Goal: Task Accomplishment & Management: Use online tool/utility

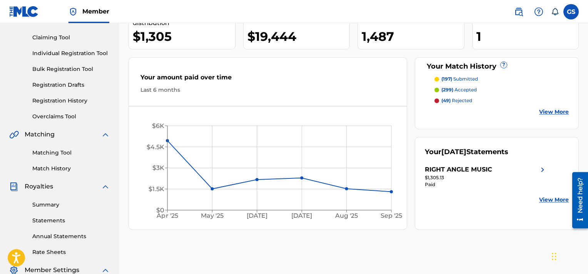
scroll to position [75, 0]
click at [64, 156] on link "Matching Tool" at bounding box center [71, 153] width 78 height 8
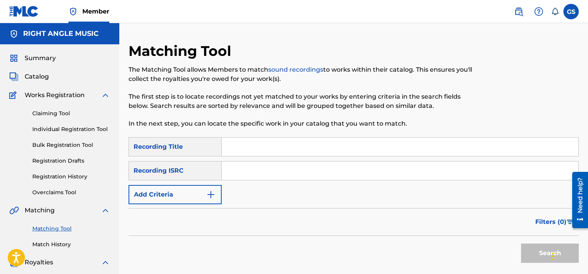
click at [246, 171] on input "Search Form" at bounding box center [400, 170] width 357 height 18
paste input "QMQ3X1600365"
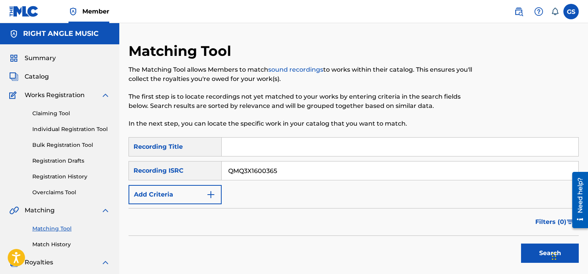
type input "QMQ3X1600365"
click at [521, 243] on button "Search" at bounding box center [550, 252] width 58 height 19
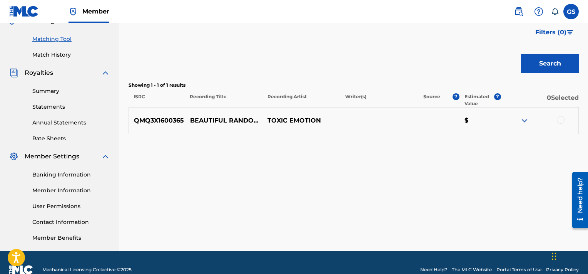
scroll to position [189, 0]
click at [561, 121] on div at bounding box center [561, 120] width 8 height 8
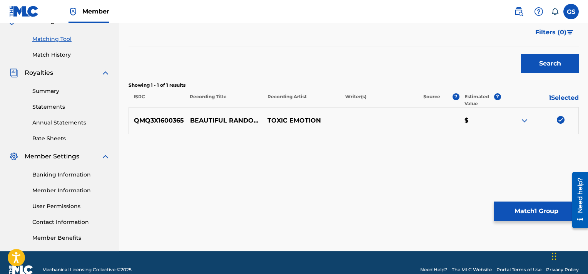
click at [531, 219] on button "Match 1 Group" at bounding box center [536, 210] width 85 height 19
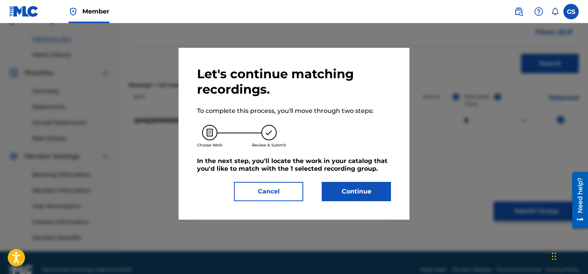
click at [369, 198] on button "Continue" at bounding box center [356, 191] width 69 height 19
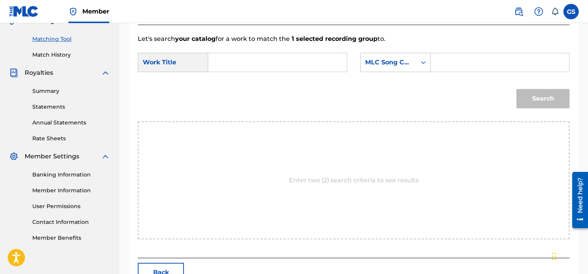
paste input "BA12A1"
click at [456, 63] on input "BA12A1" at bounding box center [500, 62] width 126 height 18
type input "BA12A1"
click at [288, 58] on input "Search Form" at bounding box center [278, 62] width 126 height 18
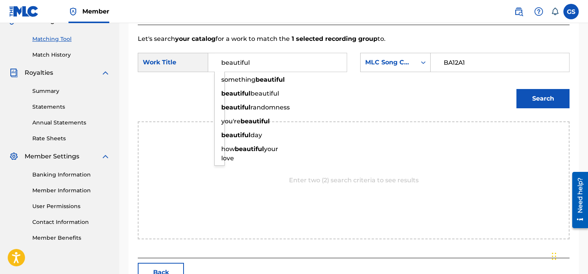
type input "beautiful"
click at [517, 89] on button "Search" at bounding box center [543, 98] width 53 height 19
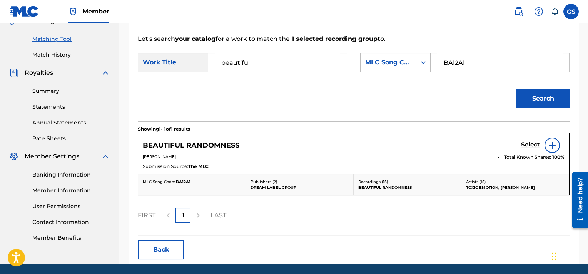
click at [525, 149] on link "Select" at bounding box center [530, 145] width 19 height 8
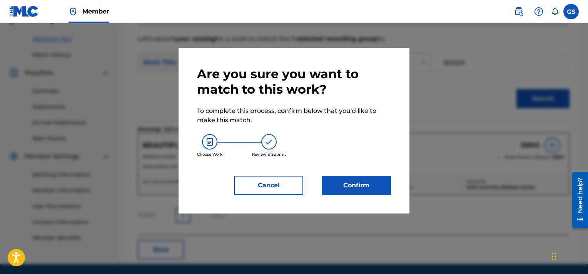
click at [355, 185] on button "Confirm" at bounding box center [356, 185] width 69 height 19
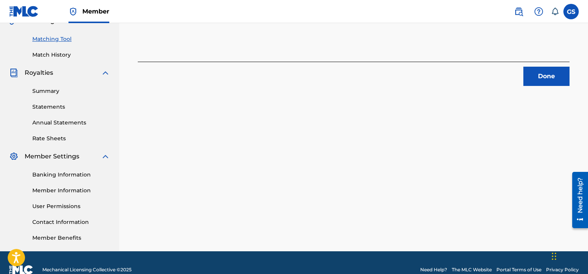
click at [556, 71] on button "Done" at bounding box center [547, 76] width 46 height 19
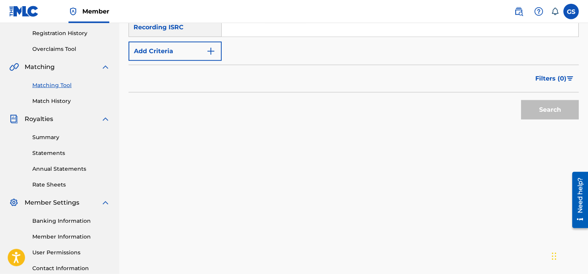
scroll to position [136, 0]
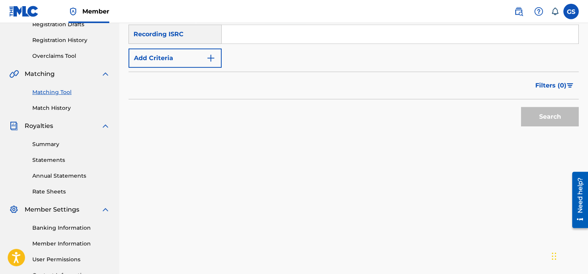
paste input "QMQ3X1600364"
click at [296, 32] on input "QMQ3X1600364" at bounding box center [400, 34] width 357 height 18
click at [521, 107] on button "Search" at bounding box center [550, 116] width 58 height 19
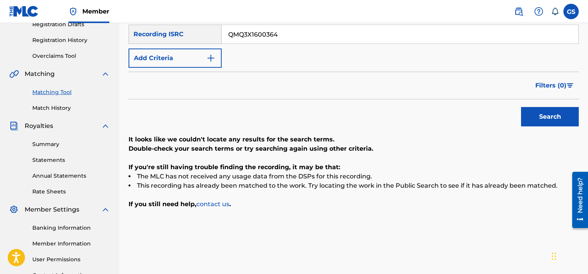
click at [288, 37] on input "QMQ3X1600364" at bounding box center [400, 34] width 357 height 18
paste input "3"
click at [288, 37] on input "QMQ3X1600363" at bounding box center [400, 34] width 357 height 18
click at [521, 107] on button "Search" at bounding box center [550, 116] width 58 height 19
click at [281, 33] on input "QMQ3X1600363" at bounding box center [400, 34] width 357 height 18
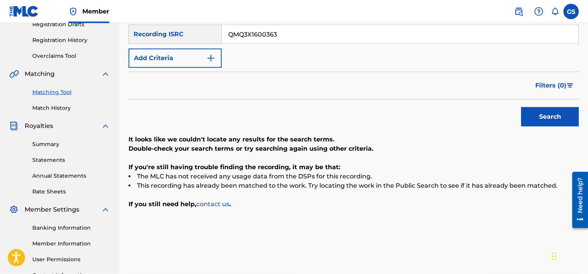
click at [281, 33] on input "QMQ3X1600363" at bounding box center [400, 34] width 357 height 18
paste input "2"
click at [521, 107] on button "Search" at bounding box center [550, 116] width 58 height 19
click at [296, 30] on input "QMQ3X1600362" at bounding box center [400, 34] width 357 height 18
paste input "1"
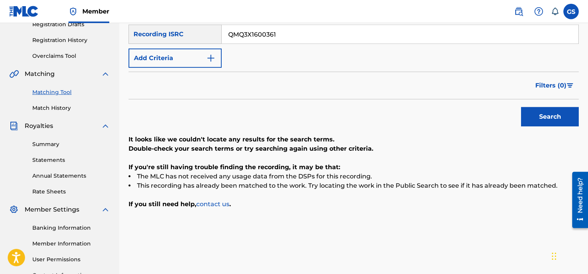
click at [296, 30] on input "QMQ3X1600361" at bounding box center [400, 34] width 357 height 18
click at [521, 107] on button "Search" at bounding box center [550, 116] width 58 height 19
click at [281, 35] on input "QMQ3X1600361" at bounding box center [400, 34] width 357 height 18
paste input "0"
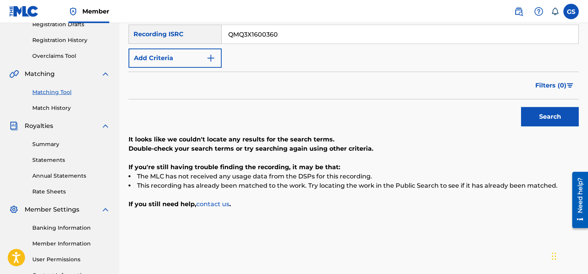
click at [521, 107] on button "Search" at bounding box center [550, 116] width 58 height 19
click at [316, 36] on input "QMQ3X1600360" at bounding box center [400, 34] width 357 height 18
paste input "59"
click at [521, 107] on button "Search" at bounding box center [550, 116] width 58 height 19
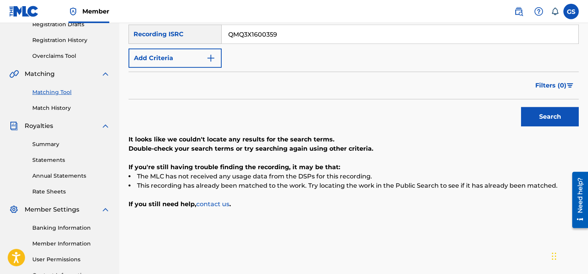
click at [306, 35] on input "QMQ3X1600359" at bounding box center [400, 34] width 357 height 18
paste input "8"
click at [521, 107] on button "Search" at bounding box center [550, 116] width 58 height 19
click at [306, 35] on input "QMQ3X1600358" at bounding box center [400, 34] width 357 height 18
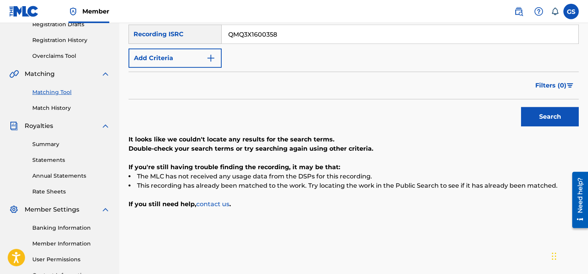
click at [306, 35] on input "QMQ3X1600358" at bounding box center [400, 34] width 357 height 18
paste input "7"
click at [521, 107] on button "Search" at bounding box center [550, 116] width 58 height 19
click at [315, 27] on input "QMQ3X1600357" at bounding box center [400, 34] width 357 height 18
paste input "6"
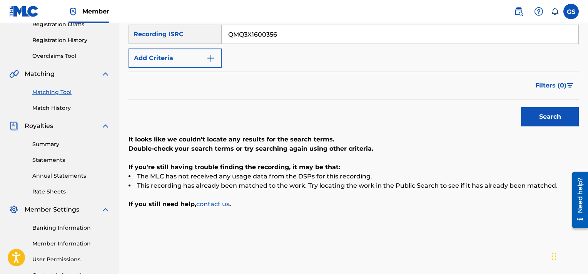
click at [315, 27] on input "QMQ3X1600356" at bounding box center [400, 34] width 357 height 18
type input "QMQ3X1600356"
click at [521, 107] on button "Search" at bounding box center [550, 116] width 58 height 19
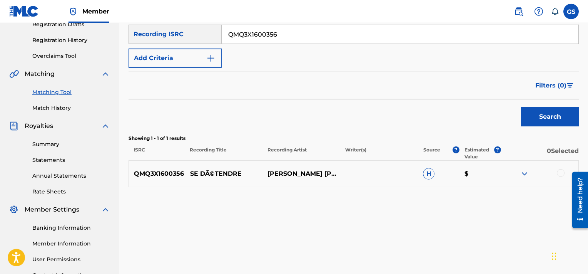
click at [564, 172] on div at bounding box center [561, 173] width 8 height 8
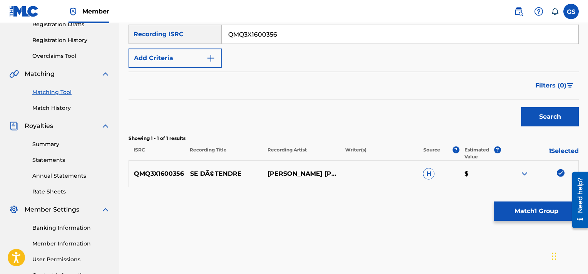
click at [540, 216] on button "Match 1 Group" at bounding box center [536, 210] width 85 height 19
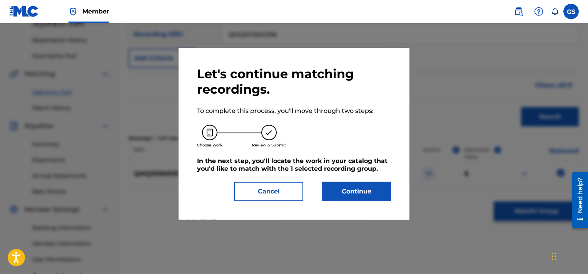
click at [358, 198] on button "Continue" at bounding box center [356, 191] width 69 height 19
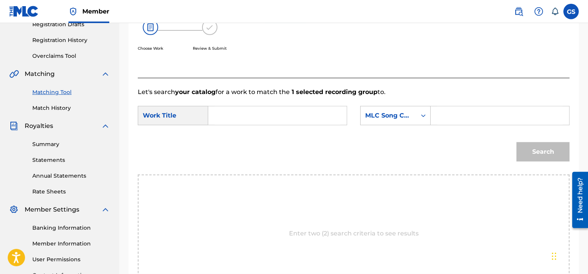
paste input "SH76P7"
click at [468, 117] on input "SH76P7" at bounding box center [500, 115] width 126 height 18
type input "SH76P7"
click at [326, 112] on input "Search Form" at bounding box center [278, 115] width 126 height 18
type input "se"
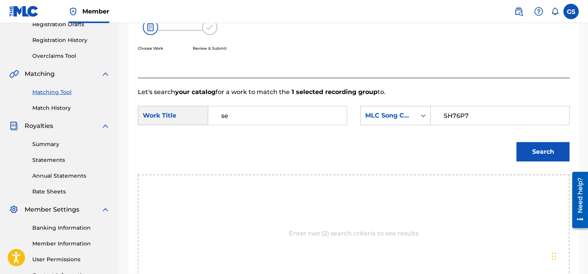
click at [517, 142] on button "Search" at bounding box center [543, 151] width 53 height 19
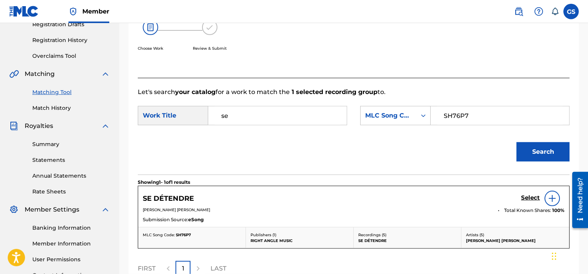
click at [533, 199] on h5 "Select" at bounding box center [530, 197] width 19 height 7
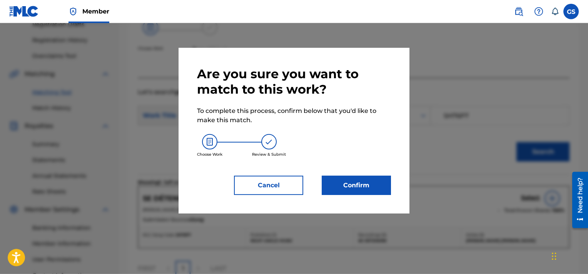
click at [348, 191] on button "Confirm" at bounding box center [356, 185] width 69 height 19
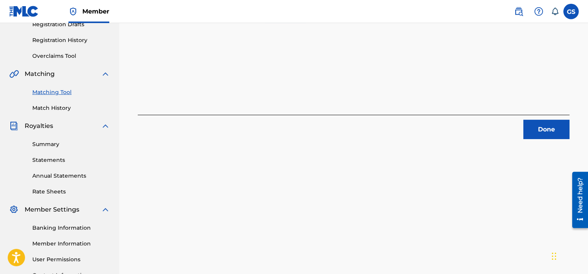
click at [541, 132] on button "Done" at bounding box center [547, 129] width 46 height 19
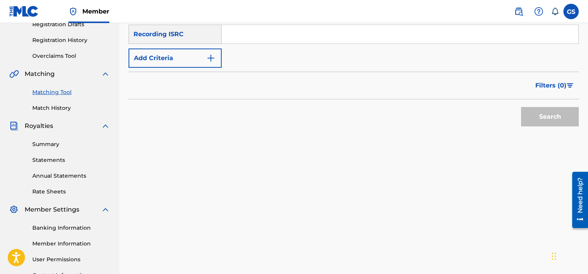
click at [286, 30] on input "Search Form" at bounding box center [400, 34] width 357 height 18
paste input "QMQ3X1600355"
click at [521, 107] on button "Search" at bounding box center [550, 116] width 58 height 19
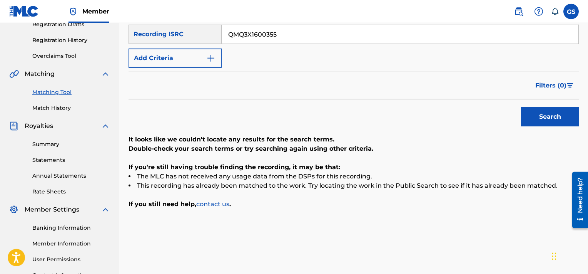
click at [292, 34] on input "QMQ3X1600355" at bounding box center [400, 34] width 357 height 18
paste input "4"
click at [292, 34] on input "QMQ3X1600354" at bounding box center [400, 34] width 357 height 18
click at [521, 107] on button "Search" at bounding box center [550, 116] width 58 height 19
click at [310, 31] on input "QMQ3X1600354" at bounding box center [400, 34] width 357 height 18
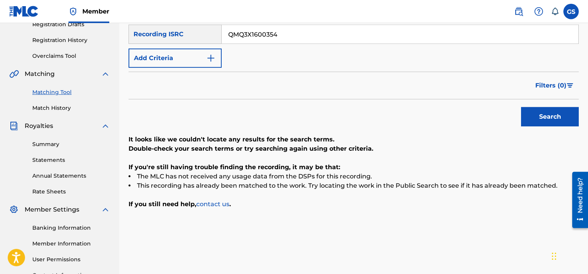
click at [310, 31] on input "QMQ3X1600354" at bounding box center [400, 34] width 357 height 18
paste input "700802"
type input "QMQ3X1700802"
click at [521, 107] on button "Search" at bounding box center [550, 116] width 58 height 19
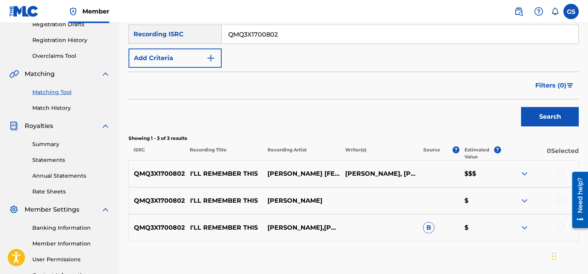
click at [562, 171] on div at bounding box center [561, 173] width 8 height 8
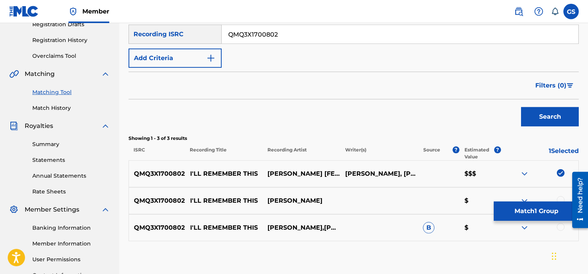
scroll to position [171, 0]
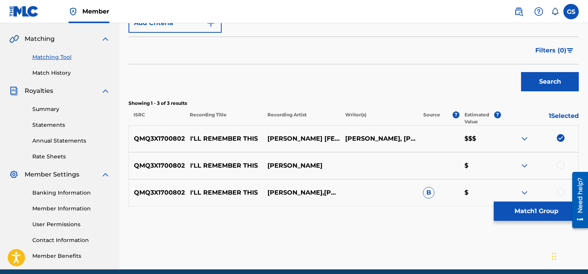
click at [561, 191] on div at bounding box center [561, 192] width 8 height 8
click at [560, 166] on div at bounding box center [561, 165] width 8 height 8
click at [531, 215] on button "Match 3 Groups" at bounding box center [536, 210] width 85 height 19
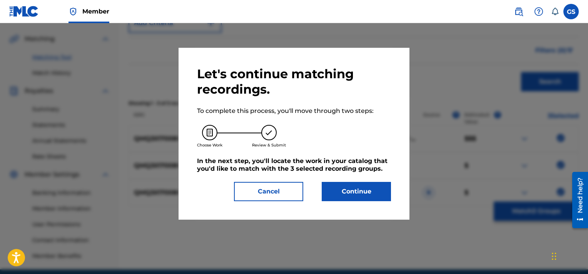
click at [362, 186] on button "Continue" at bounding box center [356, 191] width 69 height 19
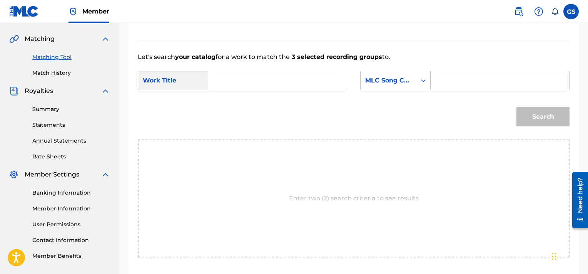
paste input "IC1YY9"
click at [468, 80] on input "Search Form" at bounding box center [500, 80] width 126 height 18
type input "IC1YY9"
click at [254, 84] on input "Search Form" at bounding box center [278, 80] width 126 height 18
type input "this"
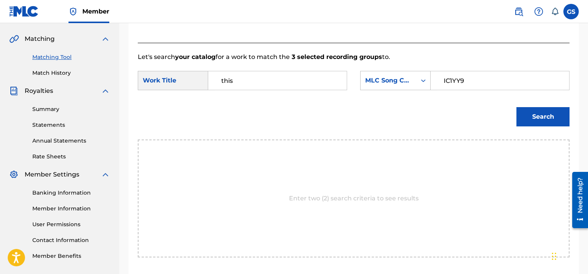
click at [517, 107] on button "Search" at bounding box center [543, 116] width 53 height 19
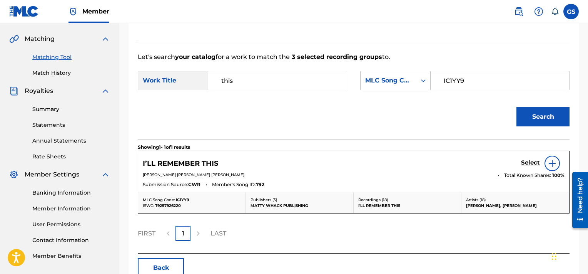
click at [526, 163] on h5 "Select" at bounding box center [530, 162] width 19 height 7
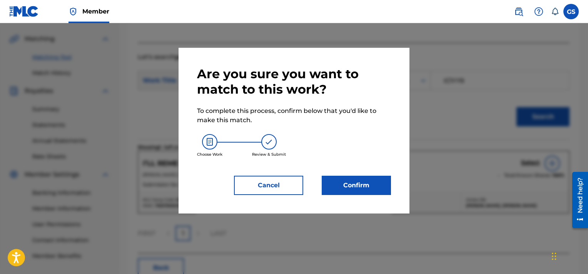
click at [366, 182] on button "Confirm" at bounding box center [356, 185] width 69 height 19
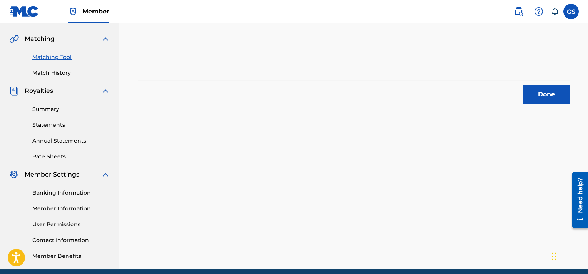
click at [554, 92] on button "Done" at bounding box center [547, 94] width 46 height 19
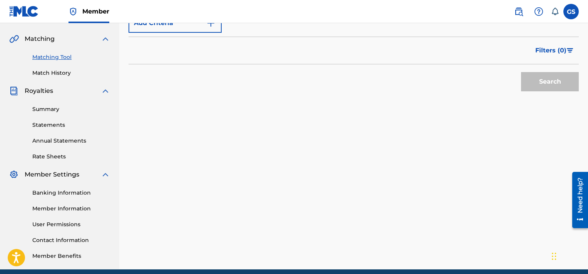
scroll to position [127, 0]
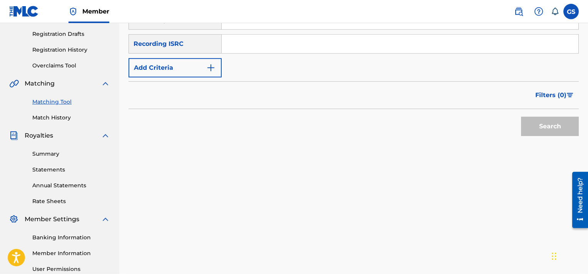
paste input "QMQ3X1700800"
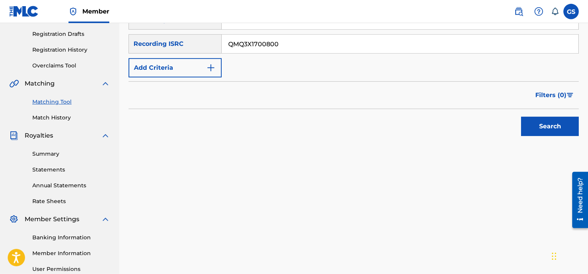
click at [268, 46] on input "QMQ3X1700800" at bounding box center [400, 44] width 357 height 18
type input "QMQ3X1700800"
click at [521, 117] on button "Search" at bounding box center [550, 126] width 58 height 19
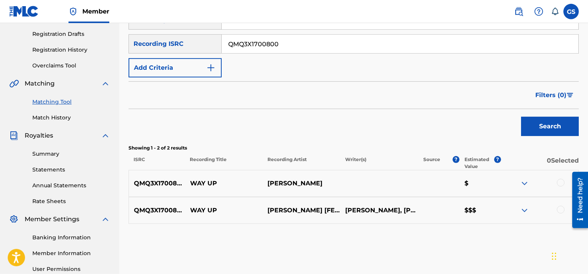
scroll to position [203, 0]
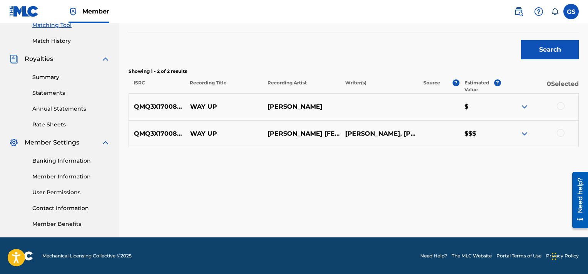
click at [559, 133] on div at bounding box center [561, 133] width 8 height 8
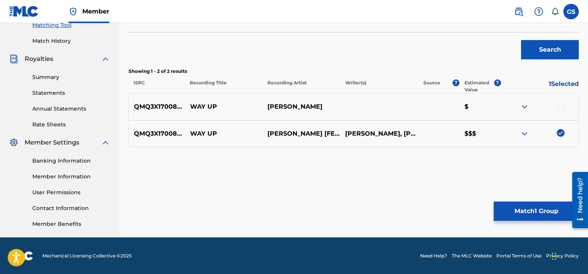
click at [560, 106] on div at bounding box center [561, 106] width 8 height 8
click at [541, 212] on button "Match 2 Groups" at bounding box center [536, 210] width 85 height 19
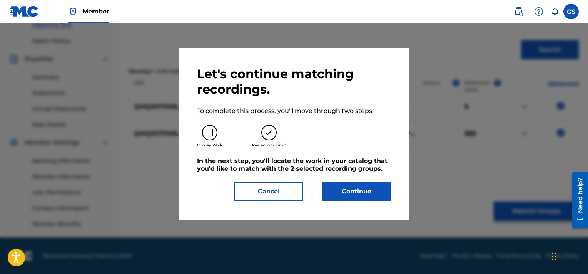
click at [365, 189] on button "Continue" at bounding box center [356, 191] width 69 height 19
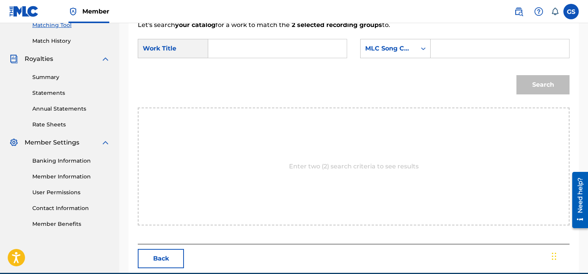
paste input "WB4XF3"
click at [452, 55] on input "WB4XF3" at bounding box center [500, 48] width 126 height 18
type input "WB4XF3"
click at [273, 42] on input "Search Form" at bounding box center [278, 48] width 126 height 18
type input "way"
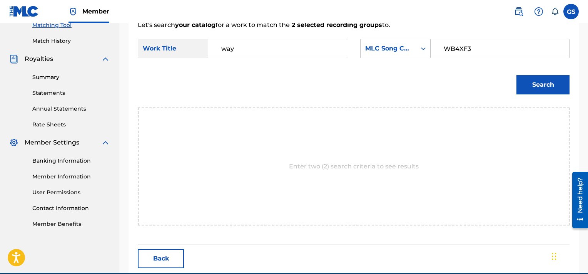
click at [517, 75] on button "Search" at bounding box center [543, 84] width 53 height 19
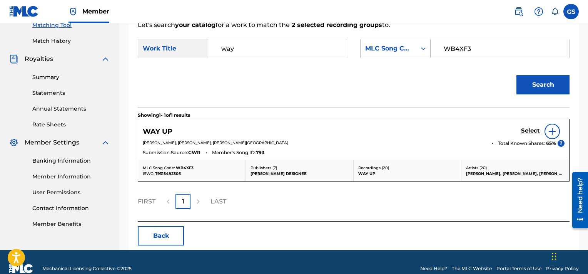
click at [529, 129] on h5 "Select" at bounding box center [530, 130] width 19 height 7
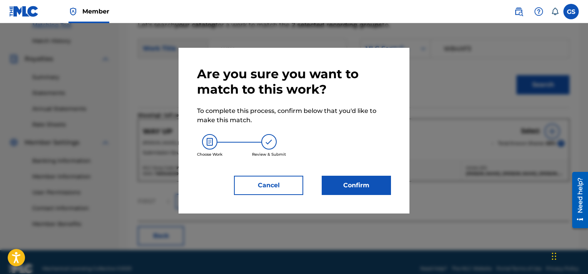
click at [350, 178] on button "Confirm" at bounding box center [356, 185] width 69 height 19
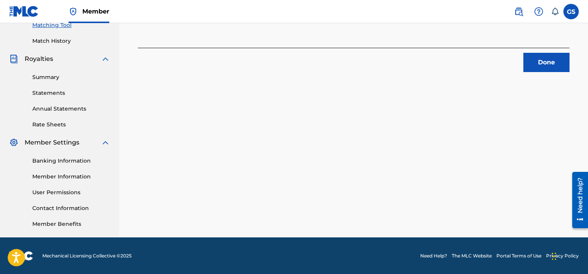
click at [551, 71] on button "Done" at bounding box center [547, 62] width 46 height 19
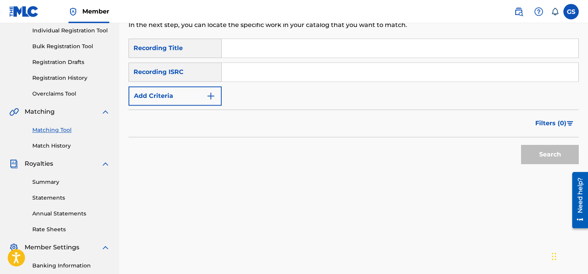
scroll to position [99, 0]
paste input "QMQ3X1700652"
click at [399, 70] on input "QMQ3X1700652" at bounding box center [400, 71] width 357 height 18
type input "QMQ3X1700652"
click at [521, 144] on button "Search" at bounding box center [550, 153] width 58 height 19
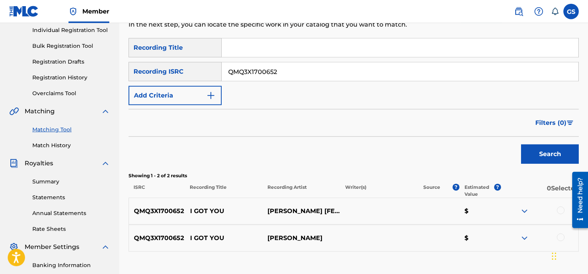
scroll to position [138, 0]
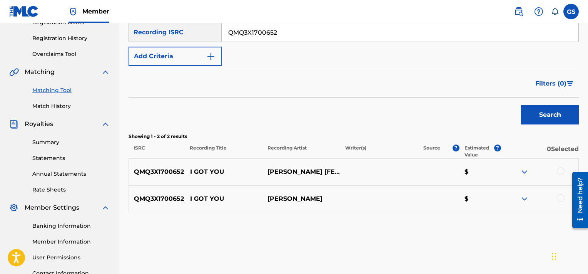
click at [561, 170] on div at bounding box center [561, 171] width 8 height 8
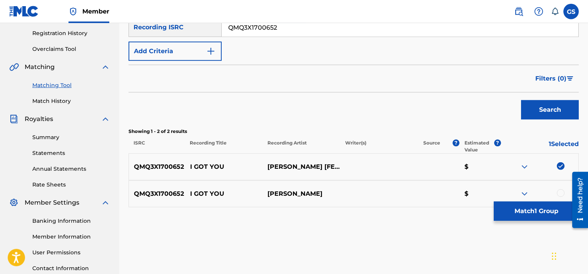
scroll to position [176, 0]
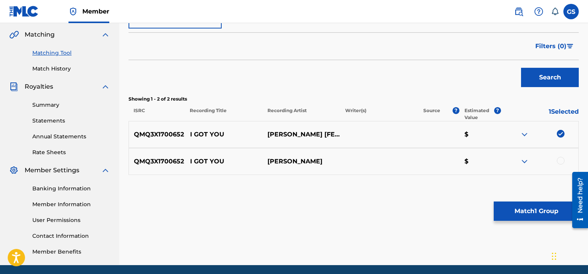
click at [562, 162] on div at bounding box center [561, 161] width 8 height 8
click at [532, 213] on button "Match 2 Groups" at bounding box center [536, 210] width 85 height 19
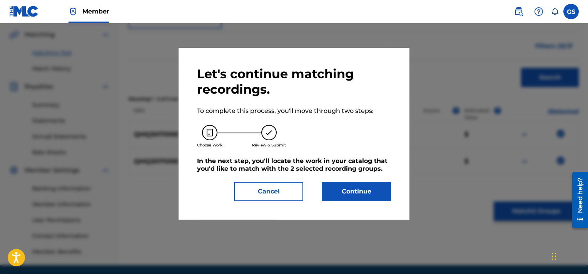
click at [354, 195] on button "Continue" at bounding box center [356, 191] width 69 height 19
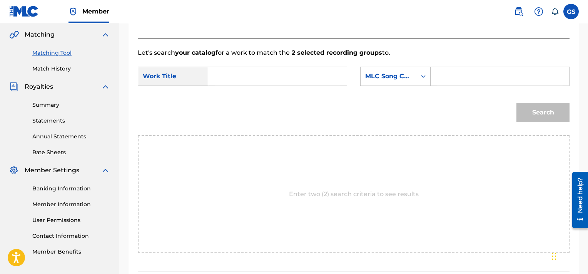
paste input "IVACET"
click at [492, 74] on input "IVACET" at bounding box center [500, 76] width 126 height 18
type input "IVACET"
type input "got"
click at [517, 103] on button "Search" at bounding box center [543, 112] width 53 height 19
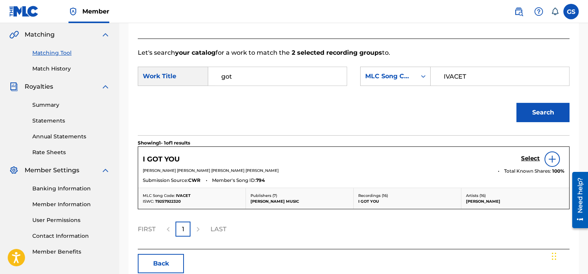
click at [533, 158] on h5 "Select" at bounding box center [530, 158] width 19 height 7
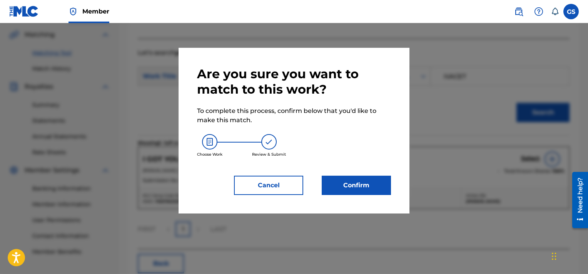
click at [377, 181] on button "Confirm" at bounding box center [356, 185] width 69 height 19
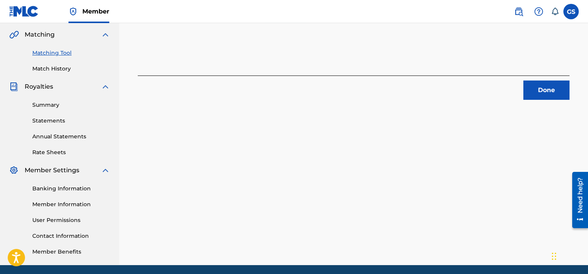
click at [546, 94] on button "Done" at bounding box center [547, 89] width 46 height 19
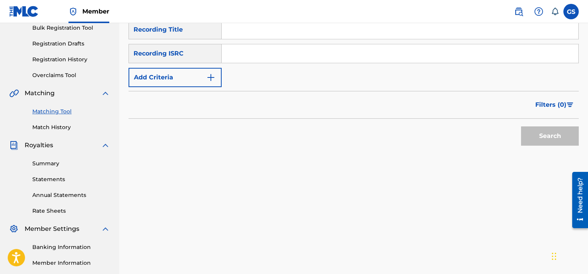
scroll to position [111, 0]
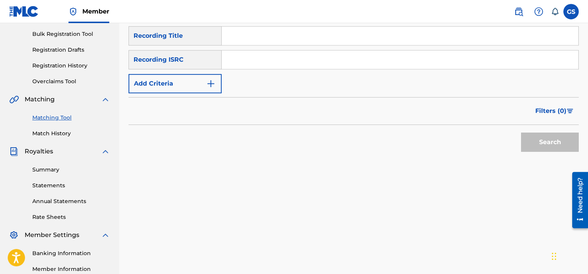
click at [420, 61] on input "Search Form" at bounding box center [400, 59] width 357 height 18
paste input "QMQ3X1600471"
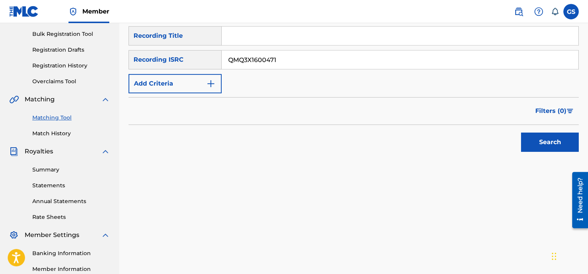
type input "QMQ3X1600471"
click at [521, 132] on button "Search" at bounding box center [550, 141] width 58 height 19
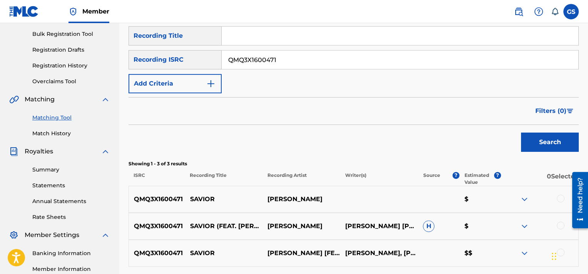
scroll to position [185, 0]
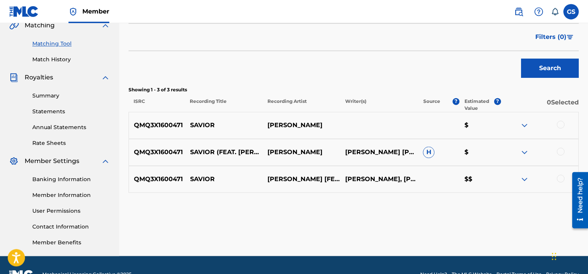
click at [560, 176] on div at bounding box center [561, 178] width 8 height 8
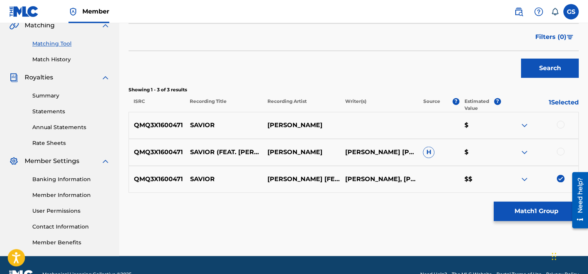
click at [561, 148] on div at bounding box center [561, 151] width 8 height 8
click at [562, 122] on div at bounding box center [561, 125] width 8 height 8
click at [520, 220] on button "Match 3 Groups" at bounding box center [536, 210] width 85 height 19
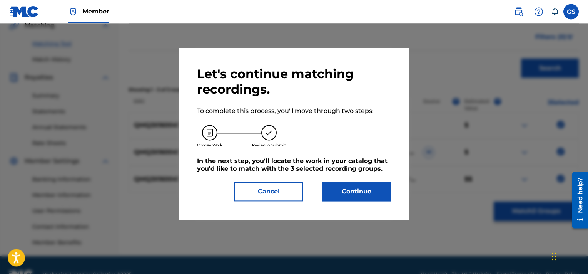
click at [364, 194] on button "Continue" at bounding box center [356, 191] width 69 height 19
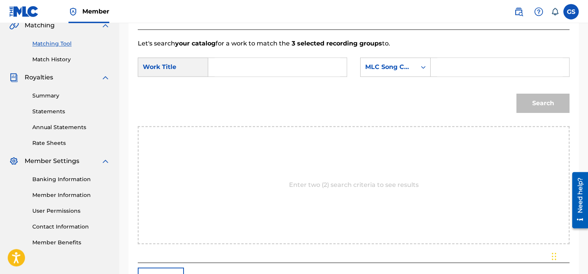
paste input "SH8DQ4"
click at [478, 64] on input "SH8DQ4" at bounding box center [500, 67] width 126 height 18
type input "SH8DQ4"
click at [229, 59] on input "Search Form" at bounding box center [278, 67] width 126 height 18
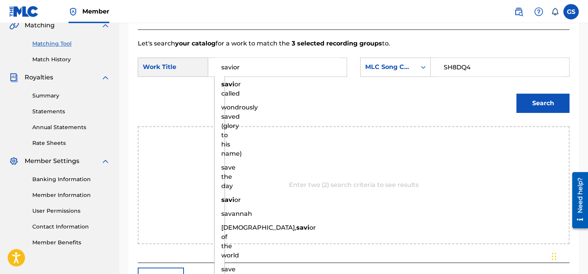
type input "savior"
click at [517, 94] on button "Search" at bounding box center [543, 103] width 53 height 19
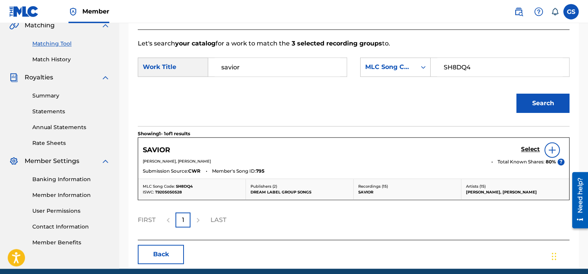
click at [529, 151] on h5 "Select" at bounding box center [530, 149] width 19 height 7
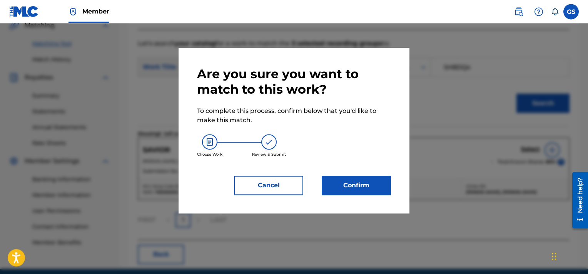
click at [368, 189] on button "Confirm" at bounding box center [356, 185] width 69 height 19
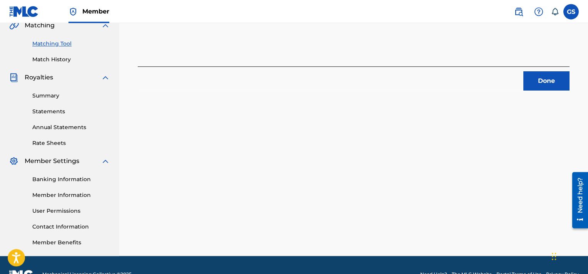
click at [550, 79] on button "Done" at bounding box center [547, 80] width 46 height 19
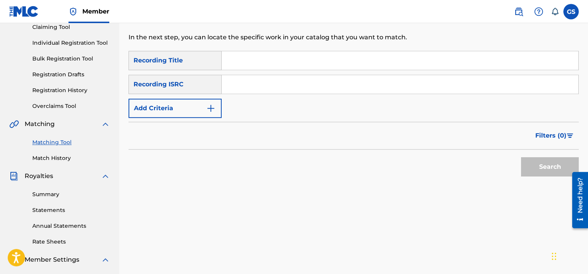
scroll to position [83, 0]
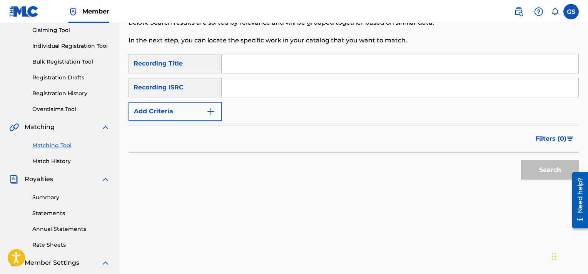
click at [371, 87] on input "Search Form" at bounding box center [400, 87] width 357 height 18
paste input "QMQ3X1700650"
type input "QMQ3X1700650"
click at [521, 160] on button "Search" at bounding box center [550, 169] width 58 height 19
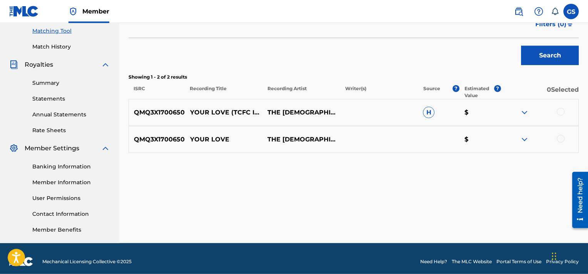
scroll to position [197, 0]
click at [558, 139] on div at bounding box center [561, 139] width 8 height 8
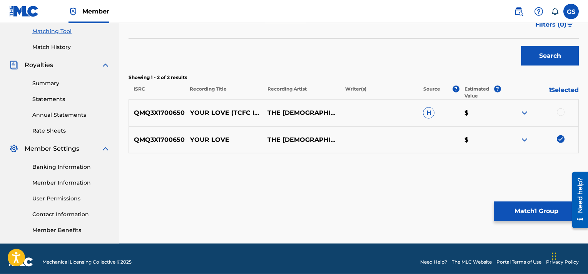
click at [561, 112] on div at bounding box center [561, 112] width 8 height 8
click at [535, 207] on button "Match 2 Groups" at bounding box center [536, 210] width 85 height 19
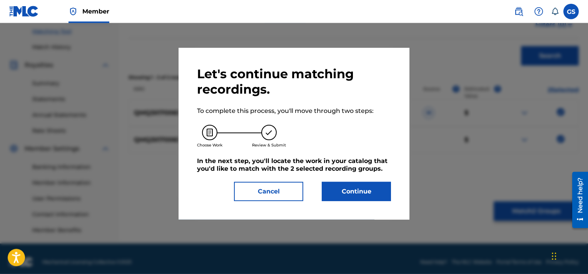
click at [354, 194] on button "Continue" at bounding box center [356, 191] width 69 height 19
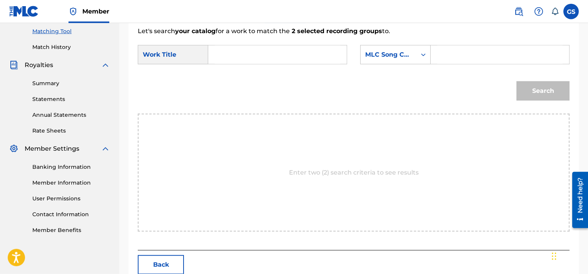
click at [467, 60] on input "Search Form" at bounding box center [500, 54] width 126 height 18
paste input "YA2DS3"
type input "YA2DS3"
click at [260, 58] on input "Search Form" at bounding box center [278, 54] width 126 height 18
type input "your"
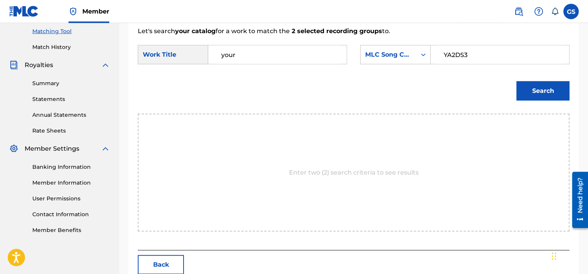
click at [517, 81] on button "Search" at bounding box center [543, 90] width 53 height 19
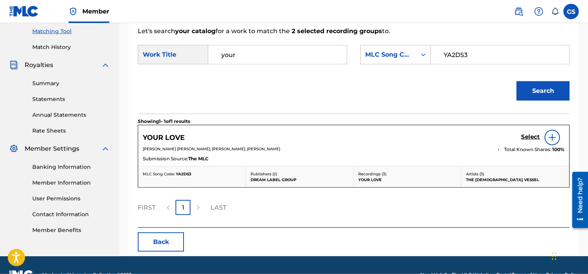
click at [523, 135] on h5 "Select" at bounding box center [530, 136] width 19 height 7
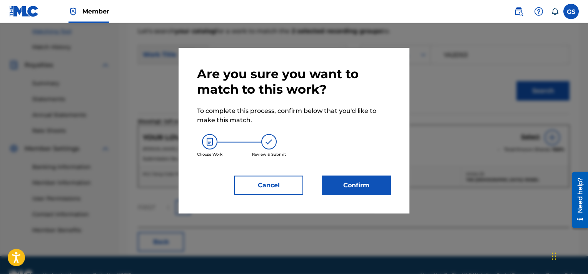
click at [356, 190] on button "Confirm" at bounding box center [356, 185] width 69 height 19
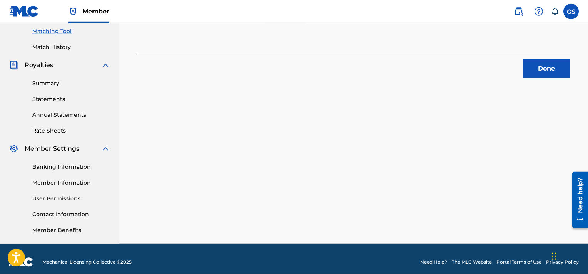
click at [557, 64] on button "Done" at bounding box center [547, 68] width 46 height 19
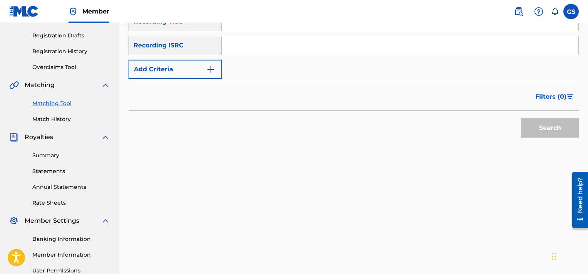
scroll to position [126, 0]
paste input "QMQ3X1700649"
click at [323, 37] on input "Search Form" at bounding box center [400, 45] width 357 height 18
type input "QMQ3X1700649"
click at [521, 118] on button "Search" at bounding box center [550, 127] width 58 height 19
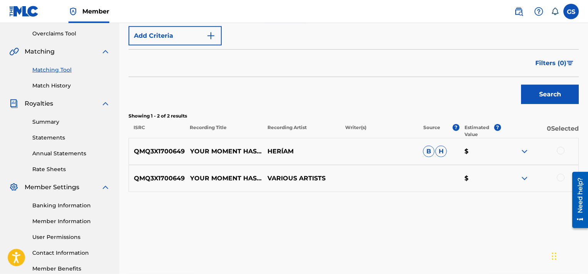
scroll to position [159, 0]
click at [561, 178] on div at bounding box center [561, 177] width 8 height 8
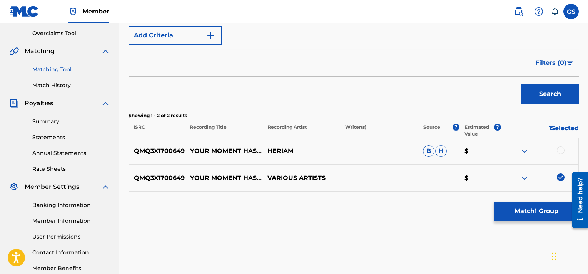
click at [562, 149] on div at bounding box center [561, 150] width 8 height 8
click at [526, 206] on button "Match 2 Groups" at bounding box center [536, 210] width 85 height 19
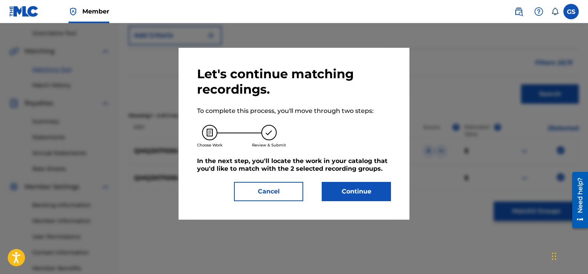
click at [372, 196] on button "Continue" at bounding box center [356, 191] width 69 height 19
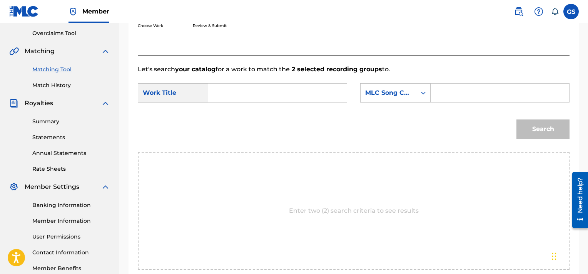
paste input "YA2DTN"
click at [489, 98] on input "YA2DTN" at bounding box center [500, 93] width 126 height 18
type input "YA2DTN"
click at [272, 91] on input "Search Form" at bounding box center [278, 93] width 126 height 18
type input "your"
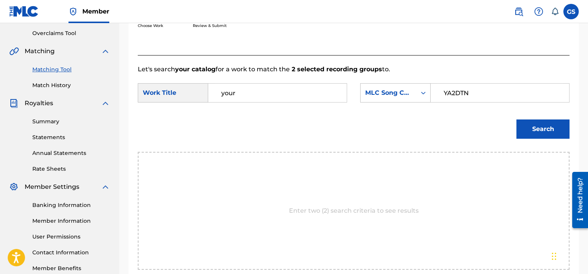
click at [517, 119] on button "Search" at bounding box center [543, 128] width 53 height 19
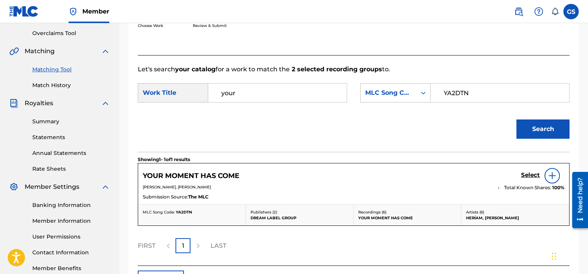
click at [534, 171] on h5 "Select" at bounding box center [530, 174] width 19 height 7
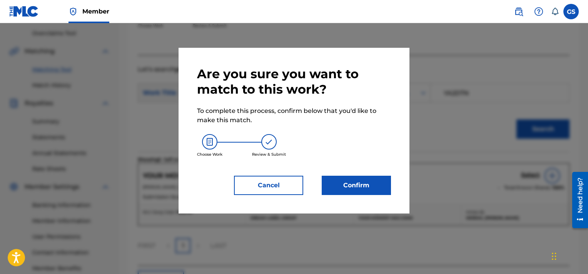
click at [372, 184] on button "Confirm" at bounding box center [356, 185] width 69 height 19
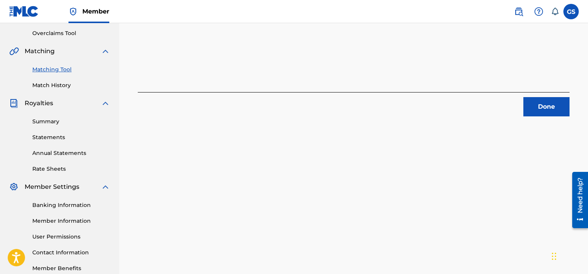
click at [546, 105] on button "Done" at bounding box center [547, 106] width 46 height 19
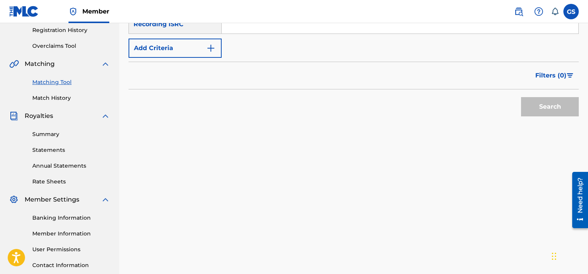
scroll to position [99, 0]
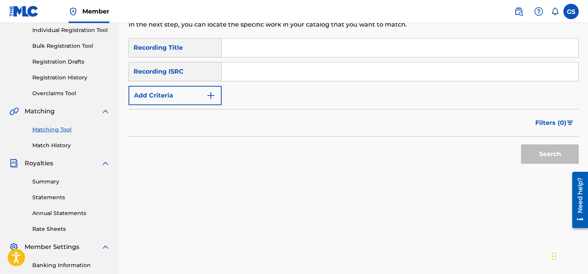
paste input "QMQ3X1700648"
click at [407, 68] on input "Search Form" at bounding box center [400, 71] width 357 height 18
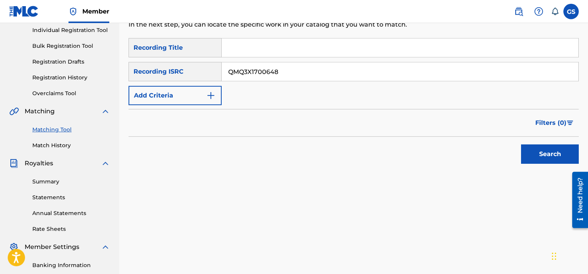
click at [521, 144] on button "Search" at bounding box center [550, 153] width 58 height 19
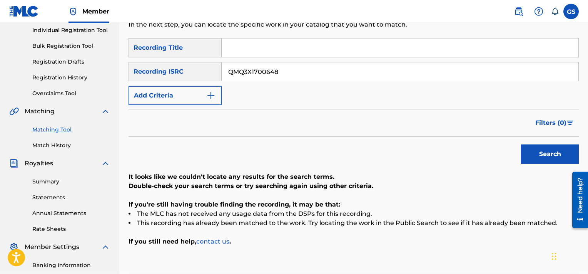
click at [349, 75] on input "QMQ3X1700648" at bounding box center [400, 71] width 357 height 18
paste input "7"
click at [349, 75] on input "QMQ3X1700647" at bounding box center [400, 71] width 357 height 18
type input "QMQ3X1700647"
click at [521, 144] on button "Search" at bounding box center [550, 153] width 58 height 19
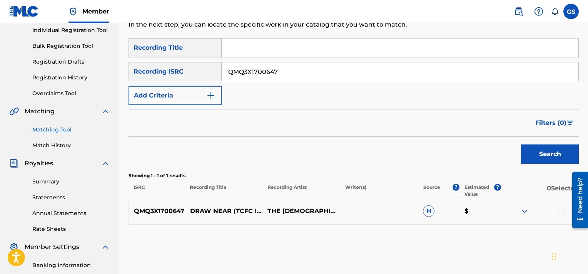
click at [560, 212] on div at bounding box center [561, 210] width 8 height 8
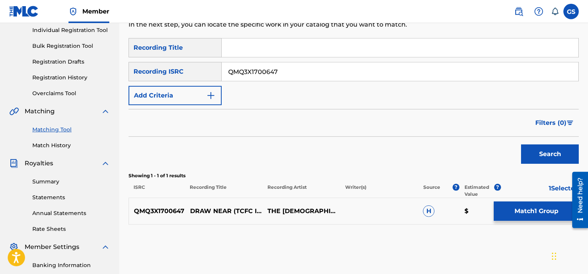
click at [524, 208] on button "Match 1 Group" at bounding box center [536, 210] width 85 height 19
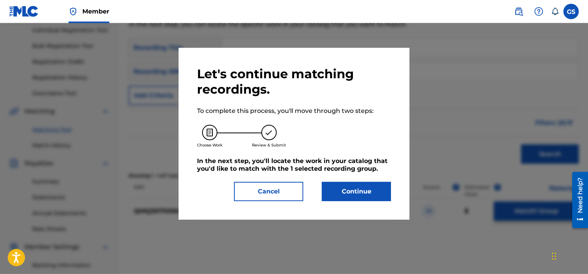
click at [342, 187] on button "Continue" at bounding box center [356, 191] width 69 height 19
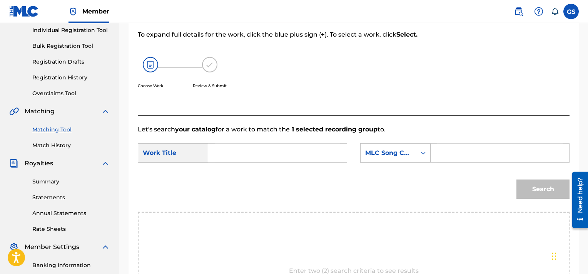
paste input "DB48R1"
click at [457, 155] on input "DB48R1" at bounding box center [500, 153] width 126 height 18
type input "DB48R1"
type input "draw"
click at [517, 179] on button "Search" at bounding box center [543, 188] width 53 height 19
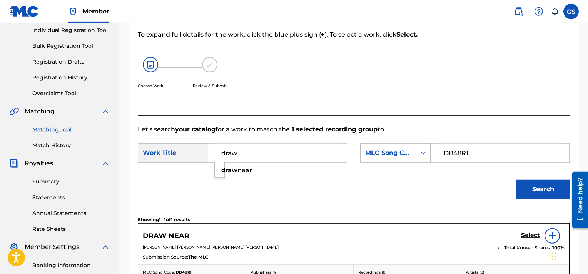
click at [527, 235] on h5 "Select" at bounding box center [530, 234] width 19 height 7
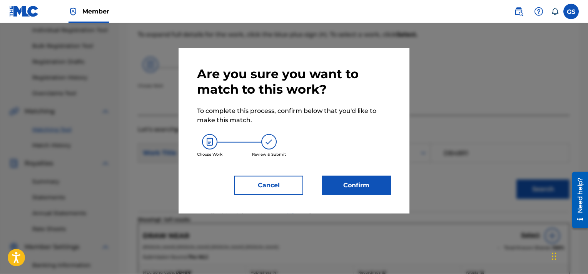
click at [339, 186] on button "Confirm" at bounding box center [356, 185] width 69 height 19
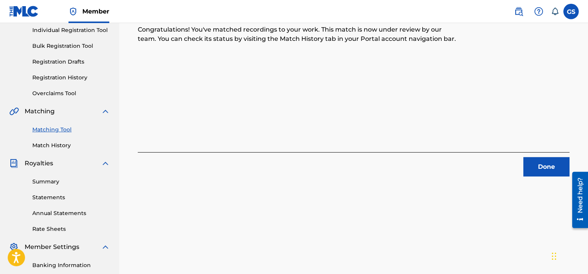
click at [559, 164] on button "Done" at bounding box center [547, 166] width 46 height 19
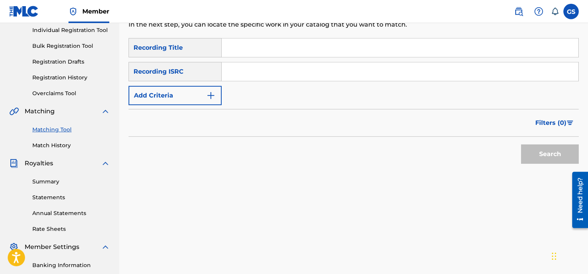
click at [292, 66] on input "Search Form" at bounding box center [400, 71] width 357 height 18
paste input "QMQ3X1700646"
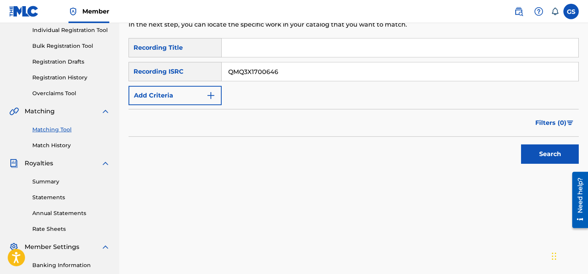
type input "QMQ3X1700646"
click at [521, 144] on button "Search" at bounding box center [550, 153] width 58 height 19
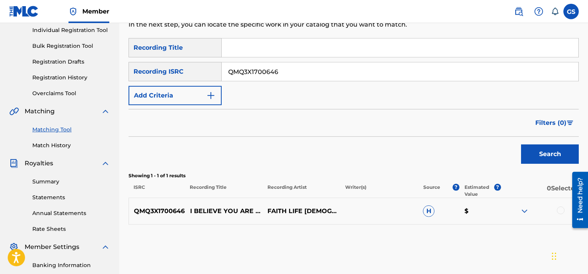
click at [564, 209] on div at bounding box center [561, 210] width 8 height 8
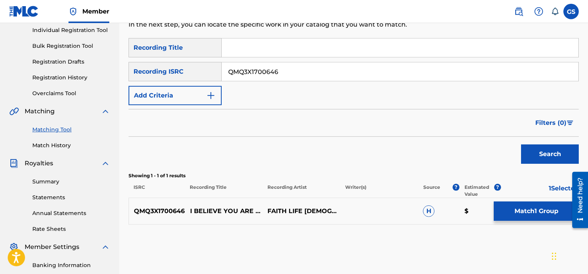
click at [530, 208] on button "Match 1 Group" at bounding box center [536, 210] width 85 height 19
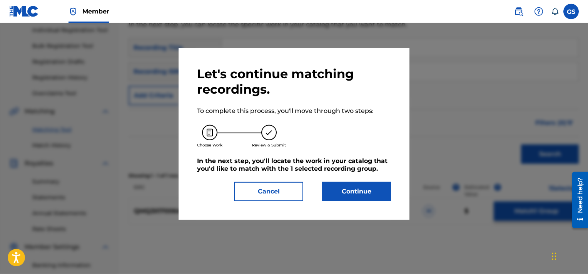
click at [348, 186] on button "Continue" at bounding box center [356, 191] width 69 height 19
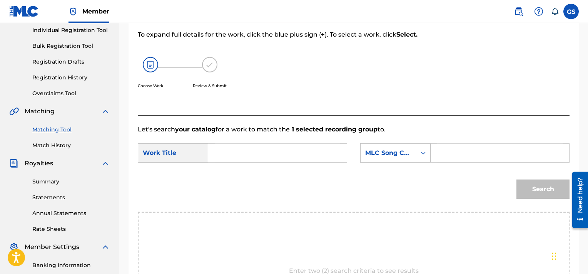
paste input "IC1YYU"
click at [449, 156] on input "IC1YYU" at bounding box center [500, 153] width 126 height 18
type input "IC1YYU"
click at [245, 152] on input "Search Form" at bounding box center [278, 153] width 126 height 18
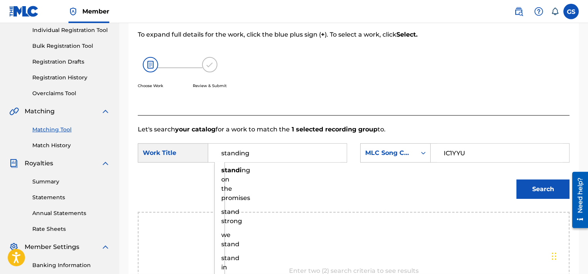
click at [517, 179] on button "Search" at bounding box center [543, 188] width 53 height 19
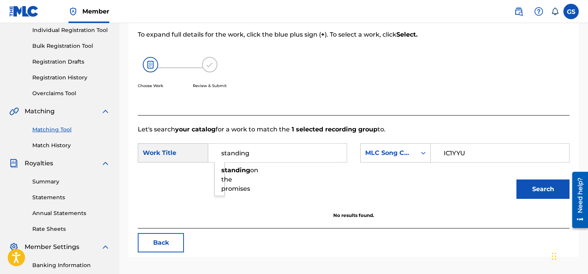
click at [267, 157] on input "standing" at bounding box center [278, 153] width 126 height 18
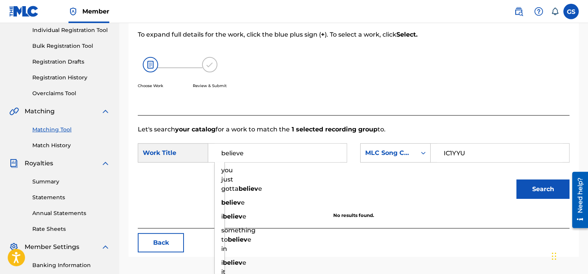
type input "believe"
click at [517, 179] on button "Search" at bounding box center [543, 188] width 53 height 19
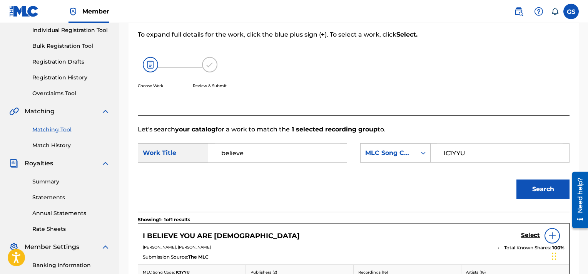
click at [528, 234] on h5 "Select" at bounding box center [530, 234] width 19 height 7
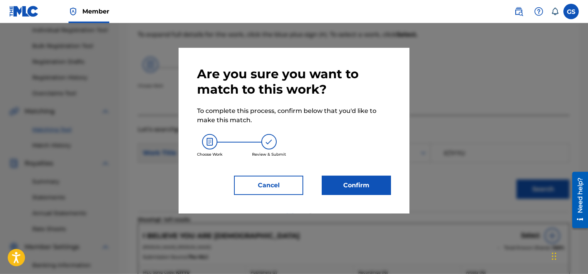
click at [357, 189] on button "Confirm" at bounding box center [356, 185] width 69 height 19
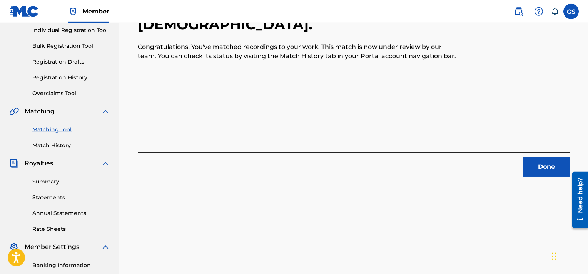
click at [546, 172] on button "Done" at bounding box center [547, 166] width 46 height 19
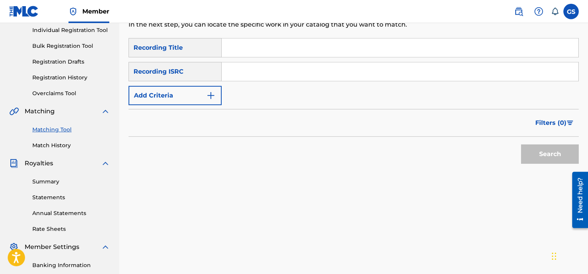
paste input "QMQ3X1700644"
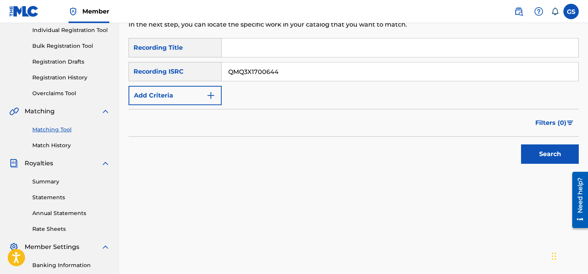
click at [419, 77] on input "QMQ3X1700644" at bounding box center [400, 71] width 357 height 18
type input "QMQ3X1700644"
click at [521, 144] on button "Search" at bounding box center [550, 153] width 58 height 19
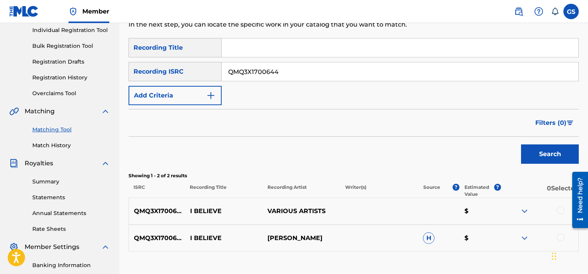
click at [558, 209] on div at bounding box center [561, 210] width 8 height 8
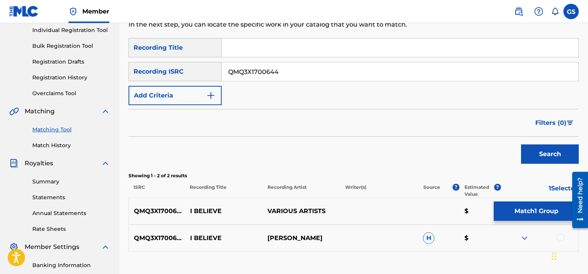
click at [564, 236] on div at bounding box center [561, 237] width 8 height 8
click at [531, 209] on button "Match 2 Groups" at bounding box center [536, 210] width 85 height 19
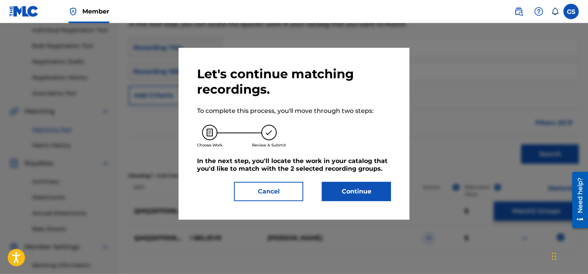
click at [346, 182] on button "Continue" at bounding box center [356, 191] width 69 height 19
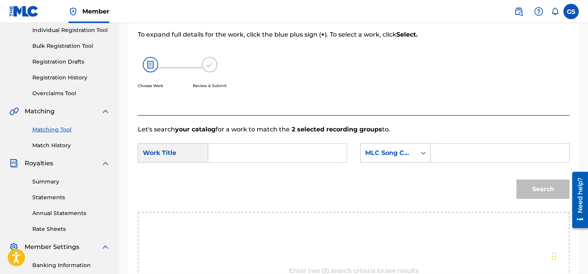
click at [472, 155] on input "Search Form" at bounding box center [500, 153] width 126 height 18
paste input "IC1YYR"
type input "IC1YYR"
click at [315, 154] on input "Search Form" at bounding box center [278, 153] width 126 height 18
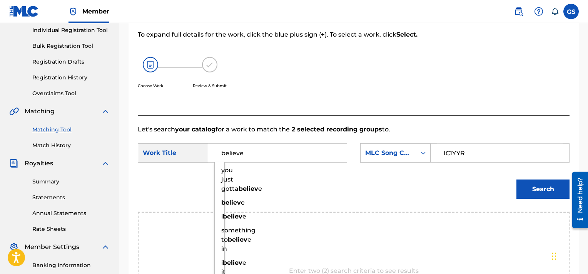
type input "believe"
click at [517, 179] on button "Search" at bounding box center [543, 188] width 53 height 19
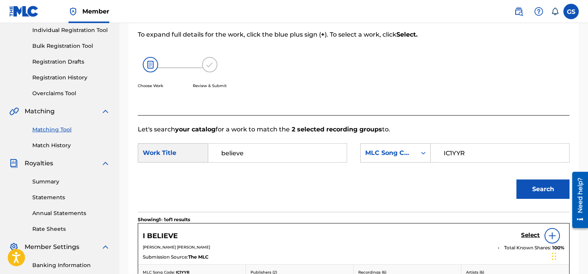
click at [534, 234] on h5 "Select" at bounding box center [530, 234] width 19 height 7
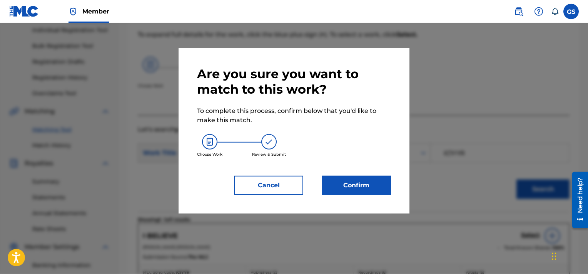
click at [368, 180] on button "Confirm" at bounding box center [356, 185] width 69 height 19
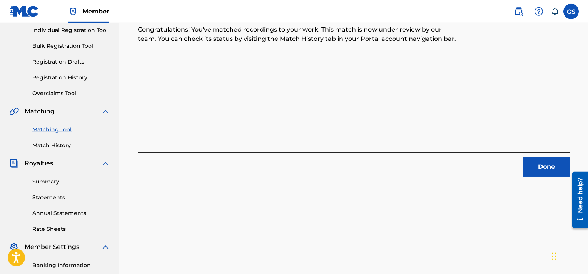
click at [547, 171] on button "Done" at bounding box center [547, 166] width 46 height 19
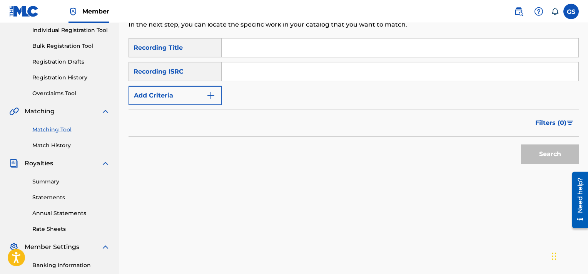
paste input "QMQ3X1700643"
click at [350, 70] on input "QMQ3X1700643" at bounding box center [400, 71] width 357 height 18
type input "QMQ3X1700643"
click at [521, 144] on button "Search" at bounding box center [550, 153] width 58 height 19
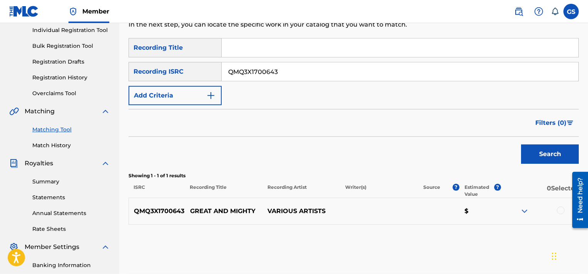
click at [562, 213] on div at bounding box center [561, 210] width 8 height 8
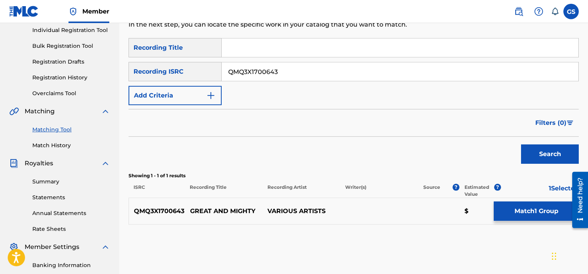
click at [521, 218] on button "Match 1 Group" at bounding box center [536, 210] width 85 height 19
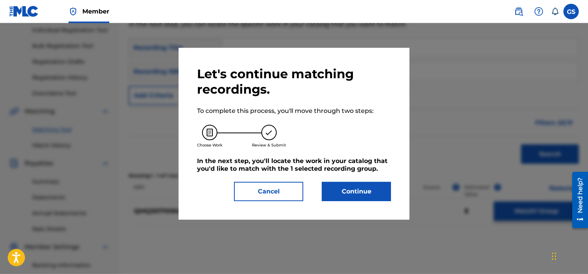
click at [356, 189] on button "Continue" at bounding box center [356, 191] width 69 height 19
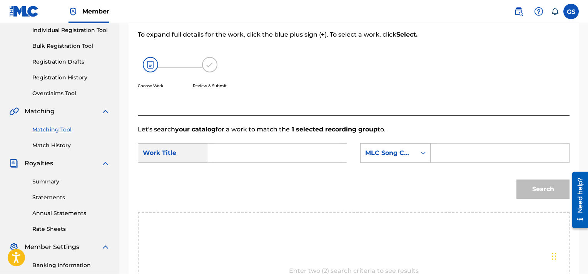
click at [464, 145] on input "Search Form" at bounding box center [500, 153] width 126 height 18
paste input "GA3SAS"
type input "GA3SAS"
click at [237, 160] on input "Search Form" at bounding box center [278, 153] width 126 height 18
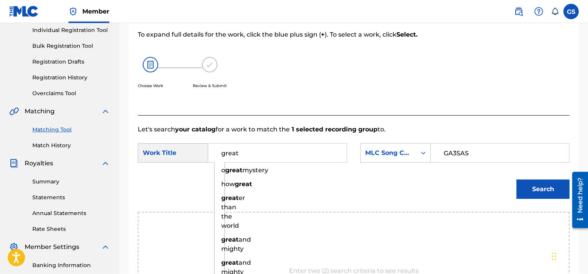
type input "great"
click at [517, 179] on button "Search" at bounding box center [543, 188] width 53 height 19
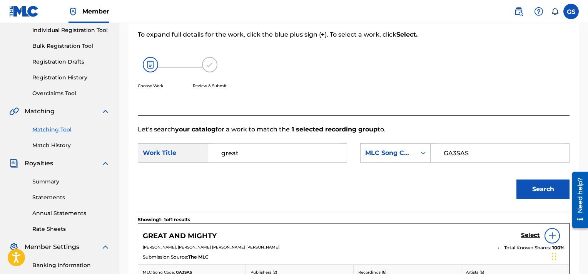
click at [529, 232] on h5 "Select" at bounding box center [530, 234] width 19 height 7
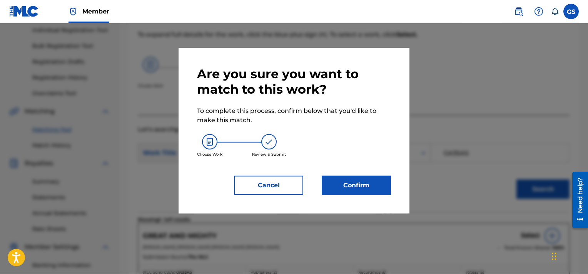
click at [346, 191] on button "Confirm" at bounding box center [356, 185] width 69 height 19
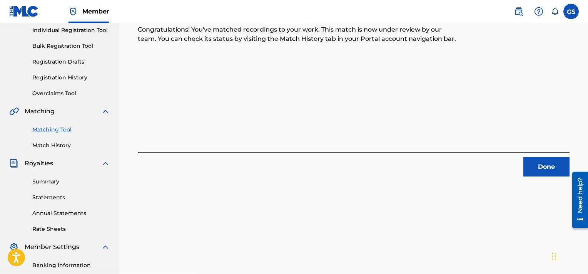
click at [529, 162] on button "Done" at bounding box center [547, 166] width 46 height 19
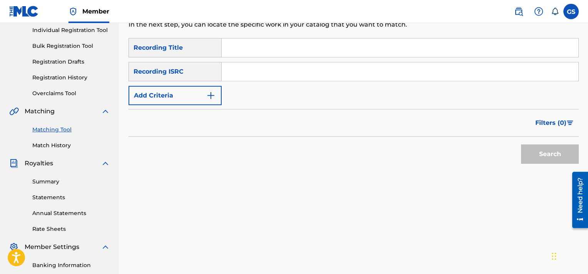
paste input "QMQ3X1700642"
click at [302, 73] on input "QMQ3X1700642" at bounding box center [400, 71] width 357 height 18
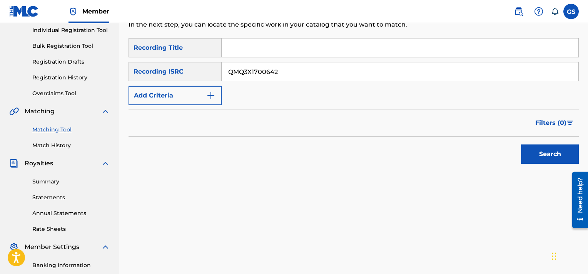
type input "QMQ3X1700642"
click at [521, 144] on button "Search" at bounding box center [550, 153] width 58 height 19
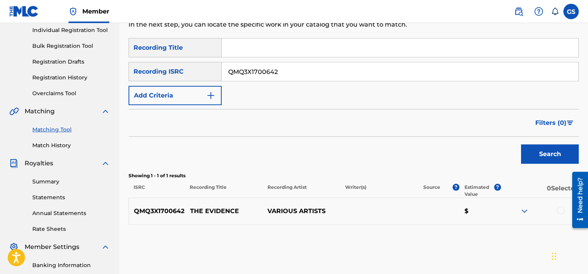
click at [562, 213] on div at bounding box center [561, 210] width 8 height 8
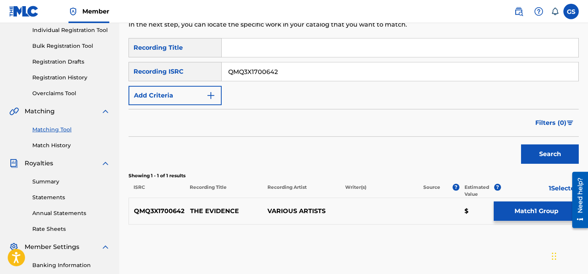
click at [519, 215] on button "Match 1 Group" at bounding box center [536, 210] width 85 height 19
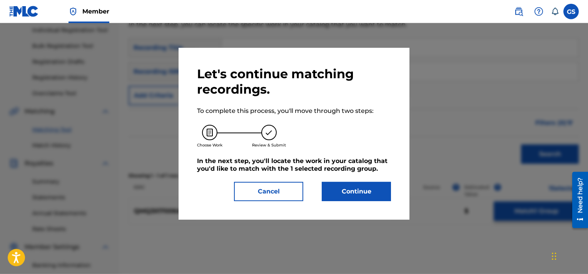
click at [374, 187] on button "Continue" at bounding box center [356, 191] width 69 height 19
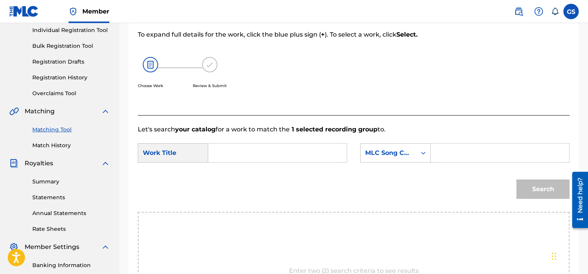
click at [485, 144] on input "Search Form" at bounding box center [500, 153] width 126 height 18
paste input "TD4386"
type input "TD4386"
click at [257, 153] on input "Search Form" at bounding box center [278, 153] width 126 height 18
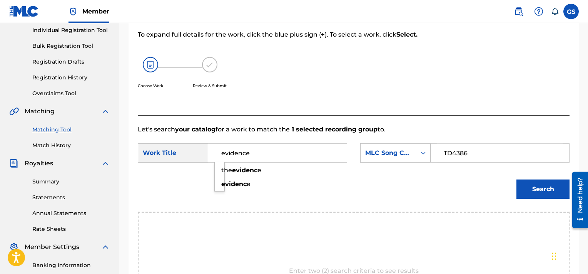
type input "evidence"
click at [517, 179] on button "Search" at bounding box center [543, 188] width 53 height 19
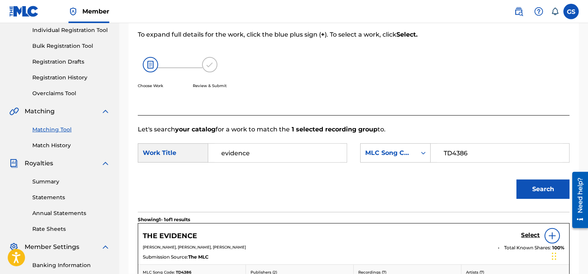
click at [522, 234] on h5 "Select" at bounding box center [530, 234] width 19 height 7
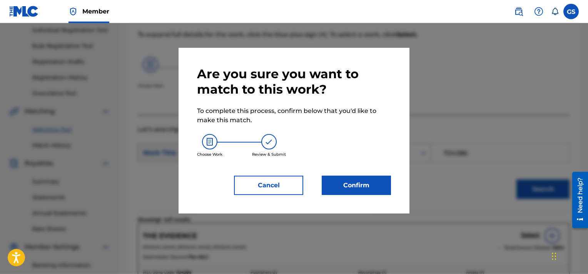
click at [361, 184] on button "Confirm" at bounding box center [356, 185] width 69 height 19
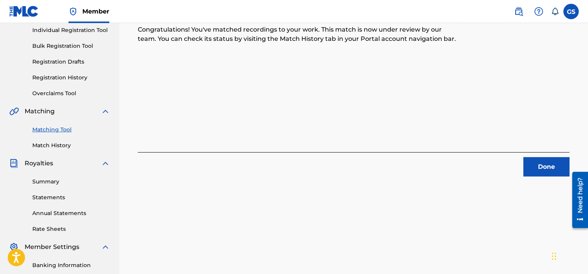
click at [544, 167] on button "Done" at bounding box center [547, 166] width 46 height 19
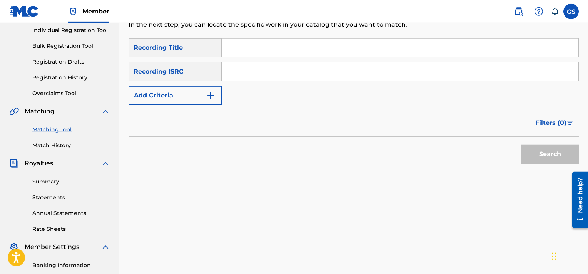
paste input "QMQ3X1700641"
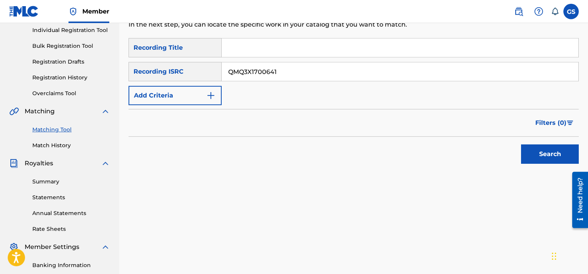
click at [406, 73] on input "QMQ3X1700641" at bounding box center [400, 71] width 357 height 18
type input "QMQ3X1700641"
click at [521, 144] on button "Search" at bounding box center [550, 153] width 58 height 19
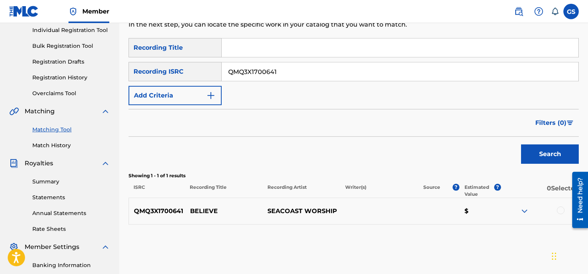
click at [559, 209] on div at bounding box center [561, 210] width 8 height 8
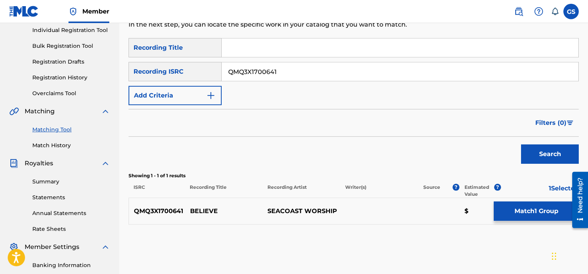
click at [535, 216] on button "Match 1 Group" at bounding box center [536, 210] width 85 height 19
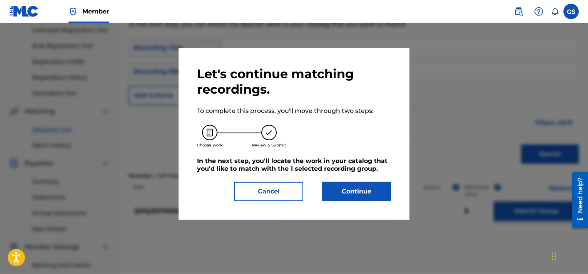
click at [376, 194] on button "Continue" at bounding box center [356, 191] width 69 height 19
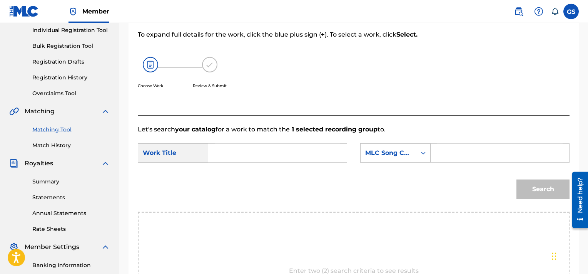
paste input "BA12BP"
click at [456, 154] on input "BA12BP" at bounding box center [500, 153] width 126 height 18
type input "BA12BP"
click at [252, 144] on input "Search Form" at bounding box center [278, 153] width 126 height 18
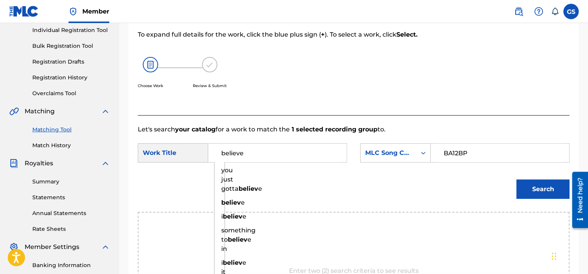
type input "believe"
click at [517, 179] on button "Search" at bounding box center [543, 188] width 53 height 19
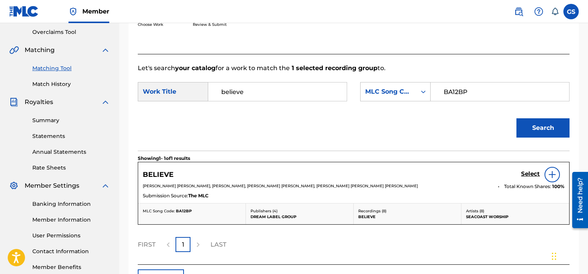
scroll to position [169, 0]
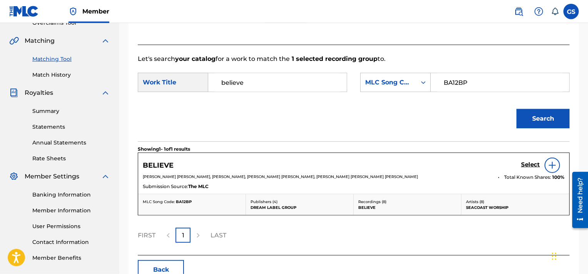
click at [526, 163] on h5 "Select" at bounding box center [530, 164] width 19 height 7
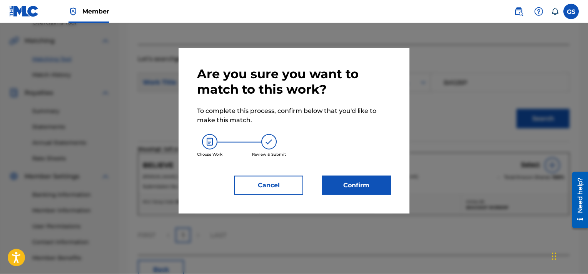
click at [331, 194] on button "Confirm" at bounding box center [356, 185] width 69 height 19
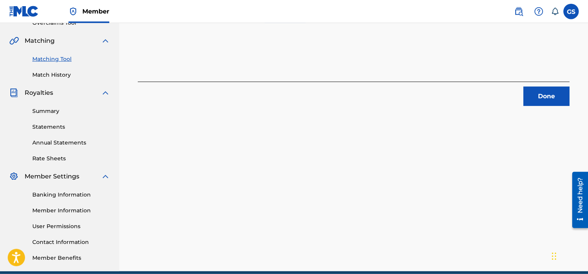
click at [543, 98] on button "Done" at bounding box center [547, 96] width 46 height 19
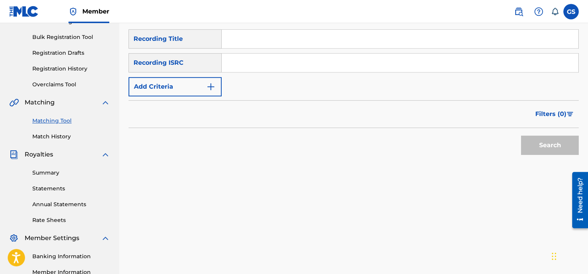
scroll to position [106, 0]
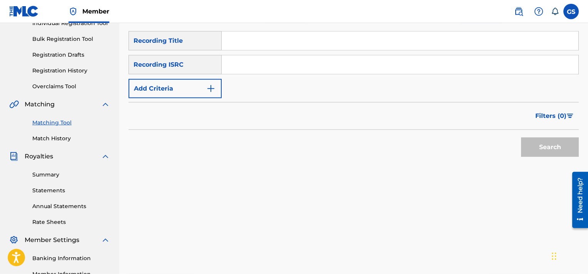
paste input "QMQ3X1700640"
click at [430, 62] on input "QMQ3X1700640" at bounding box center [400, 64] width 357 height 18
type input "QMQ3X1700640"
click at [521, 137] on button "Search" at bounding box center [550, 146] width 58 height 19
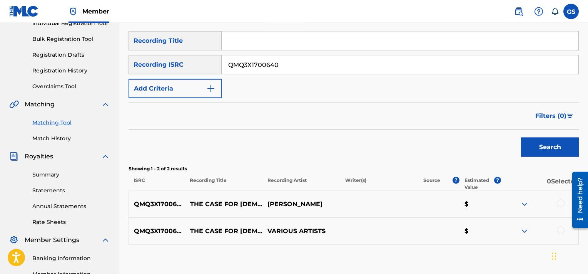
click at [561, 233] on div at bounding box center [561, 230] width 8 height 8
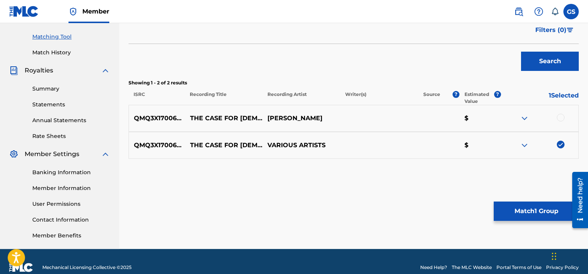
scroll to position [191, 0]
click at [561, 117] on div at bounding box center [561, 118] width 8 height 8
click at [523, 207] on button "Match 2 Groups" at bounding box center [536, 210] width 85 height 19
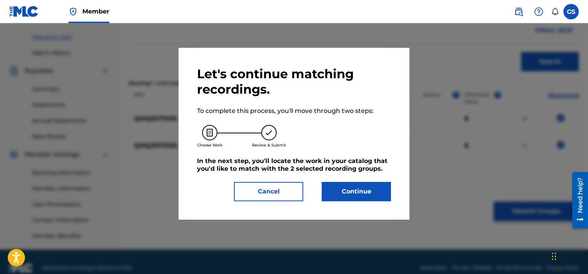
click at [371, 191] on button "Continue" at bounding box center [356, 191] width 69 height 19
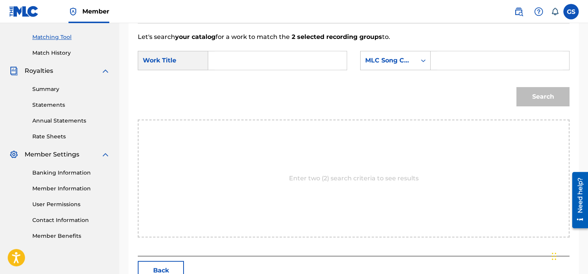
paste input "TD5Y5P"
click at [490, 52] on input "TD5Y5P" at bounding box center [500, 60] width 126 height 18
type input "TD5Y5P"
click at [264, 80] on div "Search" at bounding box center [354, 99] width 432 height 40
click at [248, 60] on input "Search Form" at bounding box center [278, 60] width 126 height 18
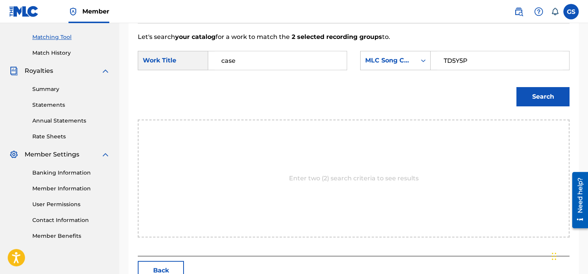
type input "case"
click at [517, 87] on button "Search" at bounding box center [543, 96] width 53 height 19
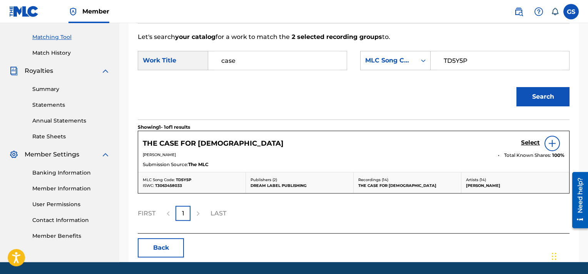
click at [528, 144] on h5 "Select" at bounding box center [530, 142] width 19 height 7
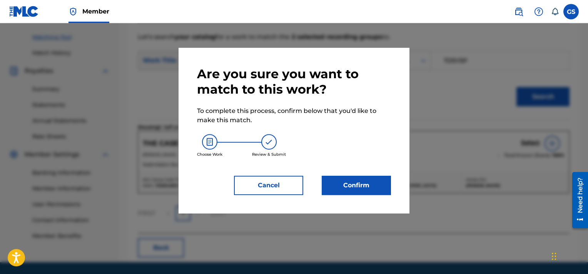
click at [341, 181] on button "Confirm" at bounding box center [356, 185] width 69 height 19
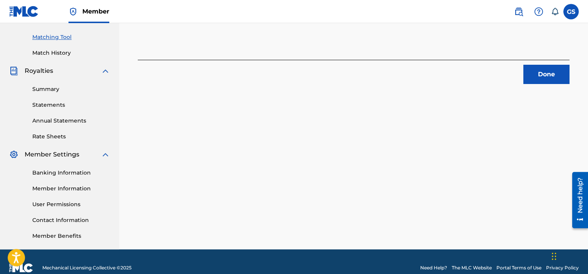
click at [550, 76] on button "Done" at bounding box center [547, 74] width 46 height 19
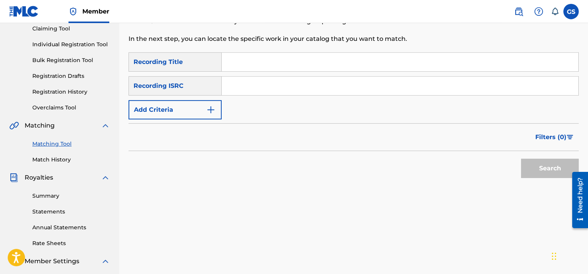
scroll to position [84, 0]
click at [373, 85] on input "Search Form" at bounding box center [400, 86] width 357 height 18
paste input "QMQ3X1800856"
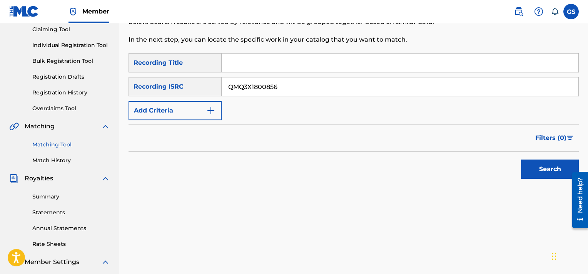
type input "QMQ3X1800856"
click at [521, 159] on button "Search" at bounding box center [550, 168] width 58 height 19
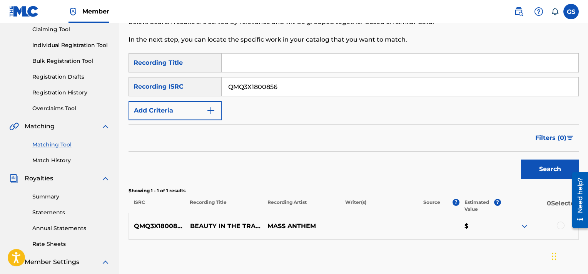
click at [564, 226] on div at bounding box center [561, 225] width 8 height 8
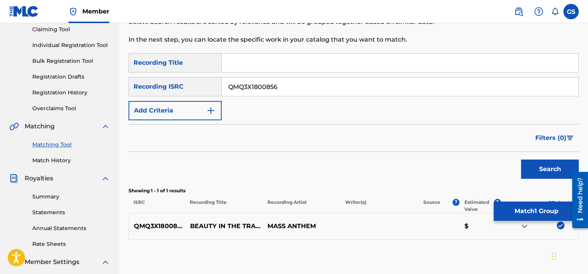
click at [532, 204] on button "Match 1 Group" at bounding box center [536, 210] width 85 height 19
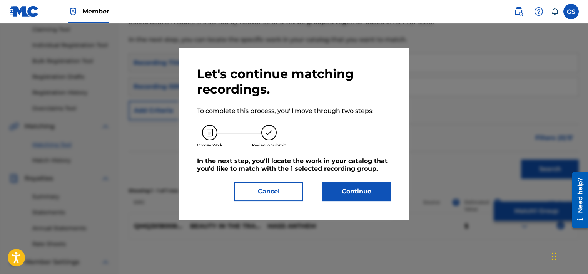
click at [369, 195] on button "Continue" at bounding box center [356, 191] width 69 height 19
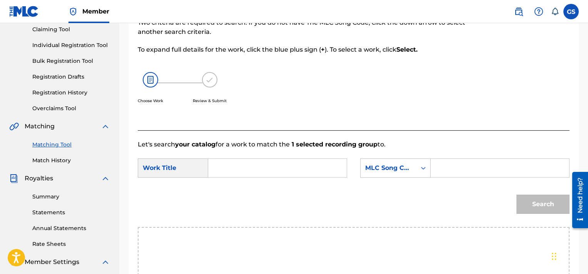
paste input "BA12CP"
click at [492, 172] on input "BA12CP" at bounding box center [500, 168] width 126 height 18
type input "BA12CP"
click at [300, 173] on input "Search Form" at bounding box center [278, 168] width 126 height 18
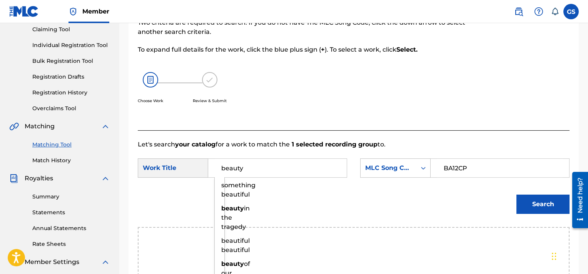
type input "beauty"
click at [517, 194] on button "Search" at bounding box center [543, 203] width 53 height 19
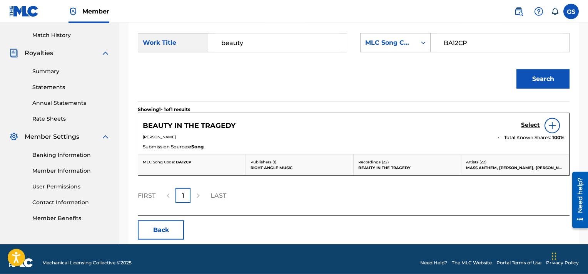
scroll to position [216, 0]
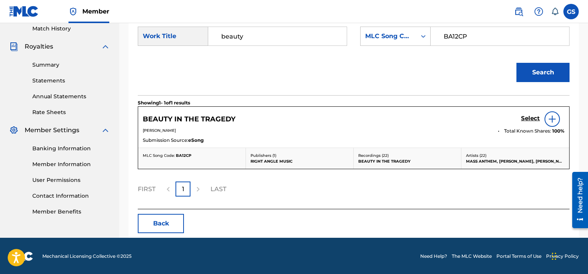
click at [535, 116] on h5 "Select" at bounding box center [530, 118] width 19 height 7
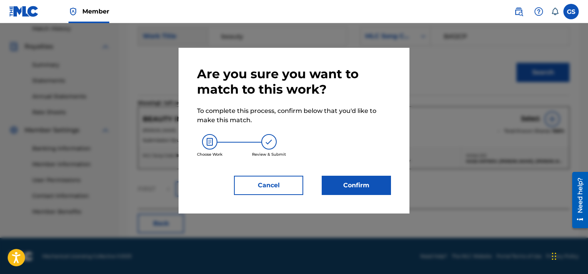
click at [362, 187] on button "Confirm" at bounding box center [356, 185] width 69 height 19
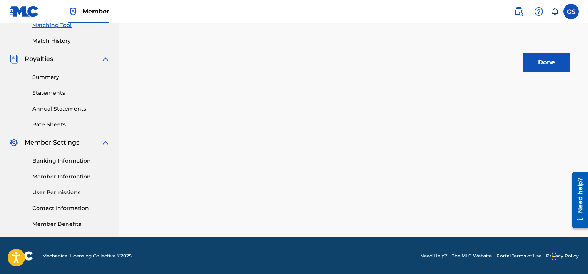
click at [540, 63] on button "Done" at bounding box center [547, 62] width 46 height 19
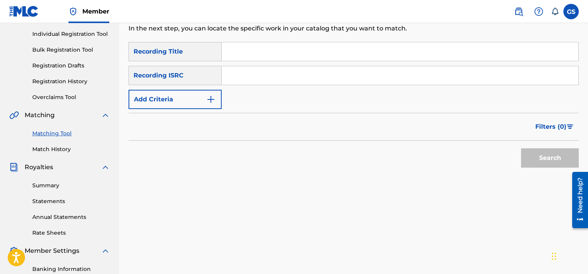
scroll to position [96, 0]
paste input "QMQ3X1800855"
click at [308, 80] on input "QMQ3X1800855" at bounding box center [400, 74] width 357 height 18
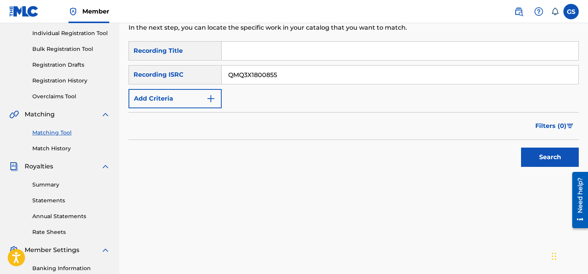
type input "QMQ3X1800855"
click at [521, 147] on button "Search" at bounding box center [550, 156] width 58 height 19
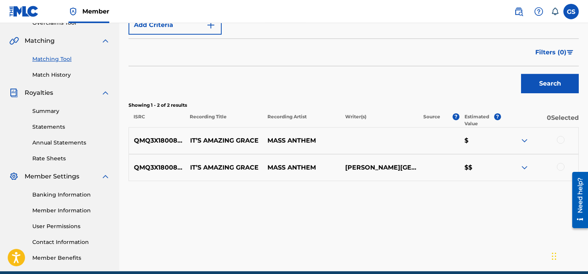
scroll to position [189, 0]
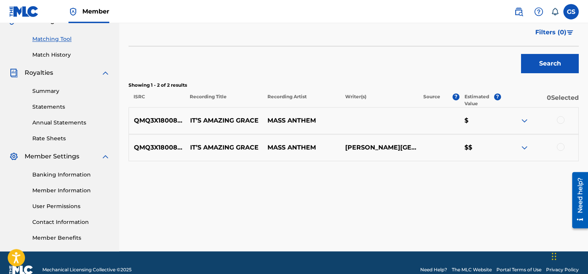
click at [564, 146] on div at bounding box center [561, 147] width 8 height 8
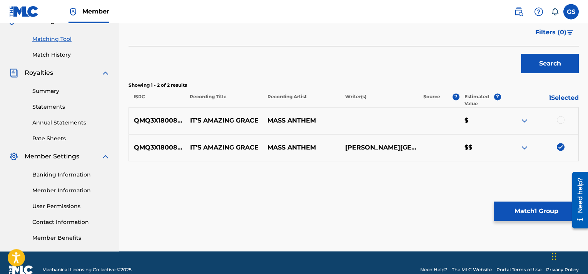
click at [562, 118] on div at bounding box center [561, 120] width 8 height 8
click at [528, 216] on button "Match 2 Groups" at bounding box center [536, 210] width 85 height 19
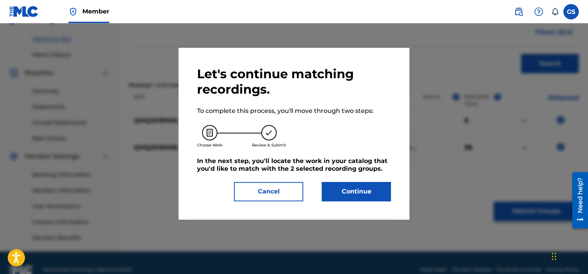
click at [353, 188] on button "Continue" at bounding box center [356, 191] width 69 height 19
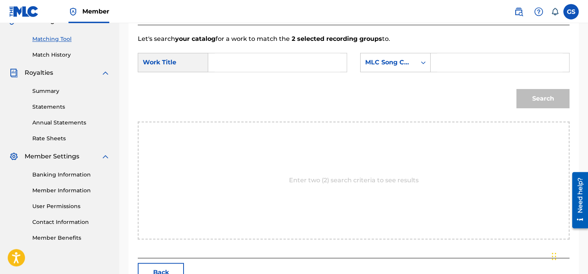
paste input "IVAKS6"
click at [447, 65] on input "IVAKS6" at bounding box center [500, 62] width 126 height 18
type input "IVAKS6"
click at [298, 59] on input "Search Form" at bounding box center [278, 62] width 126 height 18
type input "grace"
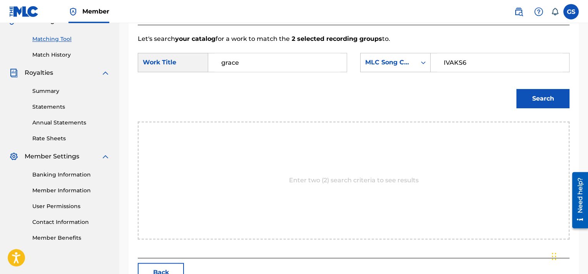
click at [517, 89] on button "Search" at bounding box center [543, 98] width 53 height 19
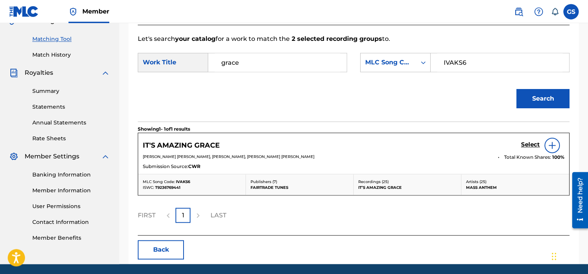
click at [529, 147] on h5 "Select" at bounding box center [530, 144] width 19 height 7
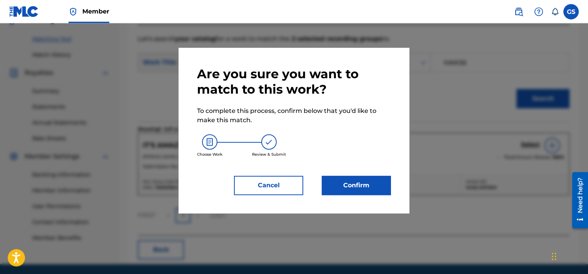
click at [373, 189] on button "Confirm" at bounding box center [356, 185] width 69 height 19
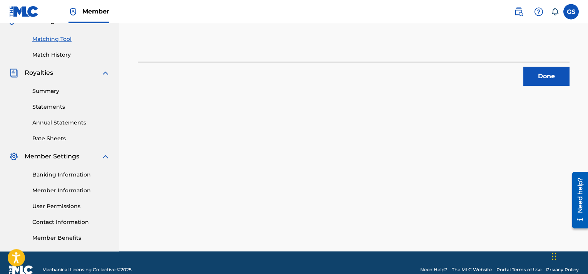
click at [547, 72] on button "Done" at bounding box center [547, 76] width 46 height 19
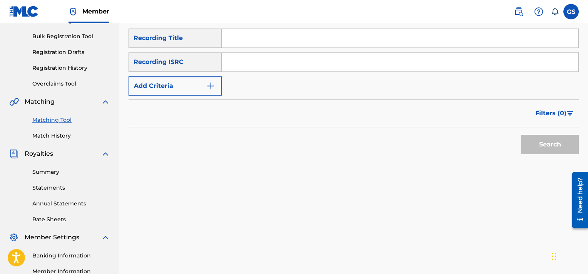
scroll to position [99, 0]
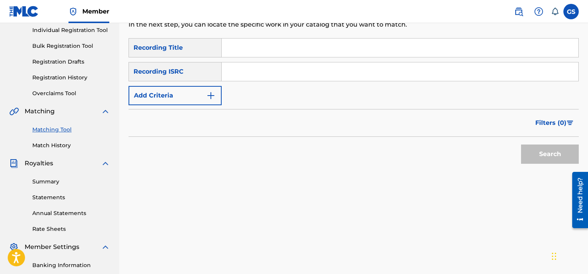
paste input "QMQ3X1800854"
click at [328, 75] on input "QMQ3X1800854" at bounding box center [400, 71] width 357 height 18
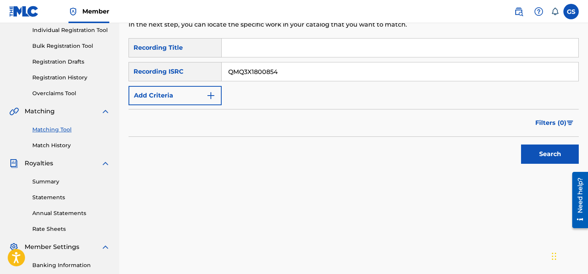
type input "QMQ3X1800854"
click at [521, 144] on button "Search" at bounding box center [550, 153] width 58 height 19
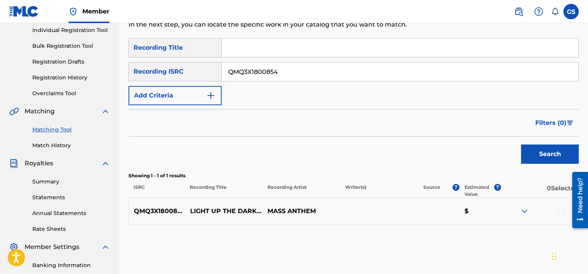
click at [561, 209] on div at bounding box center [561, 210] width 8 height 8
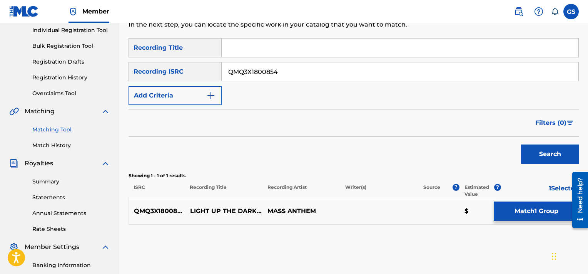
click at [543, 211] on button "Match 1 Group" at bounding box center [536, 210] width 85 height 19
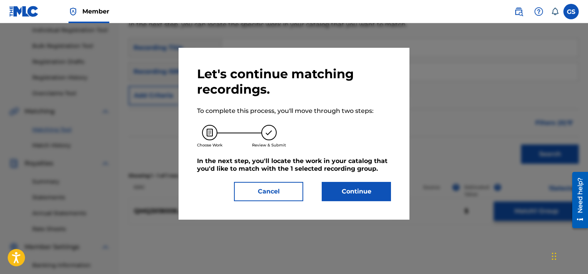
click at [352, 189] on button "Continue" at bounding box center [356, 191] width 69 height 19
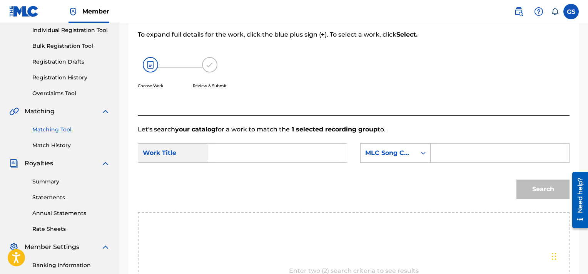
click at [464, 157] on input "Search Form" at bounding box center [500, 153] width 126 height 18
paste input "LA51JL"
type input "LA51JL"
click at [239, 148] on input "Search Form" at bounding box center [278, 153] width 126 height 18
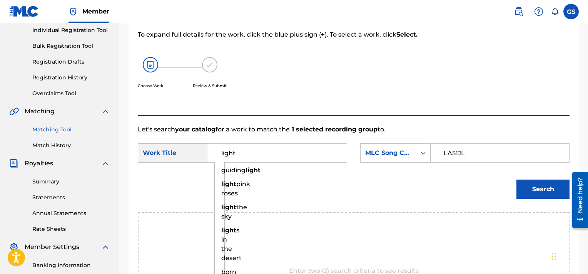
type input "light"
click at [517, 179] on button "Search" at bounding box center [543, 188] width 53 height 19
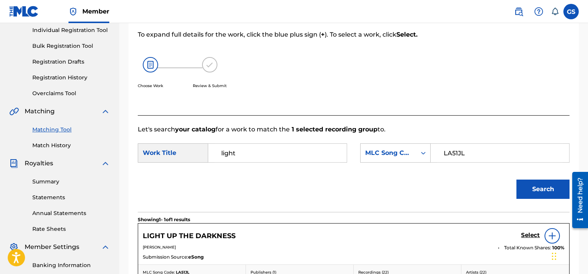
click at [524, 236] on h5 "Select" at bounding box center [530, 234] width 19 height 7
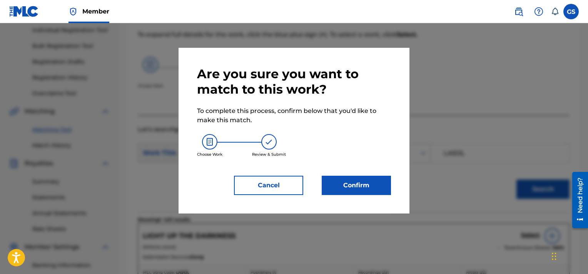
click at [361, 186] on button "Confirm" at bounding box center [356, 185] width 69 height 19
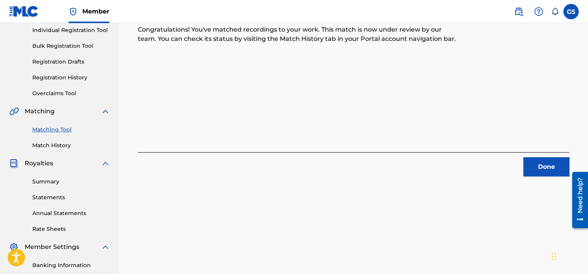
click at [532, 161] on button "Done" at bounding box center [547, 166] width 46 height 19
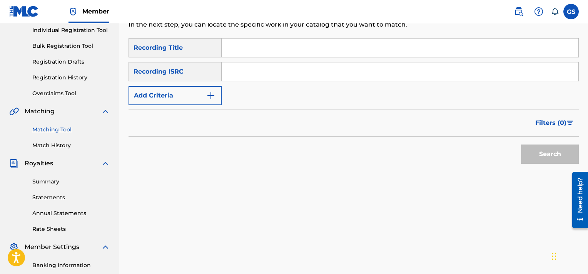
click at [418, 66] on input "Search Form" at bounding box center [400, 71] width 357 height 18
paste input "QMQ3X1800853"
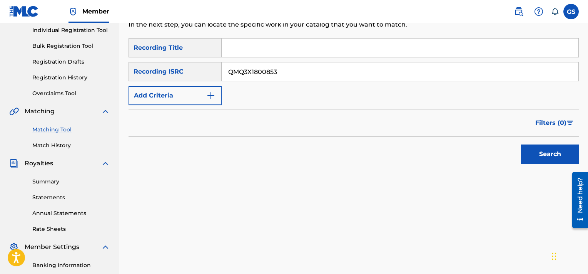
type input "QMQ3X1800853"
click at [521, 144] on button "Search" at bounding box center [550, 153] width 58 height 19
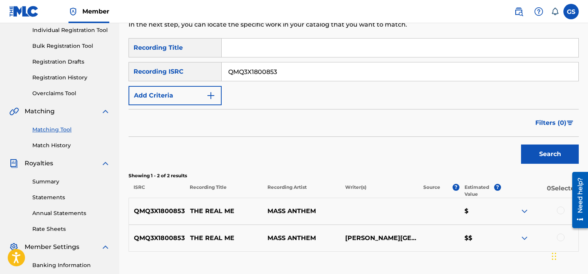
scroll to position [184, 0]
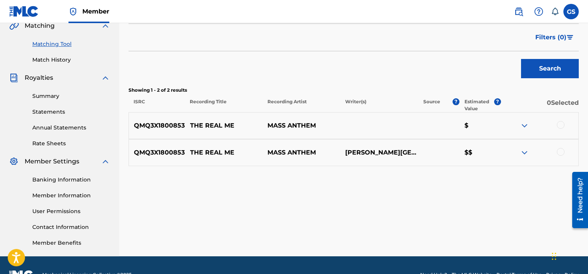
click at [562, 152] on div at bounding box center [561, 152] width 8 height 8
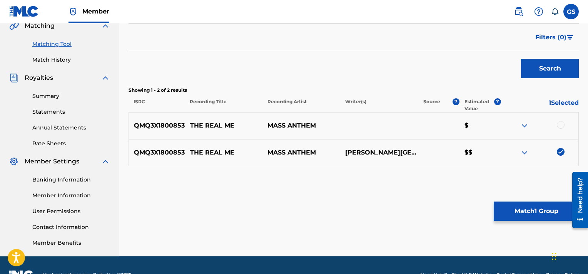
click at [560, 124] on div at bounding box center [561, 125] width 8 height 8
click at [517, 217] on button "Match 2 Groups" at bounding box center [536, 210] width 85 height 19
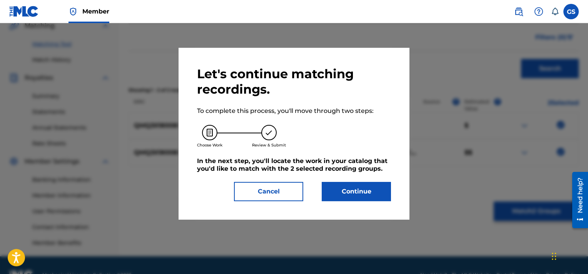
click at [370, 190] on button "Continue" at bounding box center [356, 191] width 69 height 19
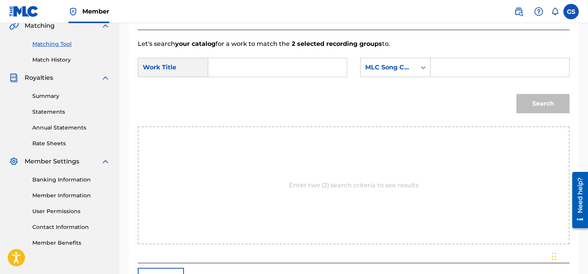
paste input "TC8MMV"
click at [479, 64] on input "TC8MMV" at bounding box center [500, 67] width 126 height 18
type input "TC8MMV"
drag, startPoint x: 231, startPoint y: 93, endPoint x: 295, endPoint y: 85, distance: 64.5
click at [295, 85] on form "SearchWithCriteria318aa5bf-b7ef-45f8-8c54-e1b4ea3e8135 Work Title SearchWithCri…" at bounding box center [354, 88] width 432 height 78
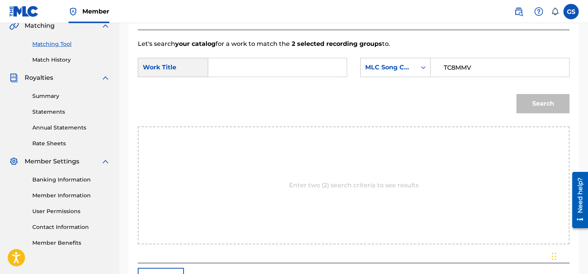
click at [276, 72] on input "Search Form" at bounding box center [278, 67] width 126 height 18
type input "real"
click at [517, 94] on button "Search" at bounding box center [543, 103] width 53 height 19
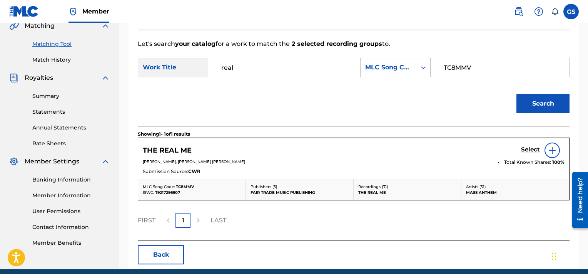
click at [529, 147] on h5 "Select" at bounding box center [530, 149] width 19 height 7
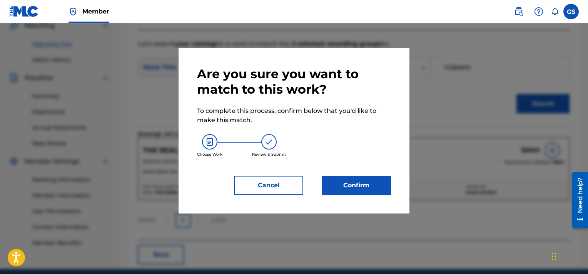
click at [365, 189] on button "Confirm" at bounding box center [356, 185] width 69 height 19
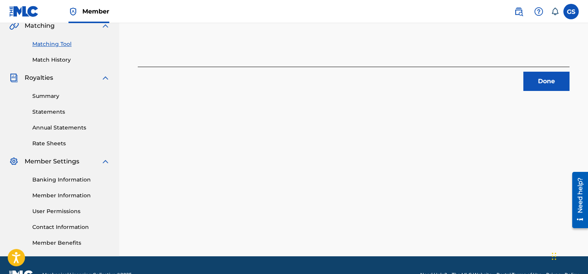
click at [551, 89] on button "Done" at bounding box center [547, 81] width 46 height 19
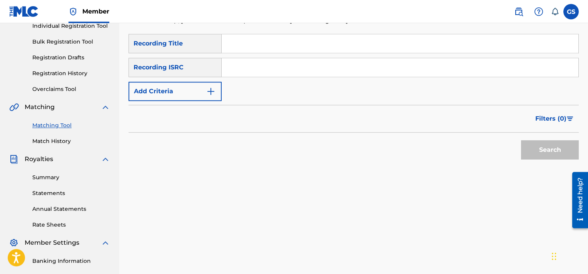
scroll to position [69, 0]
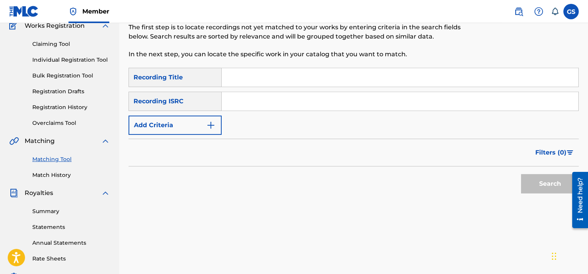
paste input "QMQ3X1800852"
click at [258, 104] on input "Search Form" at bounding box center [400, 101] width 357 height 18
type input "QMQ3X1800852"
click at [521, 174] on button "Search" at bounding box center [550, 183] width 58 height 19
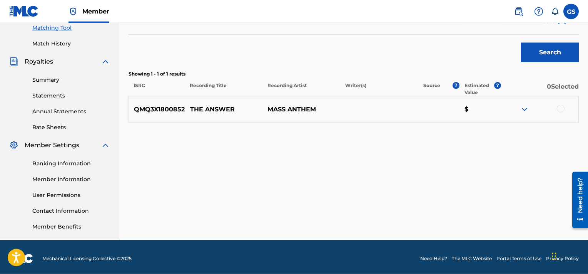
scroll to position [200, 0]
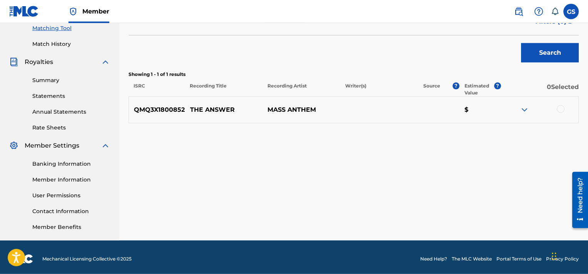
click at [562, 108] on div at bounding box center [561, 109] width 8 height 8
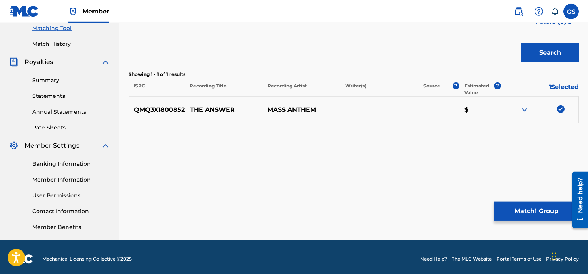
click at [516, 218] on button "Match 1 Group" at bounding box center [536, 210] width 85 height 19
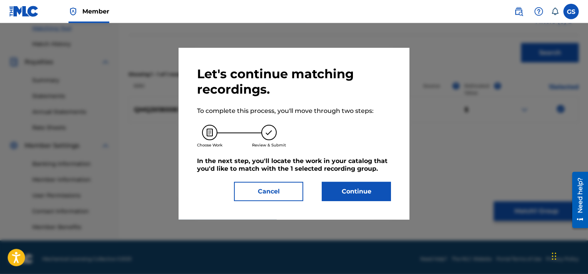
click at [369, 195] on button "Continue" at bounding box center [356, 191] width 69 height 19
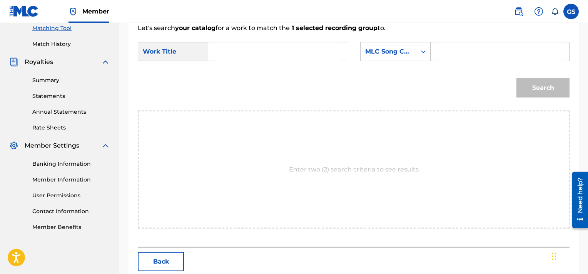
paste input "TVCCKA"
click at [462, 46] on input "TVCCKA" at bounding box center [500, 51] width 126 height 18
type input "TVCCKA"
click at [259, 54] on input "Search Form" at bounding box center [278, 51] width 126 height 18
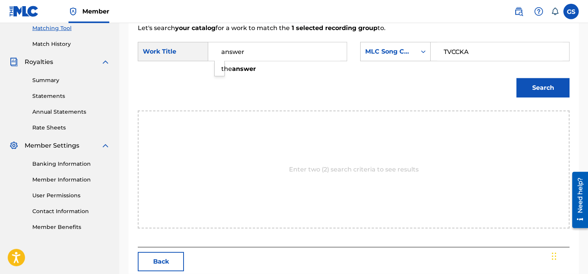
type input "answer"
click at [517, 78] on button "Search" at bounding box center [543, 87] width 53 height 19
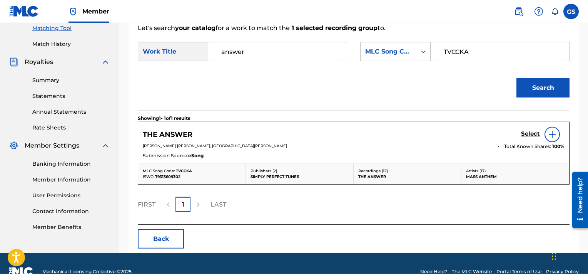
click at [531, 131] on h5 "Select" at bounding box center [530, 133] width 19 height 7
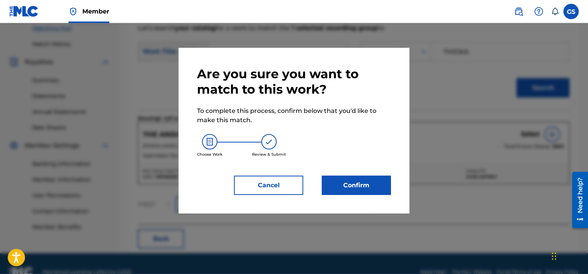
click at [351, 183] on button "Confirm" at bounding box center [356, 185] width 69 height 19
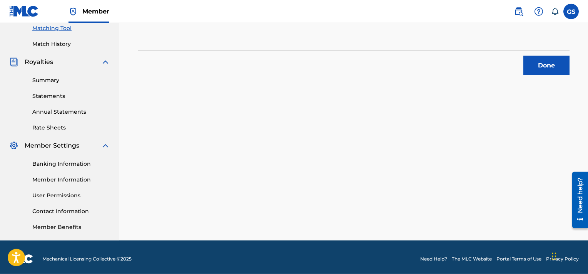
click at [551, 67] on button "Done" at bounding box center [547, 65] width 46 height 19
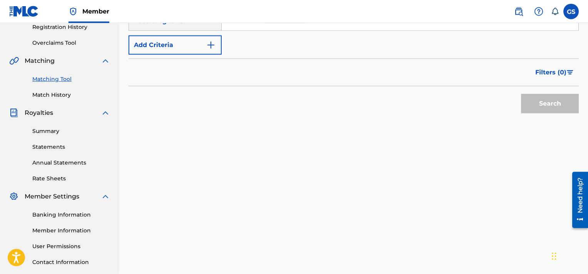
scroll to position [141, 0]
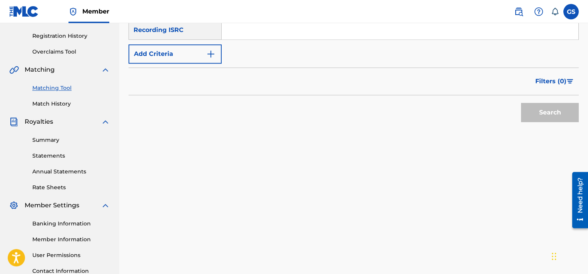
paste input "QMQ3X1800851"
click at [327, 31] on input "QMQ3X1800851" at bounding box center [400, 30] width 357 height 18
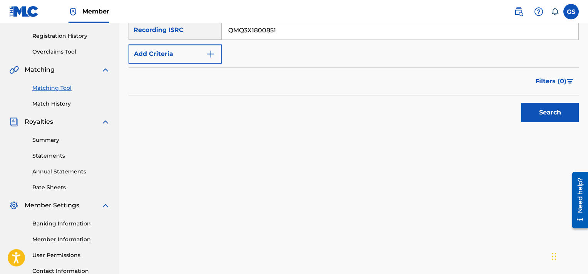
type input "QMQ3X1800851"
click at [521, 103] on button "Search" at bounding box center [550, 112] width 58 height 19
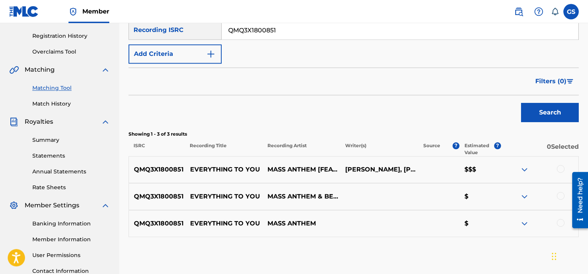
click at [559, 169] on div at bounding box center [561, 169] width 8 height 8
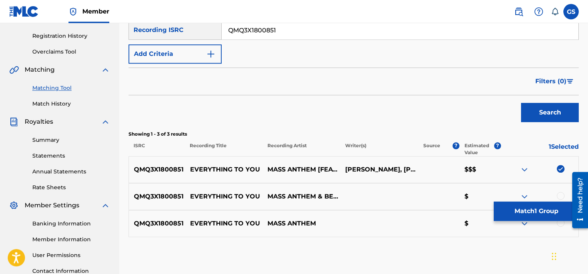
click at [563, 193] on div at bounding box center [561, 196] width 8 height 8
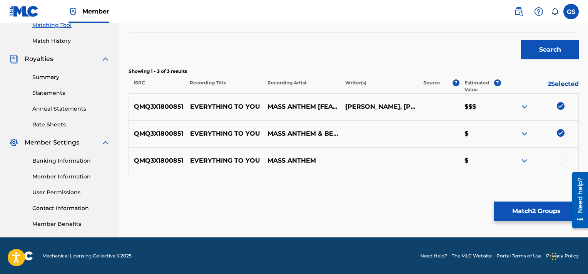
click at [560, 160] on div at bounding box center [561, 160] width 8 height 8
click at [530, 213] on button "Match 3 Groups" at bounding box center [536, 210] width 85 height 19
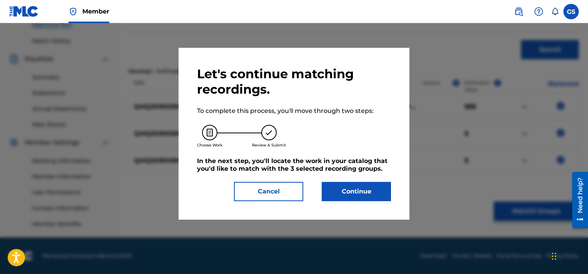
click at [367, 194] on button "Continue" at bounding box center [356, 191] width 69 height 19
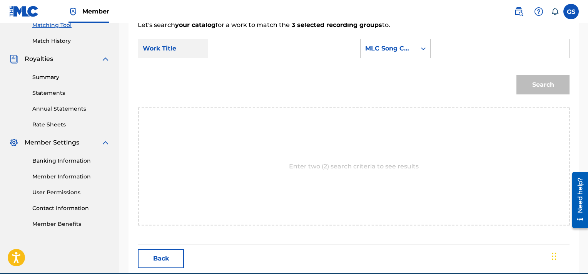
paste input "EV97TC"
click at [454, 44] on input "EV97TC" at bounding box center [500, 48] width 126 height 18
type input "EV97TC"
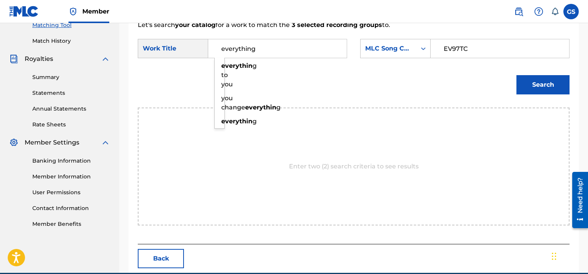
type input "everything"
click at [517, 75] on button "Search" at bounding box center [543, 84] width 53 height 19
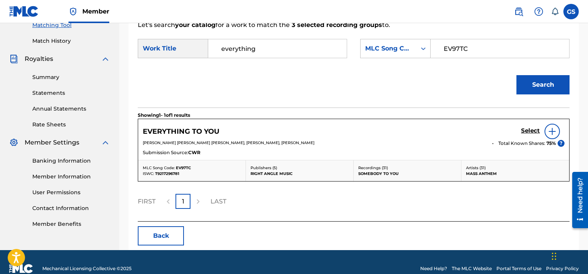
click at [530, 132] on h5 "Select" at bounding box center [530, 130] width 19 height 7
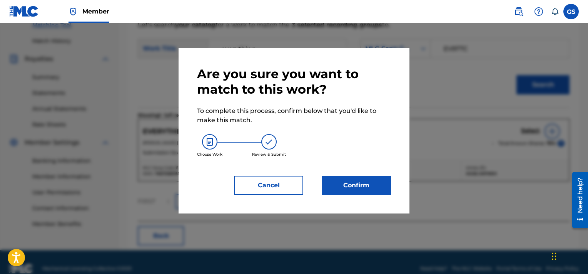
click at [373, 179] on button "Confirm" at bounding box center [356, 185] width 69 height 19
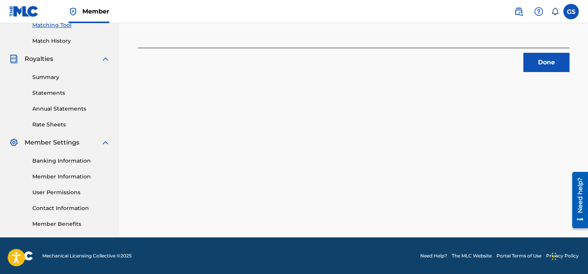
click at [542, 56] on button "Done" at bounding box center [547, 62] width 46 height 19
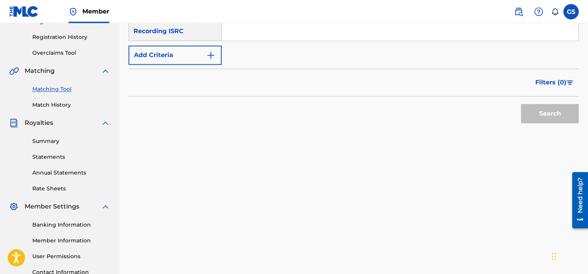
scroll to position [83, 0]
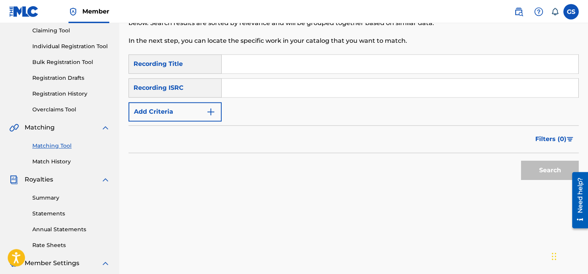
click at [301, 88] on input "Search Form" at bounding box center [400, 88] width 357 height 18
paste input "QMQ3X1800850"
type input "QMQ3X1800850"
click at [521, 161] on button "Search" at bounding box center [550, 170] width 58 height 19
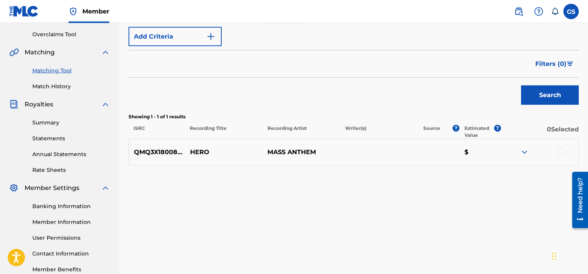
scroll to position [160, 0]
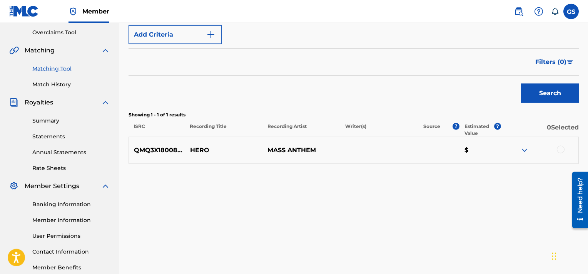
click at [558, 150] on div at bounding box center [561, 150] width 8 height 8
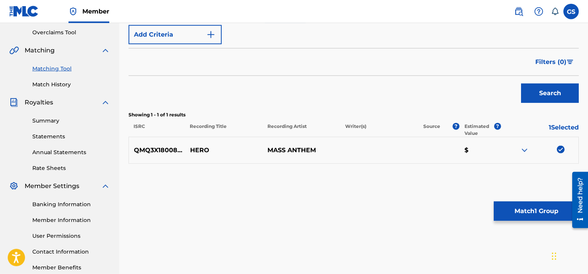
click at [534, 211] on button "Match 1 Group" at bounding box center [536, 210] width 85 height 19
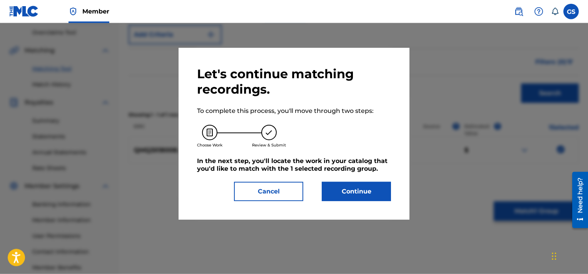
click at [370, 189] on button "Continue" at bounding box center [356, 191] width 69 height 19
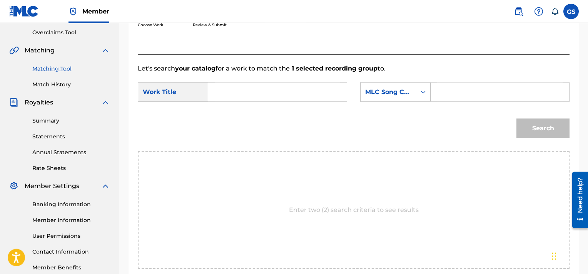
paste input "HVA6UH"
click at [463, 94] on input "HVA6UH" at bounding box center [500, 92] width 126 height 18
type input "HVA6UH"
click at [306, 93] on input "Search Form" at bounding box center [278, 92] width 126 height 18
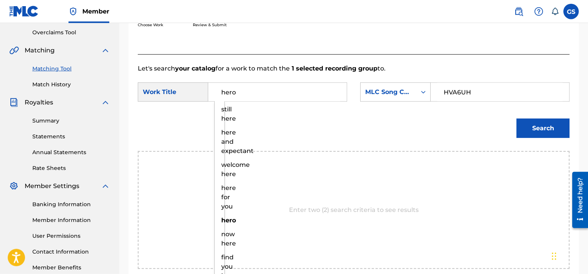
type input "hero"
click at [517, 119] on button "Search" at bounding box center [543, 128] width 53 height 19
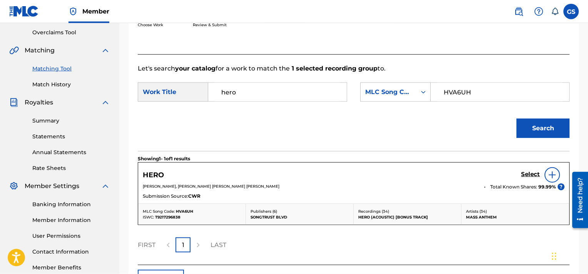
click at [533, 174] on h5 "Select" at bounding box center [530, 174] width 19 height 7
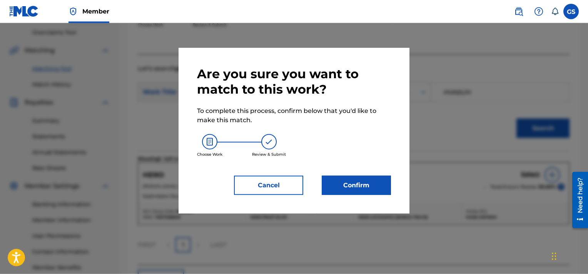
click at [365, 183] on button "Confirm" at bounding box center [356, 185] width 69 height 19
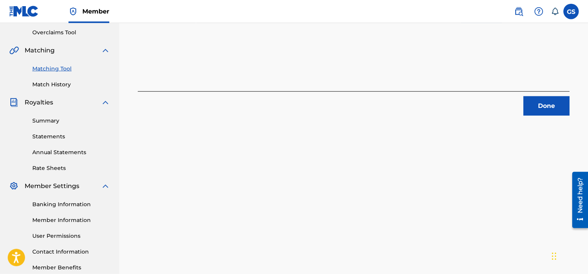
click at [547, 108] on button "Done" at bounding box center [547, 105] width 46 height 19
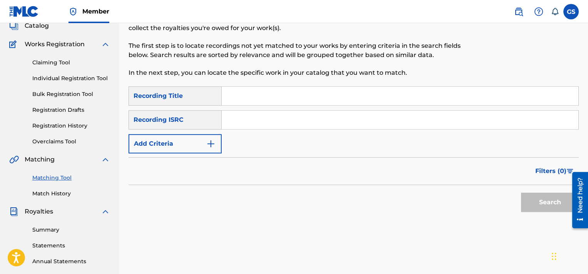
scroll to position [51, 0]
paste input "QMQ3X1800849"
click at [303, 124] on input "Search Form" at bounding box center [400, 119] width 357 height 18
click at [521, 192] on button "Search" at bounding box center [550, 201] width 58 height 19
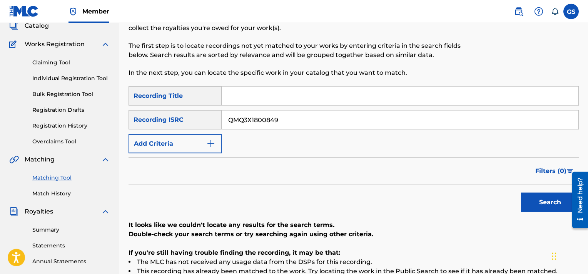
click at [319, 114] on input "QMQ3X1800849" at bounding box center [400, 119] width 357 height 18
paste input "8"
click at [319, 114] on input "QMQ3X1800848" at bounding box center [400, 119] width 357 height 18
type input "QMQ3X1800848"
click at [521, 192] on button "Search" at bounding box center [550, 201] width 58 height 19
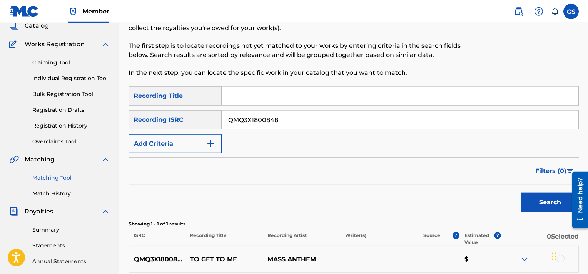
scroll to position [191, 0]
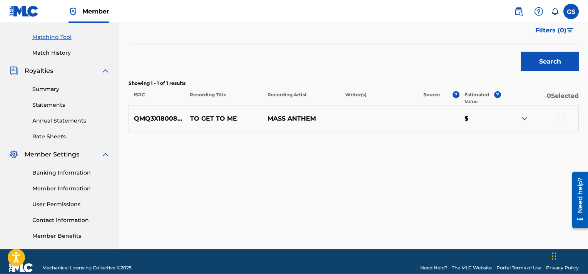
click at [561, 117] on div at bounding box center [561, 118] width 8 height 8
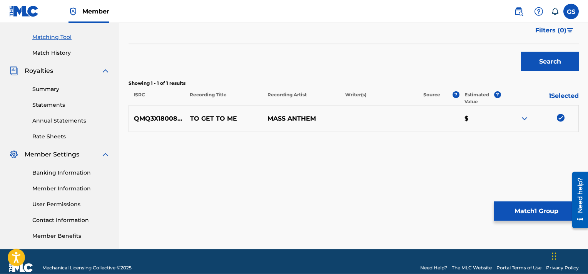
click at [518, 213] on button "Match 1 Group" at bounding box center [536, 210] width 85 height 19
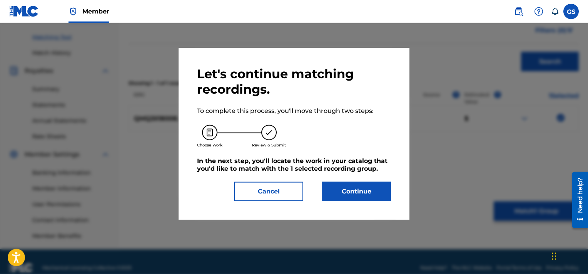
click at [354, 194] on button "Continue" at bounding box center [356, 191] width 69 height 19
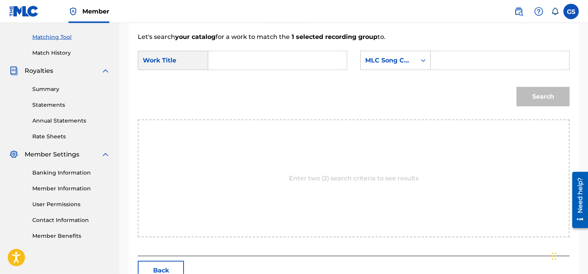
click at [237, 60] on input "Search Form" at bounding box center [278, 60] width 126 height 18
type input "to get to me"
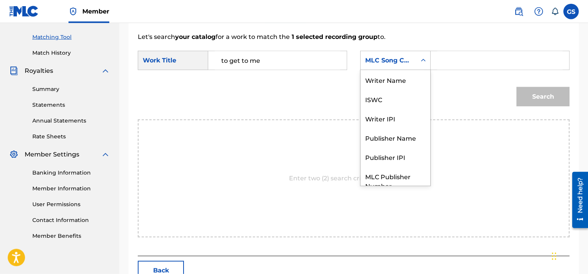
click at [415, 66] on div "MLC Song Code" at bounding box center [389, 60] width 56 height 15
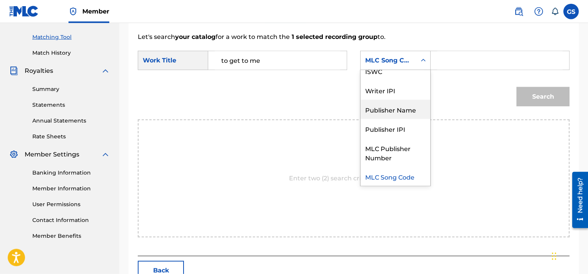
scroll to position [0, 0]
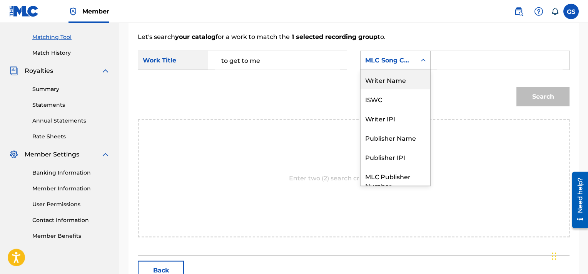
click at [391, 85] on div "Writer Name" at bounding box center [396, 79] width 70 height 19
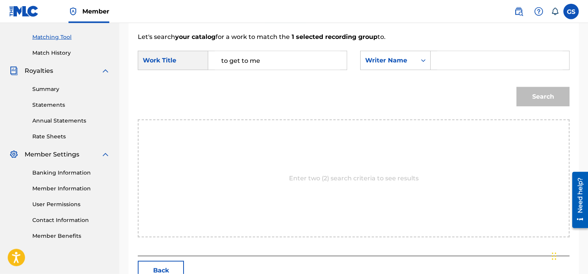
click at [487, 59] on input "Search Form" at bounding box center [500, 60] width 126 height 18
type input "sowards"
click at [517, 87] on button "Search" at bounding box center [543, 96] width 53 height 19
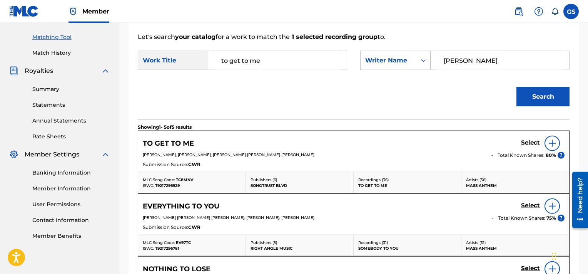
click at [525, 142] on h5 "Select" at bounding box center [530, 142] width 19 height 7
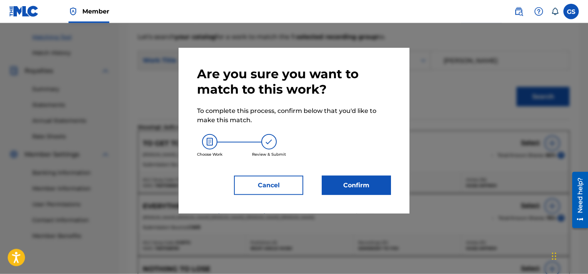
click at [366, 192] on button "Confirm" at bounding box center [356, 185] width 69 height 19
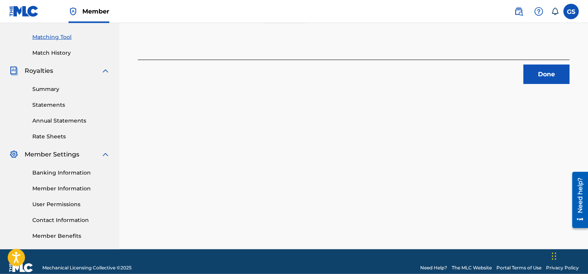
click at [566, 69] on button "Done" at bounding box center [547, 74] width 46 height 19
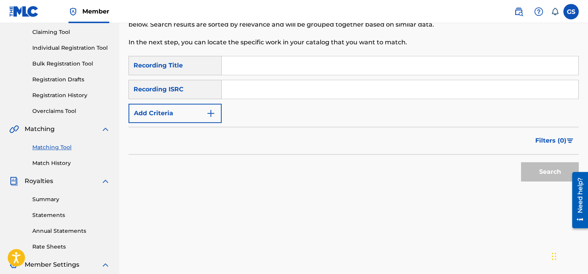
scroll to position [82, 0]
paste input "QMQ3X1800847"
click at [372, 89] on input "QMQ3X1800847" at bounding box center [400, 88] width 357 height 18
type input "QMQ3X1800847"
click at [521, 161] on button "Search" at bounding box center [550, 170] width 58 height 19
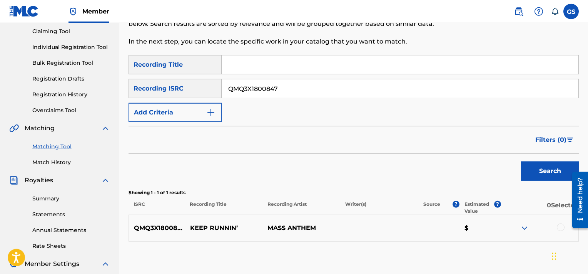
click at [555, 227] on div at bounding box center [540, 227] width 78 height 9
click at [560, 227] on div at bounding box center [561, 227] width 8 height 8
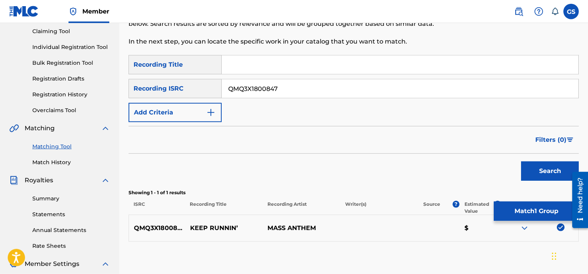
click at [528, 209] on button "Match 1 Group" at bounding box center [536, 210] width 85 height 19
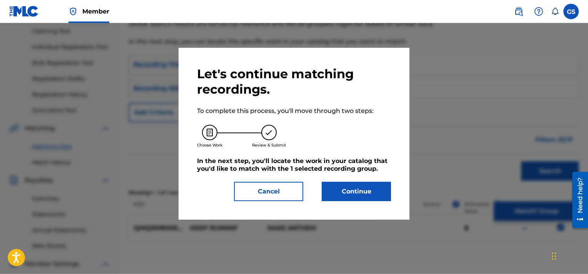
click at [370, 194] on button "Continue" at bounding box center [356, 191] width 69 height 19
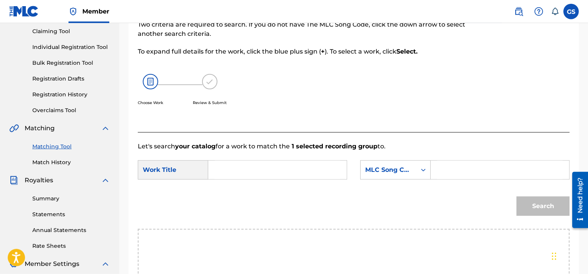
paste input "KA1DJE"
click at [455, 175] on input "KA1DJE" at bounding box center [500, 170] width 126 height 18
type input "KA1DJE"
click at [216, 173] on input "Search Form" at bounding box center [278, 170] width 126 height 18
type input "keep"
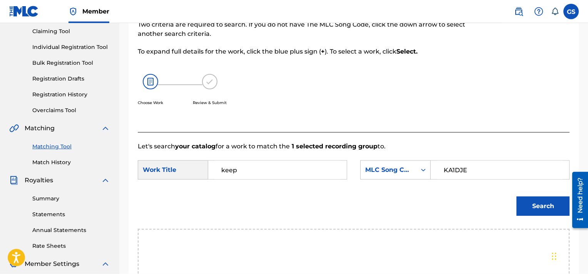
click at [517, 196] on button "Search" at bounding box center [543, 205] width 53 height 19
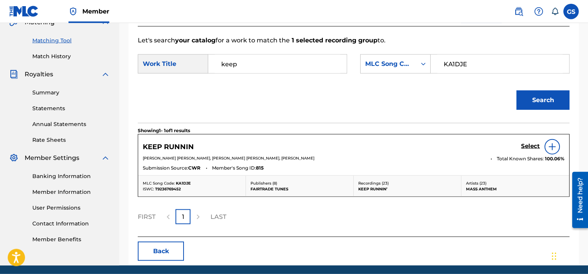
scroll to position [206, 0]
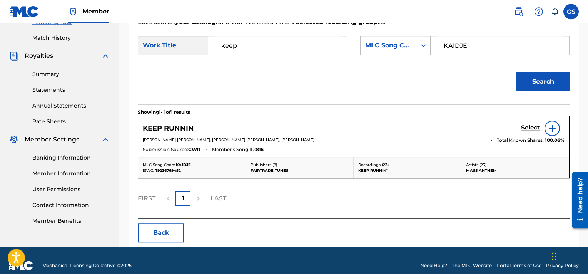
click at [529, 128] on h5 "Select" at bounding box center [530, 127] width 19 height 7
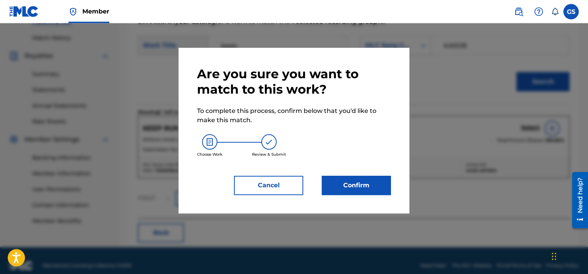
click at [369, 182] on button "Confirm" at bounding box center [356, 185] width 69 height 19
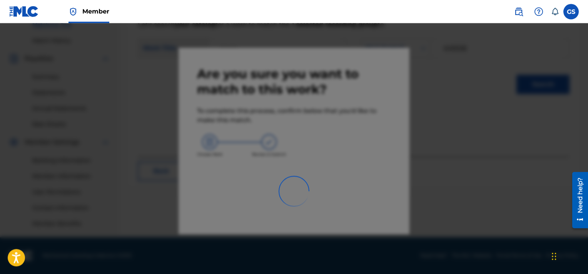
scroll to position [203, 0]
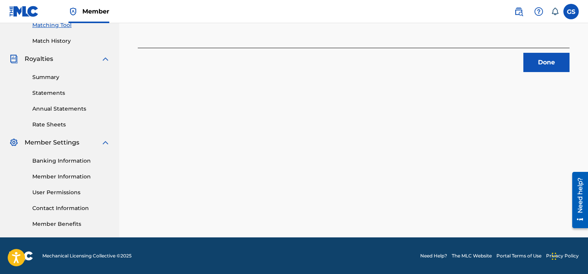
click at [555, 60] on button "Done" at bounding box center [547, 62] width 46 height 19
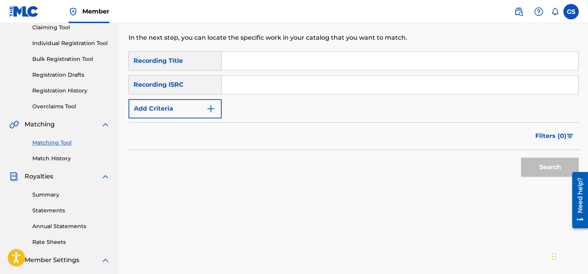
scroll to position [86, 0]
paste input "QMQ3X1700684"
click at [317, 88] on input "QMQ3X1700684" at bounding box center [400, 84] width 357 height 18
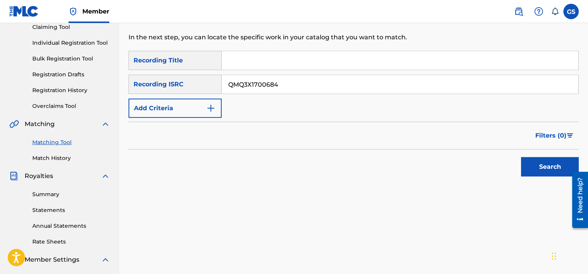
type input "QMQ3X1700684"
click at [521, 157] on button "Search" at bounding box center [550, 166] width 58 height 19
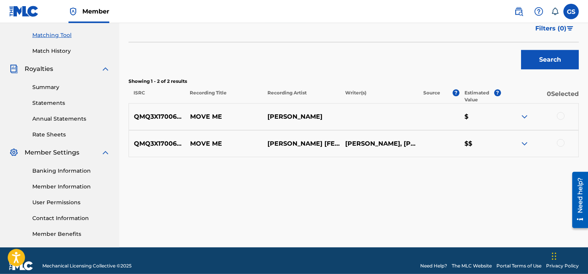
scroll to position [203, 0]
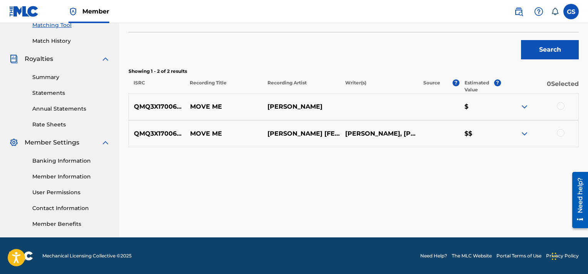
click at [564, 130] on div at bounding box center [561, 133] width 8 height 8
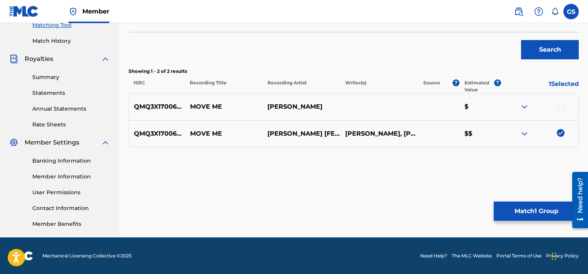
click at [561, 105] on div at bounding box center [561, 106] width 8 height 8
click at [530, 209] on button "Match 2 Groups" at bounding box center [536, 210] width 85 height 19
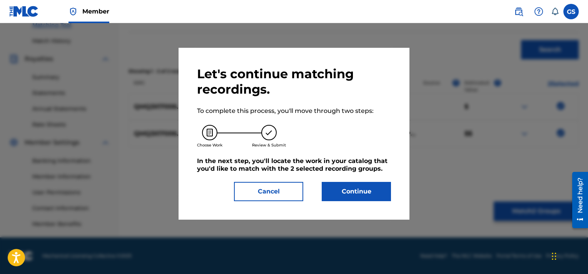
click at [376, 192] on button "Continue" at bounding box center [356, 191] width 69 height 19
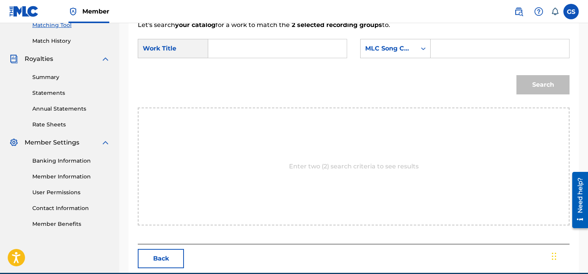
click at [461, 45] on input "Search Form" at bounding box center [500, 48] width 126 height 18
paste input "MA20H3"
type input "MA20H3"
click at [271, 52] on input "Search Form" at bounding box center [278, 48] width 126 height 18
type input "move"
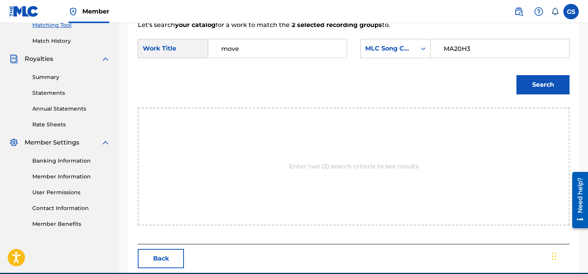
click at [517, 75] on button "Search" at bounding box center [543, 84] width 53 height 19
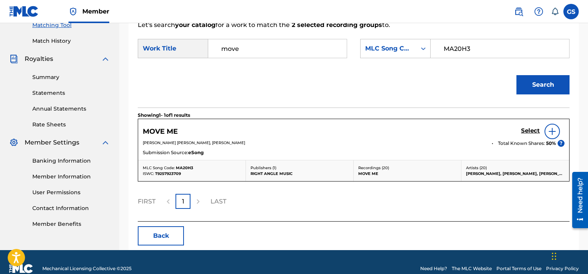
click at [535, 138] on div "Select" at bounding box center [543, 131] width 44 height 15
click at [531, 134] on link "Select" at bounding box center [530, 131] width 19 height 8
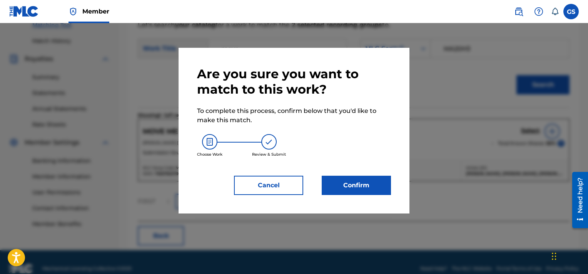
click at [377, 181] on button "Confirm" at bounding box center [356, 185] width 69 height 19
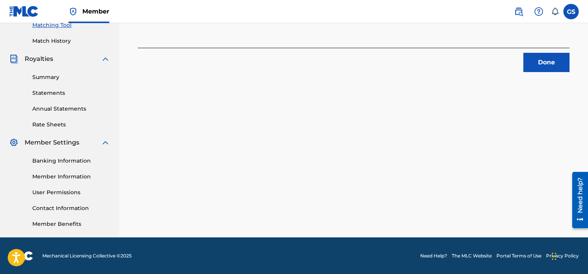
click at [541, 63] on button "Done" at bounding box center [547, 62] width 46 height 19
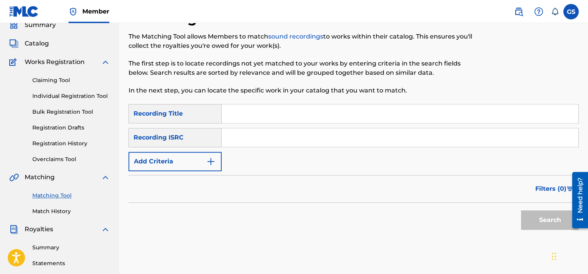
scroll to position [33, 0]
paste input "QMQ3X1700683"
click at [344, 134] on input "QMQ3X1700683" at bounding box center [400, 137] width 357 height 18
type input "QMQ3X1700683"
click at [521, 210] on button "Search" at bounding box center [550, 219] width 58 height 19
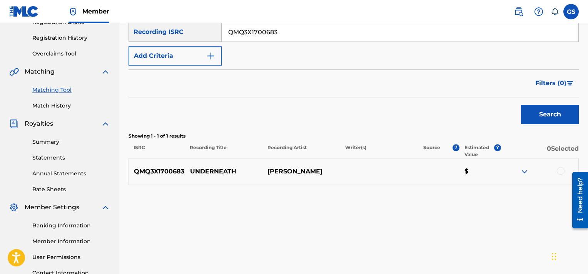
scroll to position [139, 0]
click at [559, 171] on div at bounding box center [561, 170] width 8 height 8
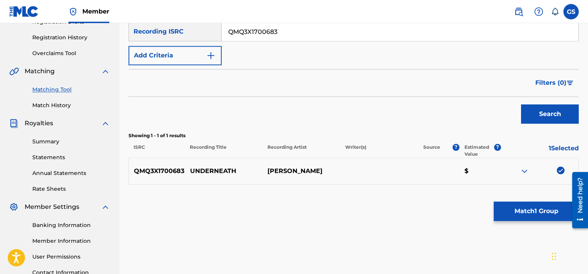
click at [525, 214] on button "Match 1 Group" at bounding box center [536, 210] width 85 height 19
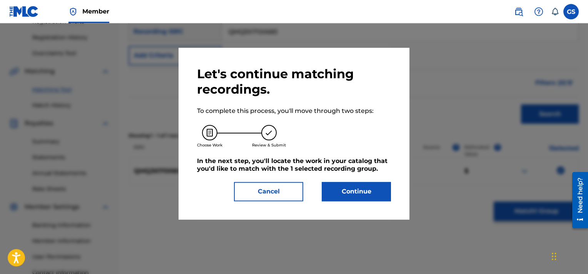
click at [357, 194] on button "Continue" at bounding box center [356, 191] width 69 height 19
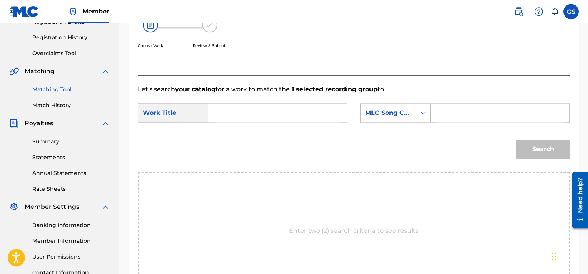
click at [459, 107] on input "Search Form" at bounding box center [500, 113] width 126 height 18
paste input "UA6J46"
type input "UA6J46"
click at [255, 116] on input "Search Form" at bounding box center [278, 113] width 126 height 18
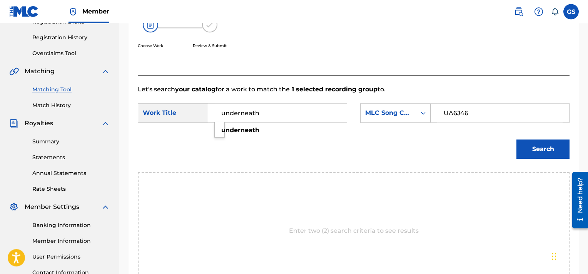
type input "underneath"
click at [517, 139] on button "Search" at bounding box center [543, 148] width 53 height 19
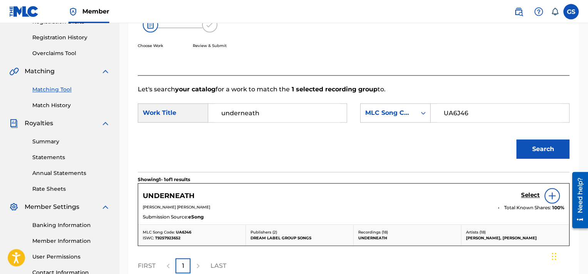
click at [529, 196] on h5 "Select" at bounding box center [530, 194] width 19 height 7
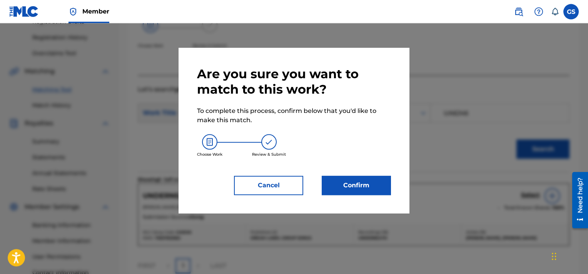
click at [367, 186] on button "Confirm" at bounding box center [356, 185] width 69 height 19
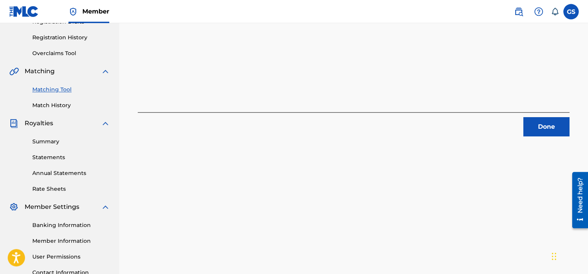
click at [541, 128] on button "Done" at bounding box center [547, 126] width 46 height 19
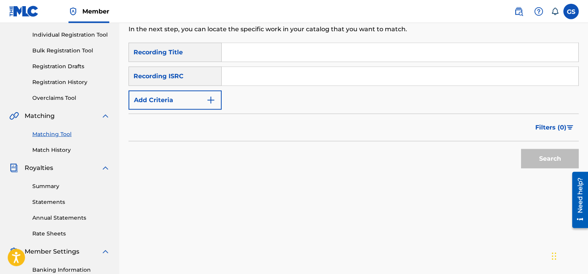
scroll to position [95, 0]
paste input "QMQ3X1700682"
click at [253, 71] on input "QMQ3X1700682" at bounding box center [400, 75] width 357 height 18
type input "QMQ3X1700682"
click at [521, 148] on button "Search" at bounding box center [550, 157] width 58 height 19
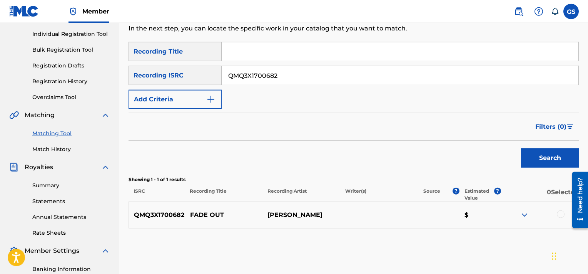
click at [560, 214] on div at bounding box center [561, 214] width 8 height 8
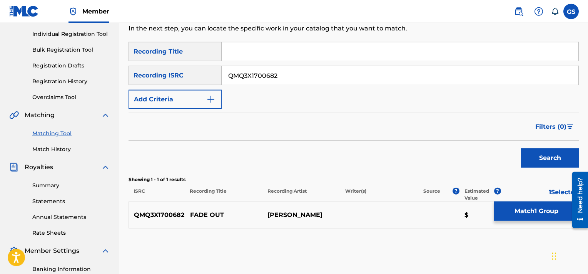
click at [531, 208] on button "Match 1 Group" at bounding box center [536, 210] width 85 height 19
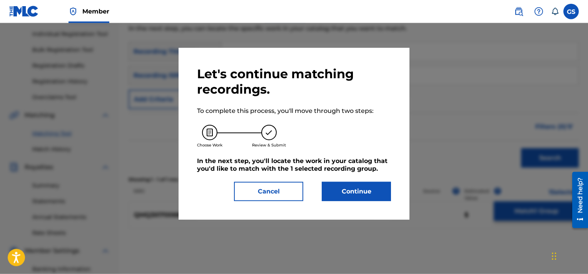
click at [357, 191] on button "Continue" at bounding box center [356, 191] width 69 height 19
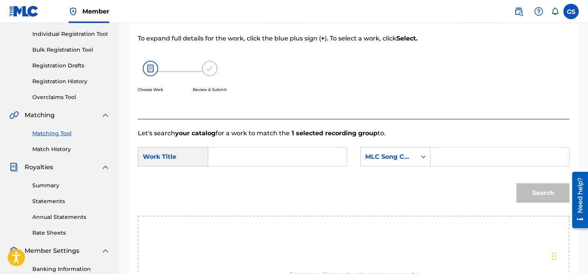
paste input "FE7KU8"
click at [455, 151] on input "FE7KU8" at bounding box center [500, 156] width 126 height 18
type input "FE7KU8"
click at [312, 153] on input "Search Form" at bounding box center [278, 156] width 126 height 18
type input "fade"
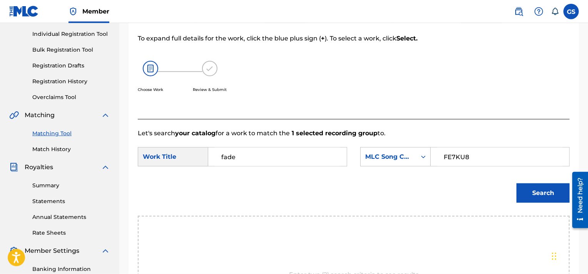
click at [517, 183] on button "Search" at bounding box center [543, 192] width 53 height 19
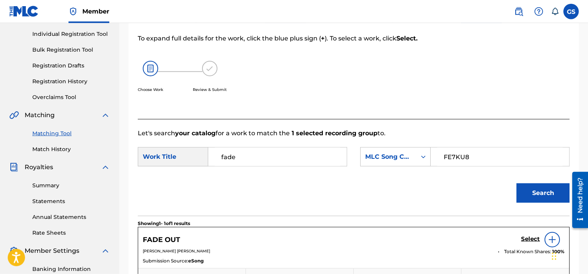
scroll to position [169, 0]
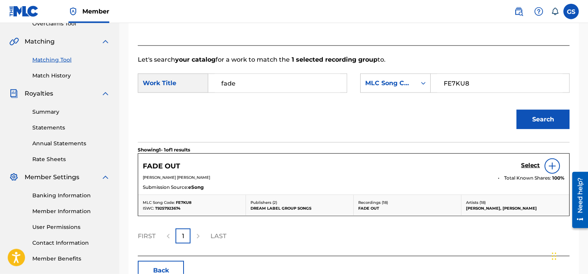
click at [530, 168] on h5 "Select" at bounding box center [530, 165] width 19 height 7
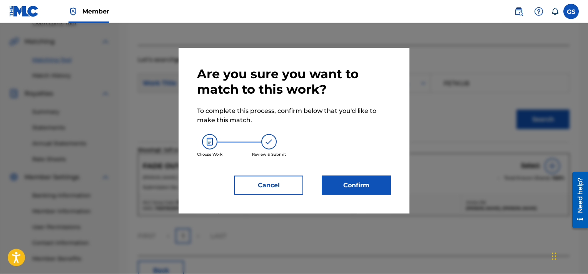
click at [356, 185] on button "Confirm" at bounding box center [356, 185] width 69 height 19
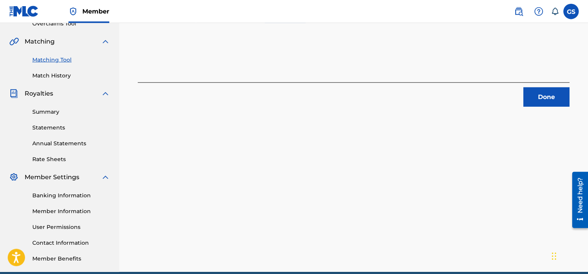
click at [537, 100] on button "Done" at bounding box center [547, 96] width 46 height 19
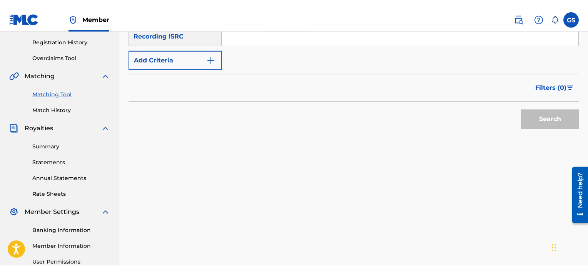
scroll to position [123, 0]
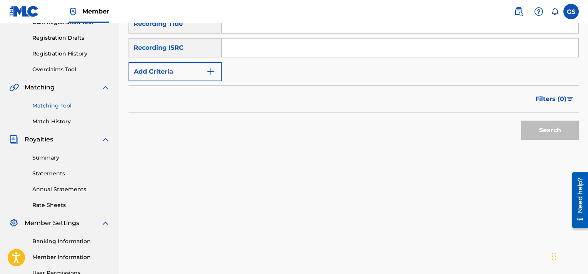
click at [373, 56] on input "Search Form" at bounding box center [400, 47] width 357 height 18
paste input "QMQ3X1700681"
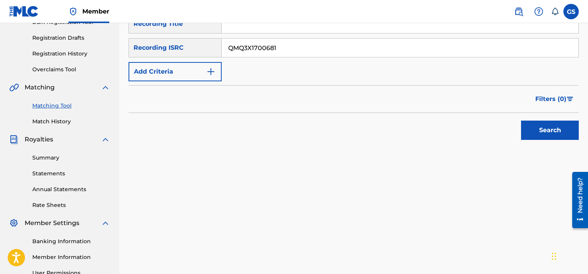
type input "QMQ3X1700681"
click at [521, 121] on button "Search" at bounding box center [550, 130] width 58 height 19
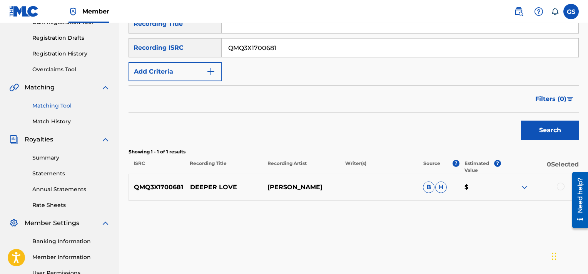
click at [561, 184] on div at bounding box center [561, 186] width 8 height 8
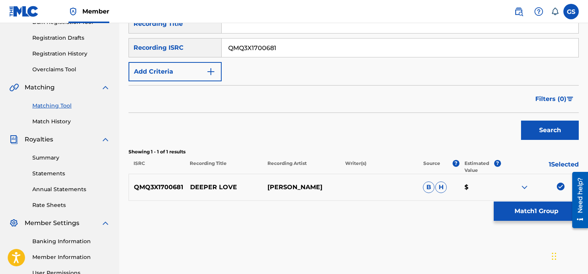
click at [509, 207] on button "Match 1 Group" at bounding box center [536, 210] width 85 height 19
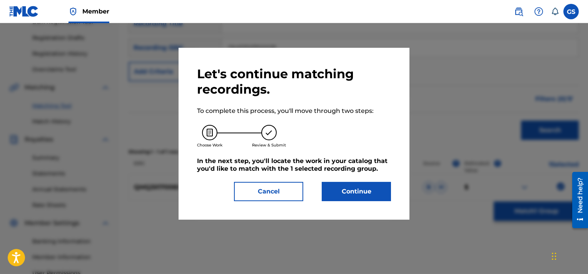
click at [340, 188] on button "Continue" at bounding box center [356, 191] width 69 height 19
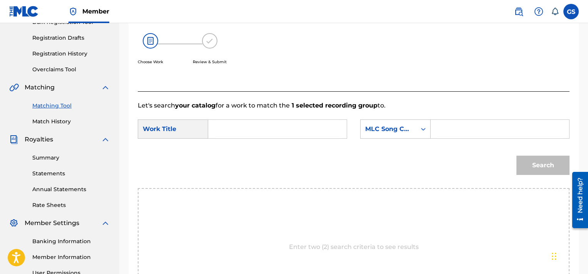
paste input "DB48RM"
click at [483, 131] on input "DB48RM" at bounding box center [500, 129] width 126 height 18
type input "DB48RM"
click at [269, 127] on input "Search Form" at bounding box center [278, 129] width 126 height 18
type input "deeper"
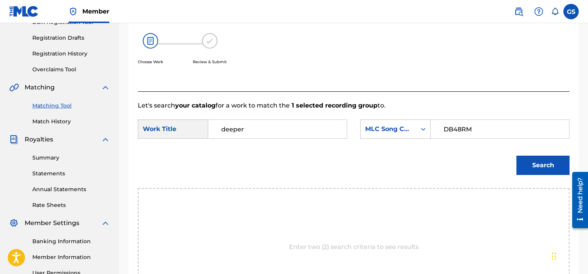
click at [517, 156] on button "Search" at bounding box center [543, 165] width 53 height 19
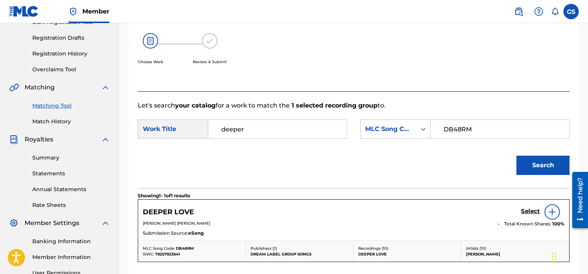
click at [532, 212] on h5 "Select" at bounding box center [530, 211] width 19 height 7
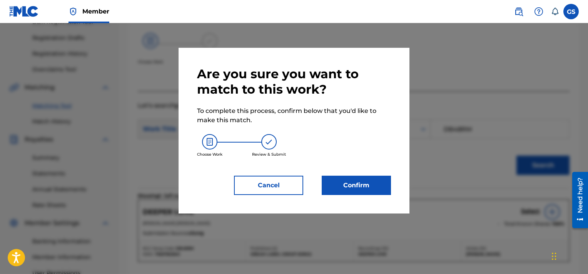
click at [358, 179] on button "Confirm" at bounding box center [356, 185] width 69 height 19
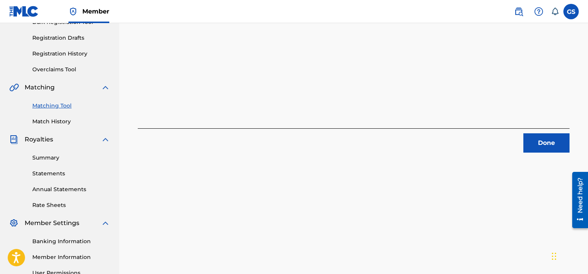
click at [533, 146] on button "Done" at bounding box center [547, 142] width 46 height 19
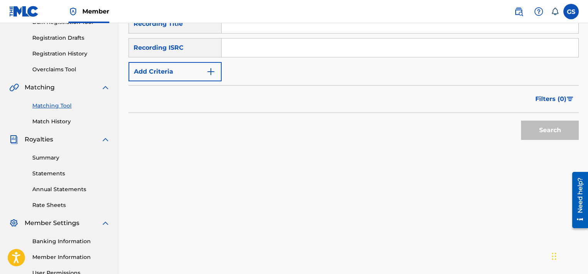
paste input "QMQ3X1700680"
click at [400, 44] on input "QMQ3X1700680" at bounding box center [400, 47] width 357 height 18
type input "QMQ3X1700680"
click at [521, 121] on button "Search" at bounding box center [550, 130] width 58 height 19
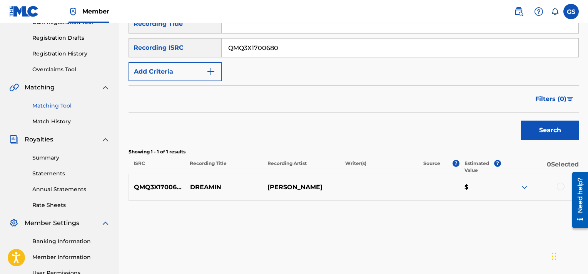
click at [561, 185] on div at bounding box center [561, 186] width 8 height 8
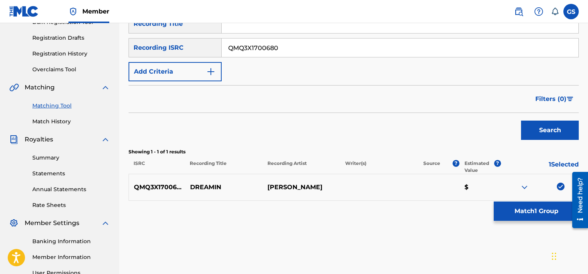
click at [528, 216] on button "Match 1 Group" at bounding box center [536, 210] width 85 height 19
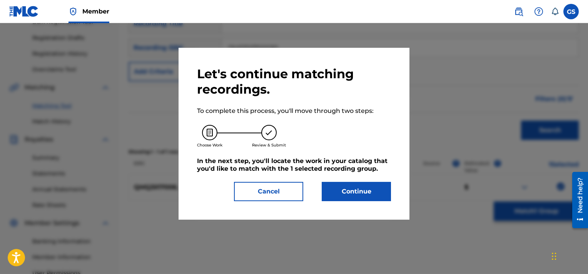
click at [342, 191] on button "Continue" at bounding box center [356, 191] width 69 height 19
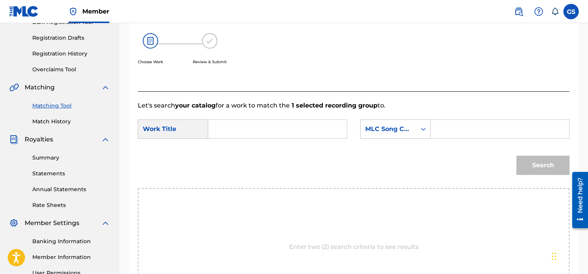
paste input "DB48SH"
click at [479, 126] on input "DB48SH" at bounding box center [500, 129] width 126 height 18
type input "DB48SH"
click at [289, 137] on input "d" at bounding box center [278, 129] width 126 height 18
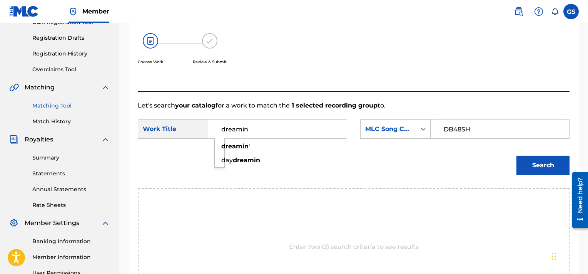
type input "dreamin"
click at [517, 156] on button "Search" at bounding box center [543, 165] width 53 height 19
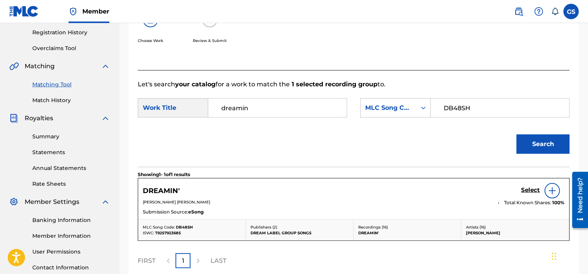
scroll to position [149, 0]
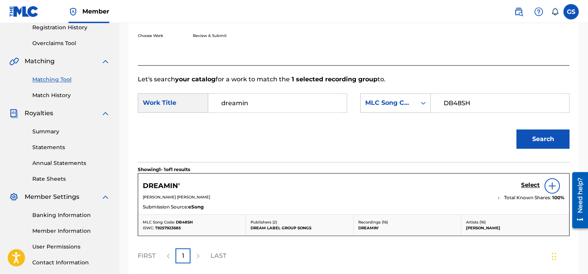
click at [528, 182] on h5 "Select" at bounding box center [530, 184] width 19 height 7
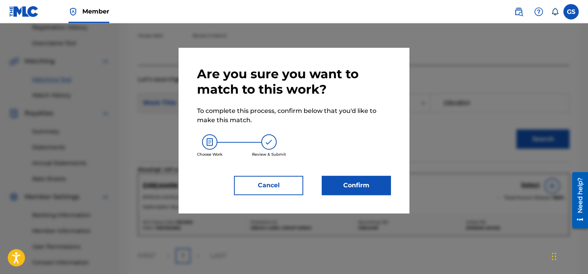
click at [371, 179] on button "Confirm" at bounding box center [356, 185] width 69 height 19
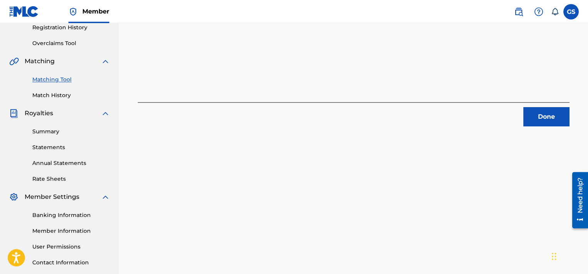
scroll to position [149, 0]
click at [540, 114] on button "Done" at bounding box center [547, 116] width 46 height 19
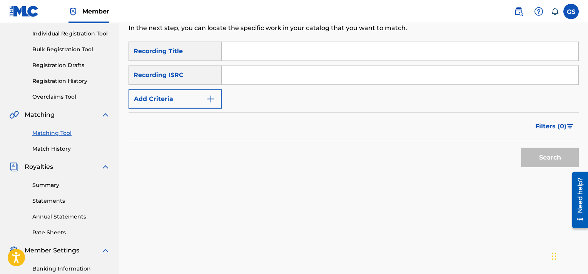
scroll to position [93, 0]
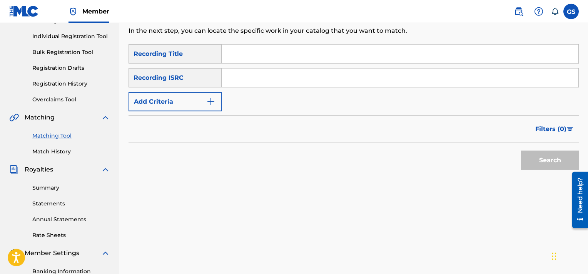
paste input "QMQ3X1700679"
click at [368, 82] on input "QMQ3X1700679" at bounding box center [400, 78] width 357 height 18
type input "QMQ3X1700679"
click at [521, 151] on button "Search" at bounding box center [550, 160] width 58 height 19
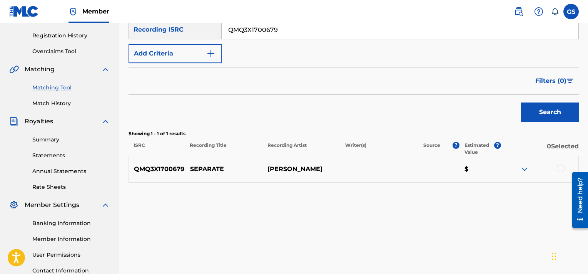
scroll to position [143, 0]
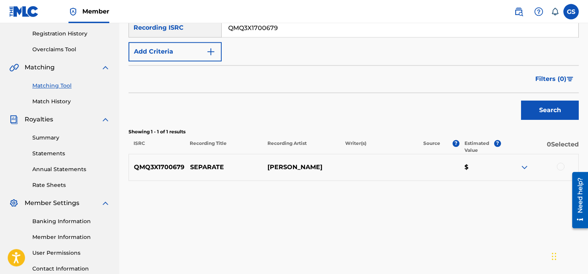
click at [560, 165] on div at bounding box center [561, 166] width 8 height 8
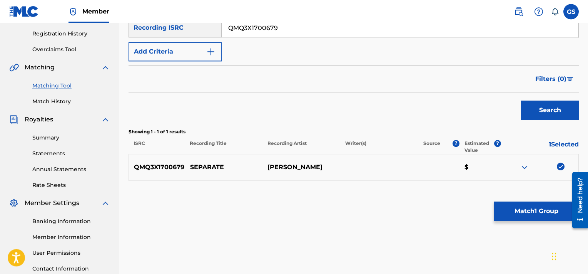
click at [522, 211] on button "Match 1 Group" at bounding box center [536, 210] width 85 height 19
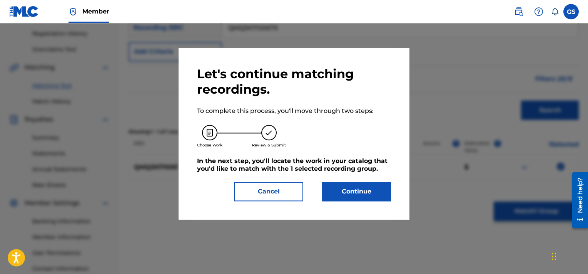
click at [342, 193] on button "Continue" at bounding box center [356, 191] width 69 height 19
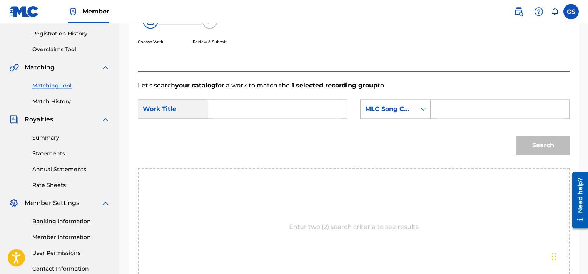
click at [467, 103] on input "Search Form" at bounding box center [500, 109] width 126 height 18
paste input "SH8DRP"
type input "SH8DRP"
click at [301, 112] on input "Search Form" at bounding box center [278, 109] width 126 height 18
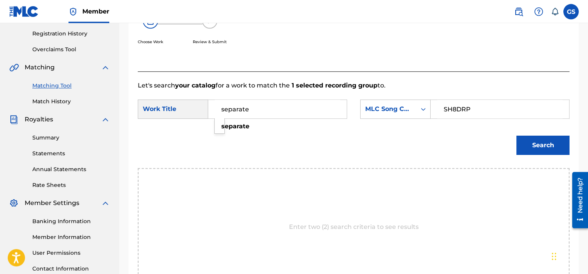
type input "separate"
click at [517, 136] on button "Search" at bounding box center [543, 145] width 53 height 19
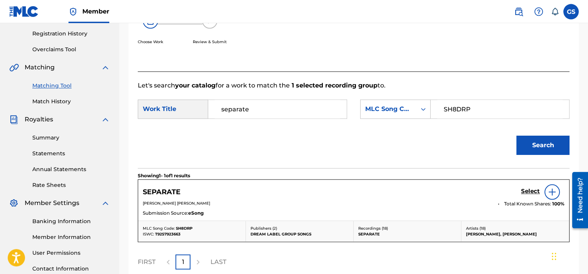
click at [526, 191] on h5 "Select" at bounding box center [530, 190] width 19 height 7
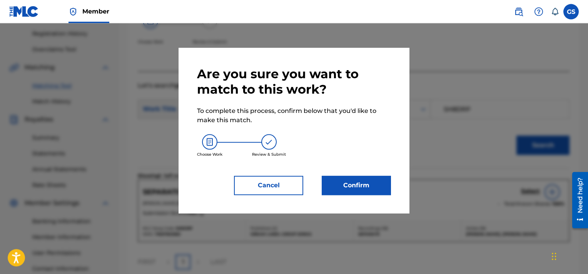
click at [358, 182] on button "Confirm" at bounding box center [356, 185] width 69 height 19
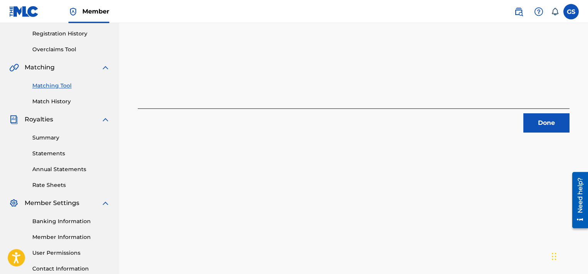
click at [539, 121] on button "Done" at bounding box center [547, 122] width 46 height 19
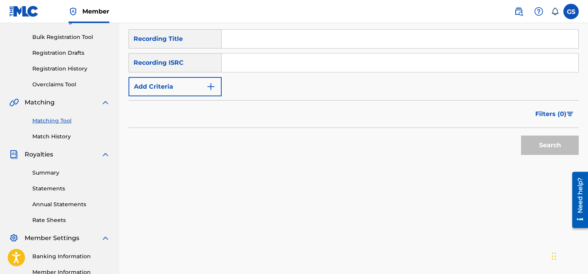
scroll to position [112, 0]
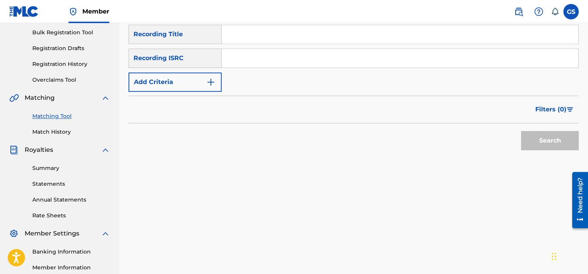
paste input "QMQ3X1700678"
click at [292, 57] on input "QMQ3X1700678" at bounding box center [400, 58] width 357 height 18
type input "QMQ3X1700678"
click at [521, 131] on button "Search" at bounding box center [550, 140] width 58 height 19
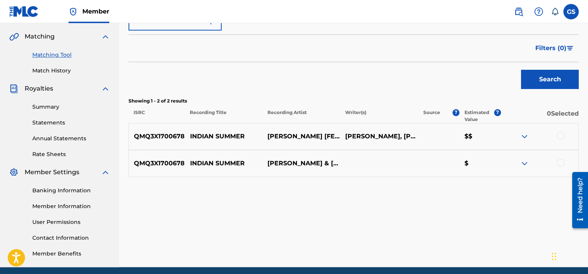
scroll to position [185, 0]
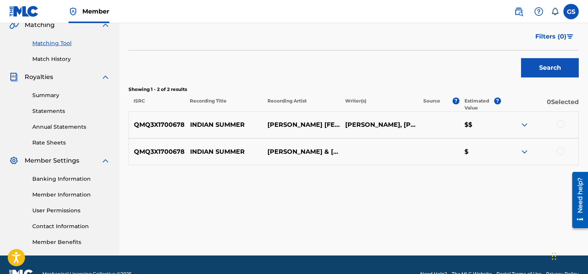
click at [562, 148] on div at bounding box center [561, 151] width 8 height 8
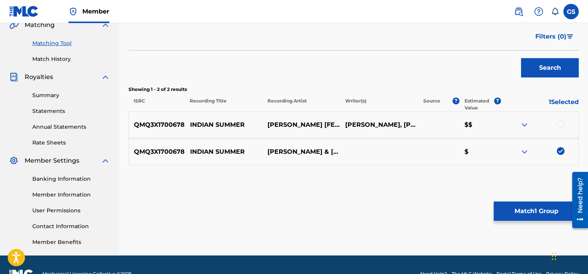
click at [561, 126] on div at bounding box center [561, 124] width 8 height 8
click at [543, 215] on button "Match 2 Groups" at bounding box center [536, 210] width 85 height 19
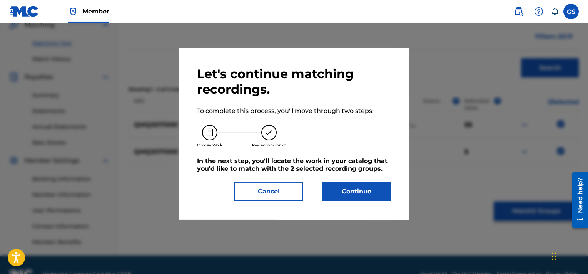
click at [354, 194] on button "Continue" at bounding box center [356, 191] width 69 height 19
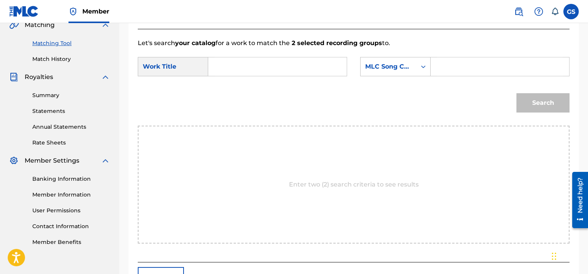
click at [464, 57] on input "Search Form" at bounding box center [500, 66] width 126 height 18
paste input "IC1YXR"
type input "IC1YXR"
click at [245, 59] on input "Search Form" at bounding box center [278, 66] width 126 height 18
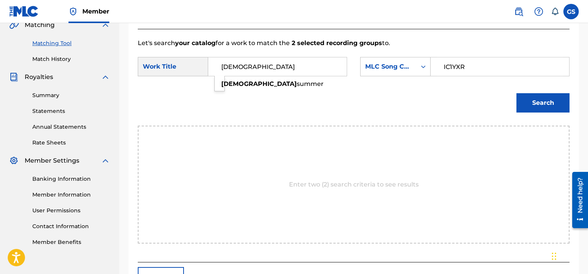
type input "indian"
click at [517, 93] on button "Search" at bounding box center [543, 102] width 53 height 19
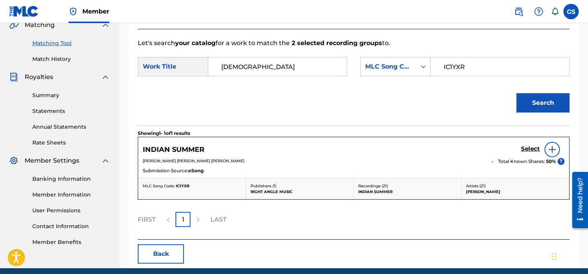
click at [528, 149] on h5 "Select" at bounding box center [530, 148] width 19 height 7
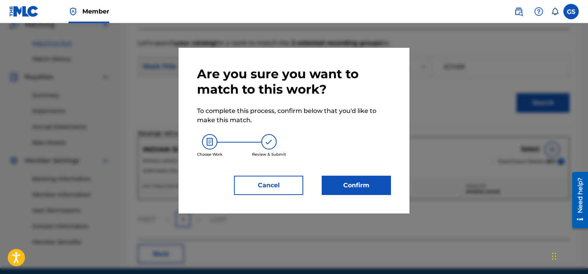
click at [351, 187] on button "Confirm" at bounding box center [356, 185] width 69 height 19
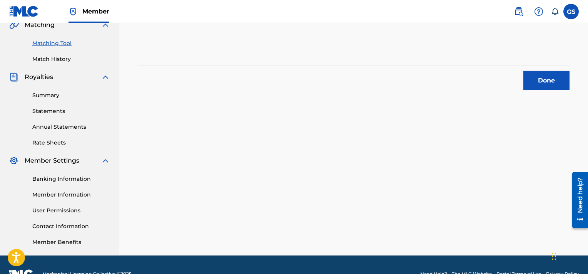
click at [549, 75] on button "Done" at bounding box center [547, 80] width 46 height 19
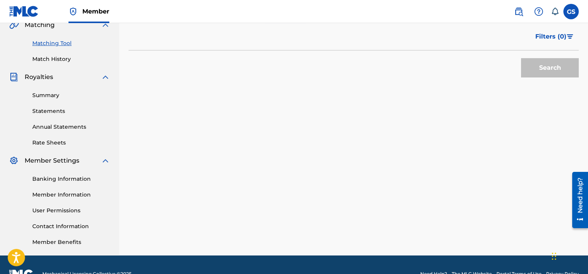
scroll to position [129, 0]
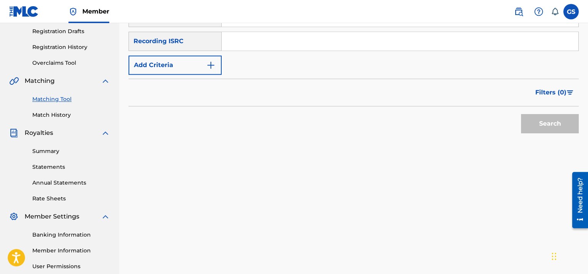
click at [275, 39] on input "Search Form" at bounding box center [400, 41] width 357 height 18
paste input "QMQ3X1700677"
type input "QMQ3X1700677"
click at [521, 114] on button "Search" at bounding box center [550, 123] width 58 height 19
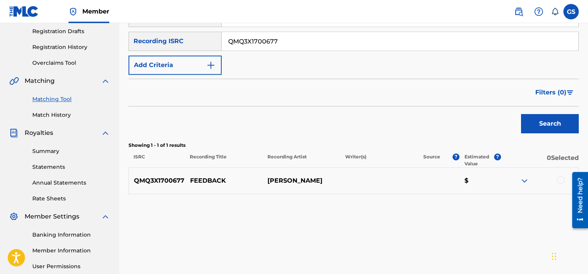
click at [562, 182] on div at bounding box center [561, 180] width 8 height 8
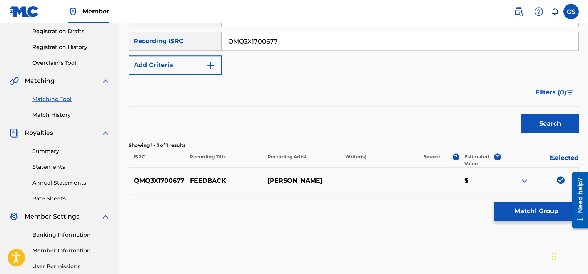
click at [535, 210] on button "Match 1 Group" at bounding box center [536, 210] width 85 height 19
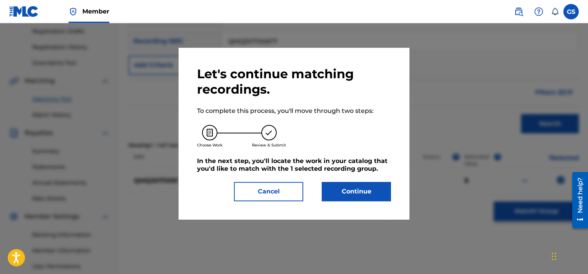
click at [360, 192] on button "Continue" at bounding box center [356, 191] width 69 height 19
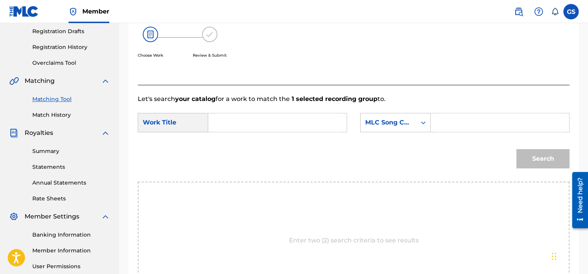
paste input "FE7KVD"
click at [478, 121] on input "FE7KVD" at bounding box center [500, 122] width 126 height 18
type input "FE7KVD"
click at [282, 116] on input "Search Form" at bounding box center [278, 122] width 126 height 18
type input "d"
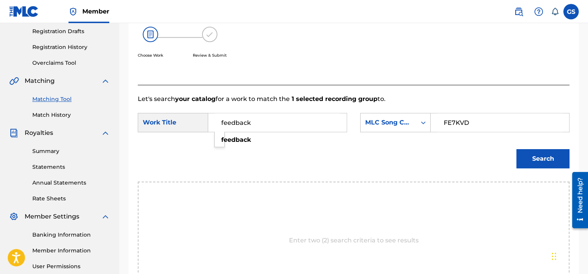
type input "feedback"
click at [517, 149] on button "Search" at bounding box center [543, 158] width 53 height 19
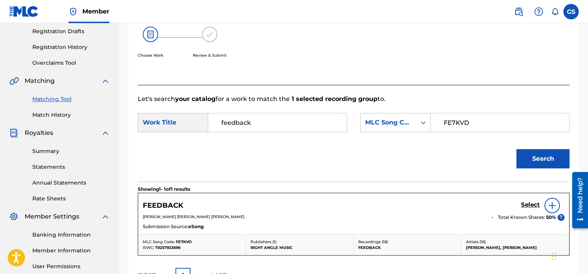
click at [532, 202] on h5 "Select" at bounding box center [530, 204] width 19 height 7
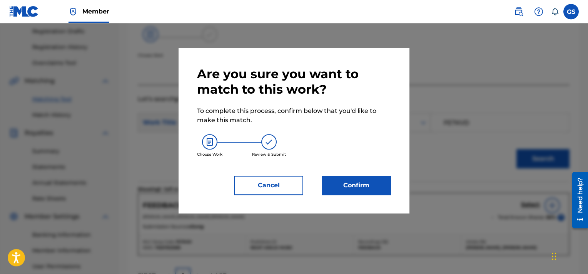
click at [371, 186] on button "Confirm" at bounding box center [356, 185] width 69 height 19
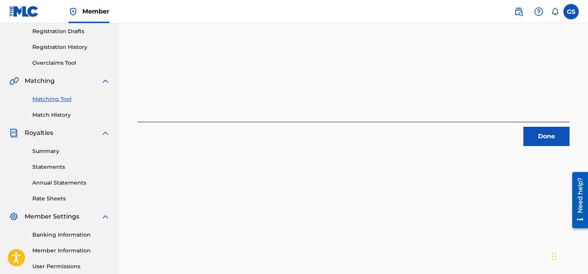
click at [542, 131] on button "Done" at bounding box center [547, 136] width 46 height 19
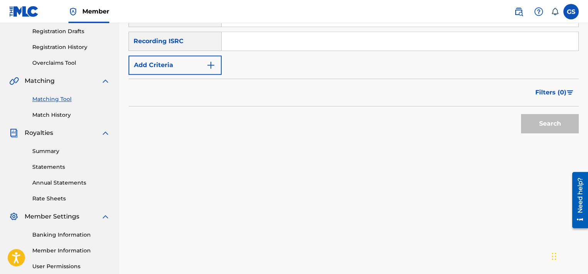
scroll to position [74, 0]
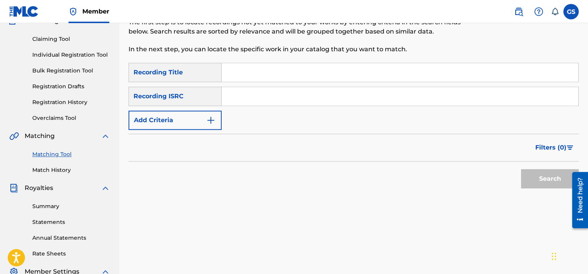
paste input "QMQ3X1700676"
click at [336, 102] on input "QMQ3X1700676" at bounding box center [400, 96] width 357 height 18
type input "QMQ3X1700676"
click at [521, 169] on button "Search" at bounding box center [550, 178] width 58 height 19
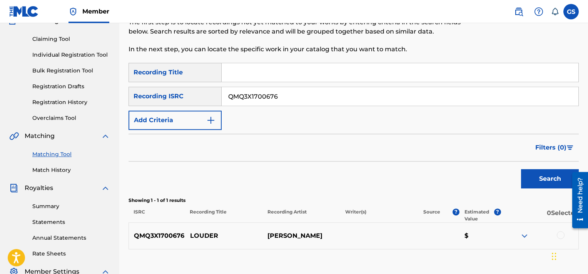
scroll to position [179, 0]
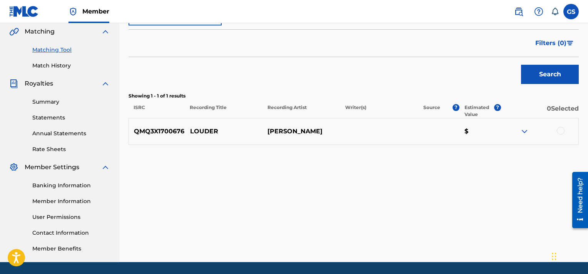
click at [562, 131] on div at bounding box center [561, 131] width 8 height 8
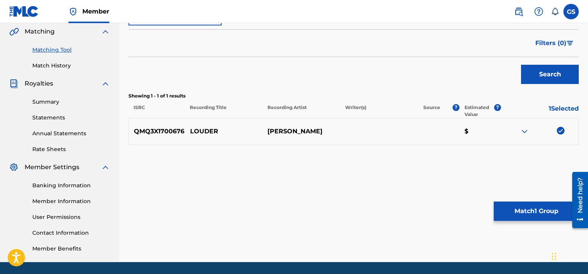
click at [519, 217] on button "Match 1 Group" at bounding box center [536, 210] width 85 height 19
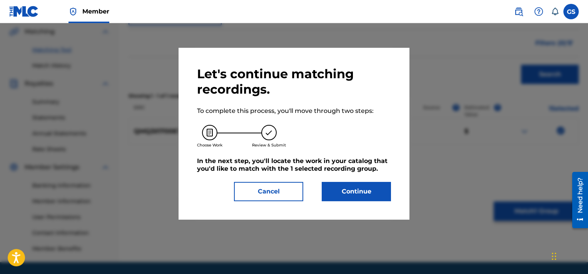
click at [344, 187] on button "Continue" at bounding box center [356, 191] width 69 height 19
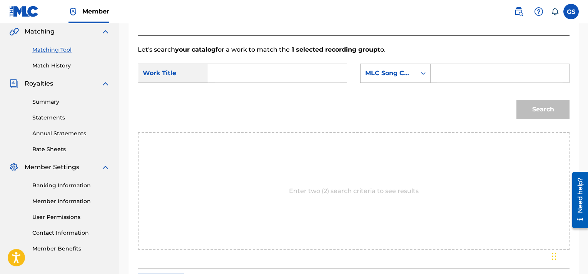
paste input "LA51IO"
click at [463, 75] on input "LA51IO" at bounding box center [500, 73] width 126 height 18
type input "LA51IO"
type input "louder"
click at [517, 100] on button "Search" at bounding box center [543, 109] width 53 height 19
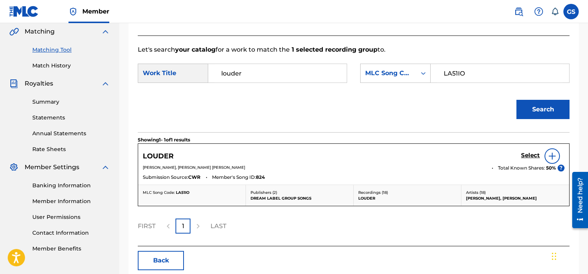
click at [527, 152] on h5 "Select" at bounding box center [530, 155] width 19 height 7
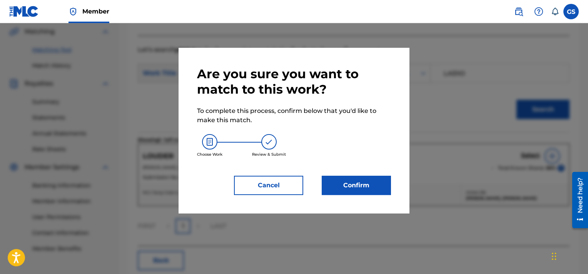
click at [366, 189] on button "Confirm" at bounding box center [356, 185] width 69 height 19
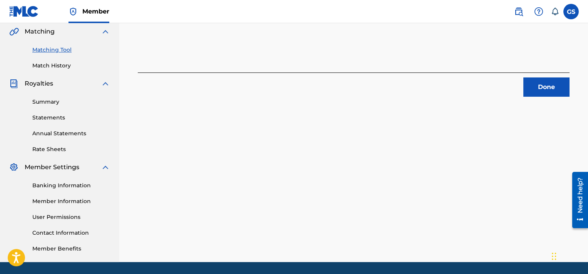
click at [546, 82] on button "Done" at bounding box center [547, 86] width 46 height 19
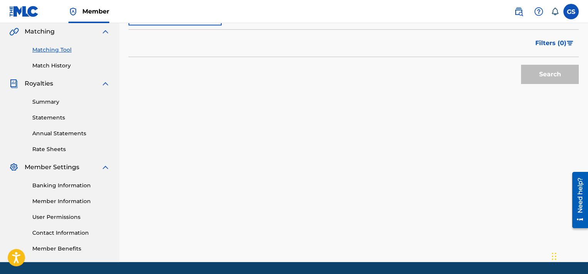
scroll to position [99, 0]
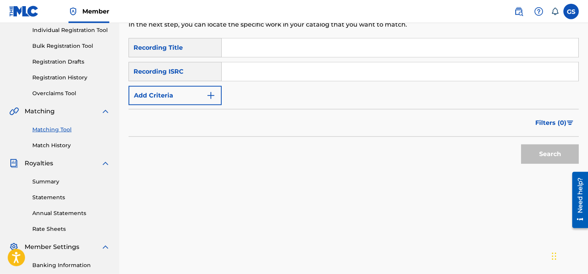
paste input "QMQ3X1700675"
click at [391, 70] on input "QMQ3X1700675" at bounding box center [400, 71] width 357 height 18
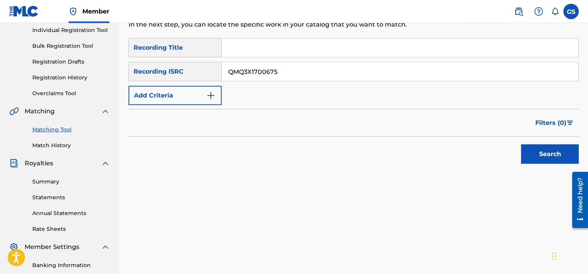
type input "QMQ3X1700675"
click at [521, 144] on button "Search" at bounding box center [550, 153] width 58 height 19
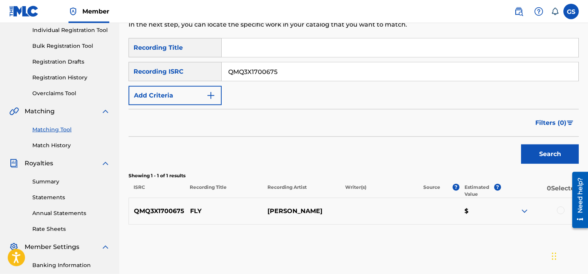
click at [561, 208] on div at bounding box center [561, 210] width 8 height 8
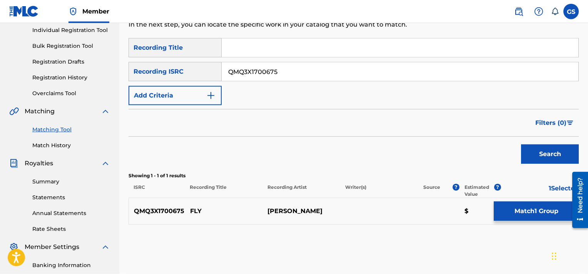
click at [524, 208] on button "Match 1 Group" at bounding box center [536, 210] width 85 height 19
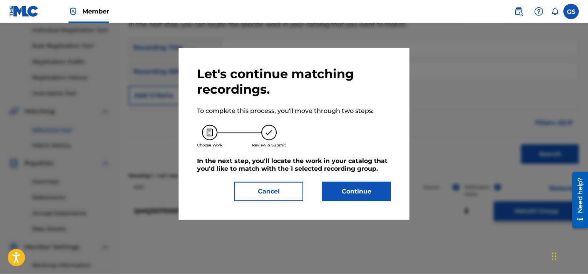
click at [348, 194] on button "Continue" at bounding box center [356, 191] width 69 height 19
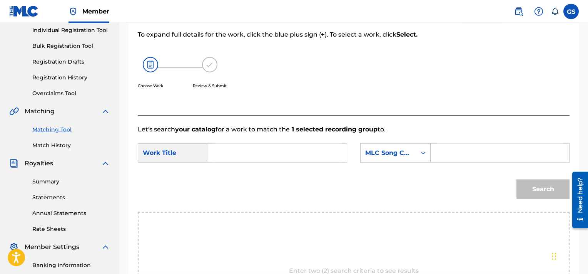
paste input "F4478H"
click at [464, 152] on input "F4478H" at bounding box center [500, 153] width 126 height 18
type input "F4478H"
click at [291, 155] on input "Search Form" at bounding box center [278, 153] width 126 height 18
type input "fly"
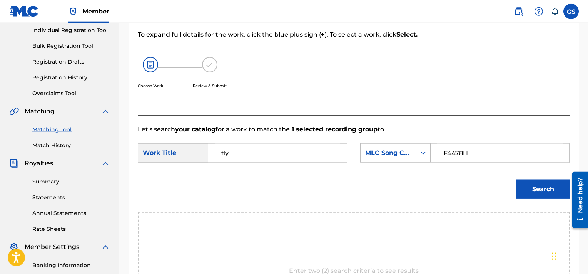
click at [517, 179] on button "Search" at bounding box center [543, 188] width 53 height 19
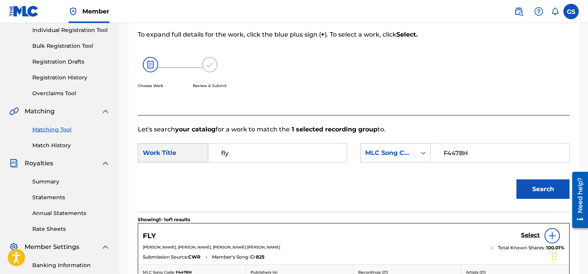
scroll to position [194, 0]
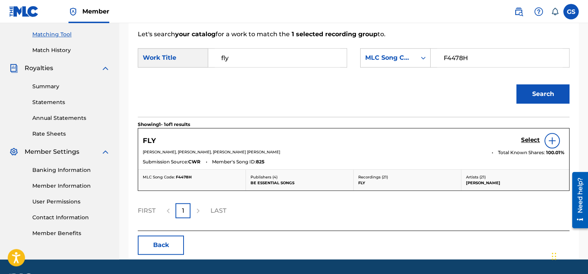
click at [526, 137] on h5 "Select" at bounding box center [530, 139] width 19 height 7
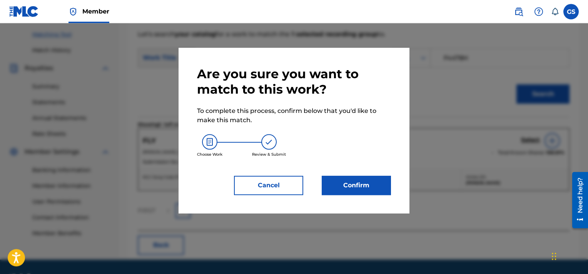
click at [370, 186] on button "Confirm" at bounding box center [356, 185] width 69 height 19
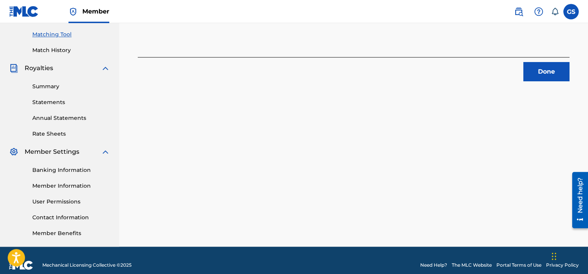
click at [543, 69] on button "Done" at bounding box center [547, 71] width 46 height 19
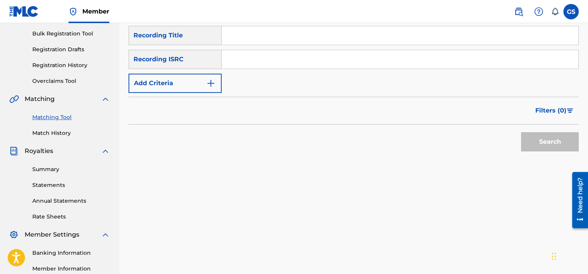
scroll to position [112, 0]
click at [393, 61] on input "Search Form" at bounding box center [400, 59] width 357 height 18
paste input "QMQ3X1700674"
type input "QMQ3X1700674"
click at [521, 132] on button "Search" at bounding box center [550, 141] width 58 height 19
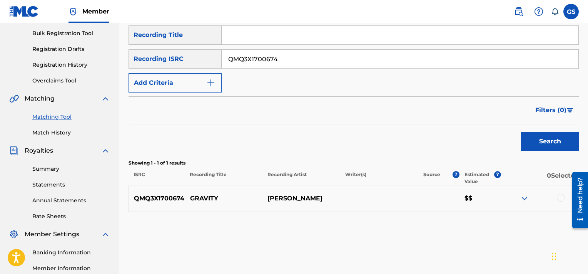
click at [563, 196] on div at bounding box center [561, 198] width 8 height 8
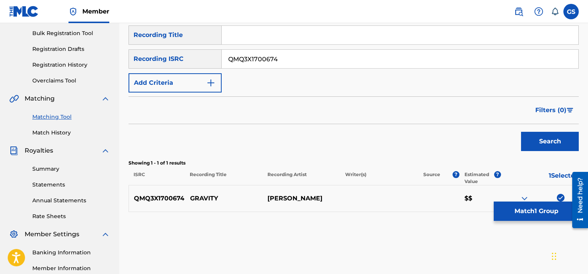
click at [533, 218] on button "Match 1 Group" at bounding box center [536, 210] width 85 height 19
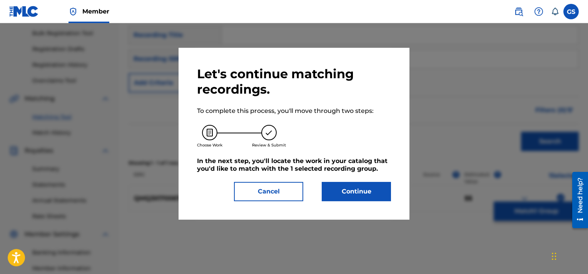
click at [347, 192] on button "Continue" at bounding box center [356, 191] width 69 height 19
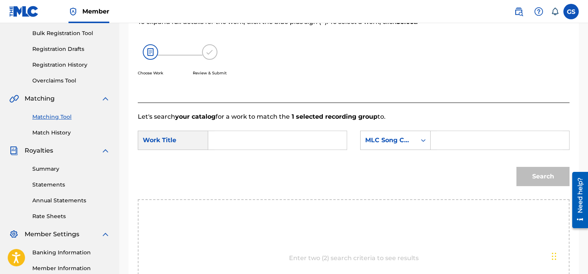
paste input "GA3SAK"
click at [468, 138] on input "GA3SAK" at bounding box center [500, 140] width 126 height 18
type input "GA3SAK"
click at [252, 138] on input "Search Form" at bounding box center [278, 140] width 126 height 18
click at [517, 167] on button "Search" at bounding box center [543, 176] width 53 height 19
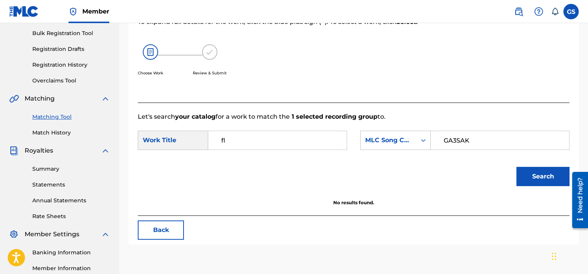
type input "f"
type input "gravity"
click at [517, 167] on button "Search" at bounding box center [543, 176] width 53 height 19
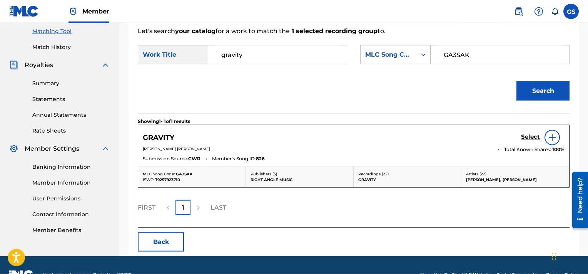
scroll to position [198, 0]
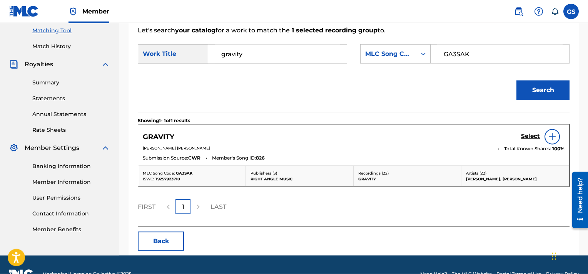
click at [528, 132] on h5 "Select" at bounding box center [530, 135] width 19 height 7
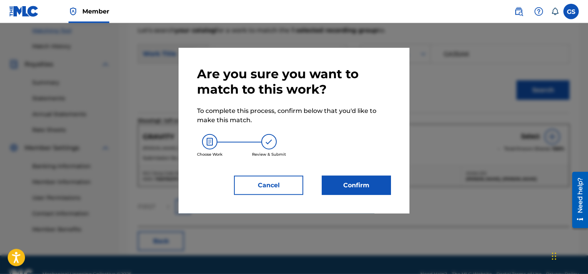
click at [386, 177] on button "Confirm" at bounding box center [356, 185] width 69 height 19
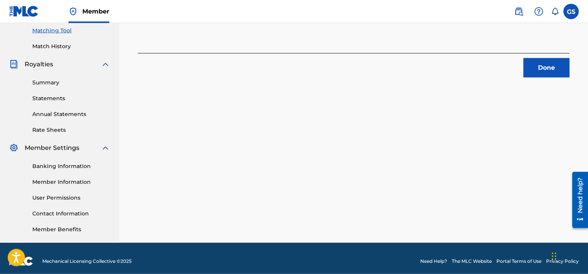
click at [544, 69] on button "Done" at bounding box center [547, 67] width 46 height 19
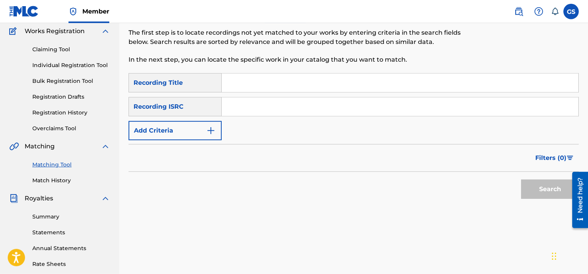
scroll to position [64, 0]
paste input "QMQ3X1700651"
click at [375, 113] on input "Search Form" at bounding box center [400, 106] width 357 height 18
type input "QMQ3X1700651"
click at [521, 179] on button "Search" at bounding box center [550, 188] width 58 height 19
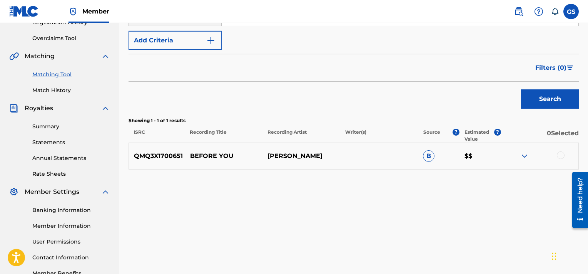
scroll to position [174, 0]
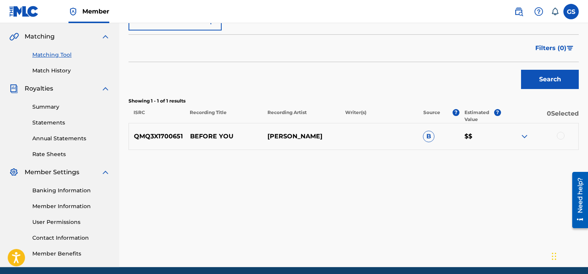
click at [560, 135] on div at bounding box center [561, 136] width 8 height 8
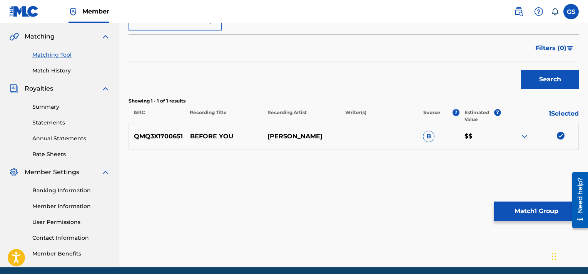
click at [514, 210] on button "Match 1 Group" at bounding box center [536, 210] width 85 height 19
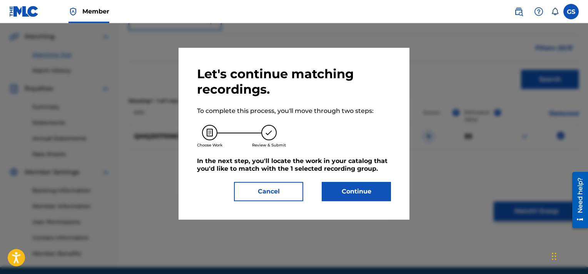
click at [358, 200] on button "Continue" at bounding box center [356, 191] width 69 height 19
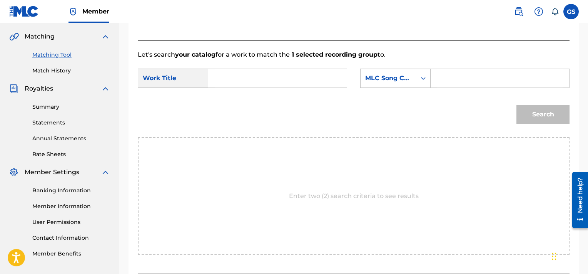
drag, startPoint x: 483, startPoint y: 69, endPoint x: 470, endPoint y: 73, distance: 13.6
click at [470, 73] on input "Search Form" at bounding box center [500, 78] width 126 height 18
paste input "BVD3P4"
type input "BVD3P4"
click at [271, 82] on input "Search Form" at bounding box center [278, 78] width 126 height 18
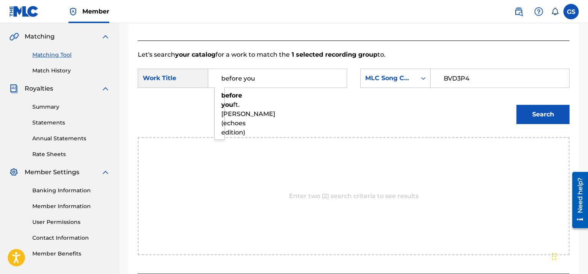
type input "before you"
click at [517, 105] on button "Search" at bounding box center [543, 114] width 53 height 19
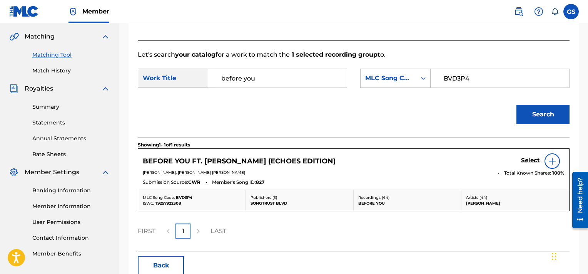
click at [529, 159] on h5 "Select" at bounding box center [530, 160] width 19 height 7
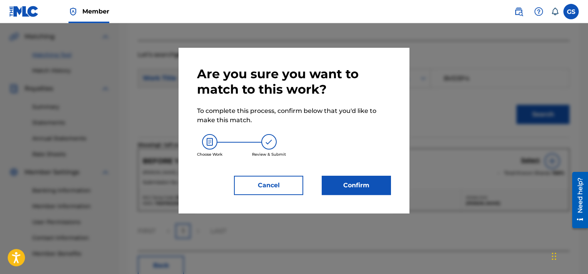
click at [360, 188] on button "Confirm" at bounding box center [356, 185] width 69 height 19
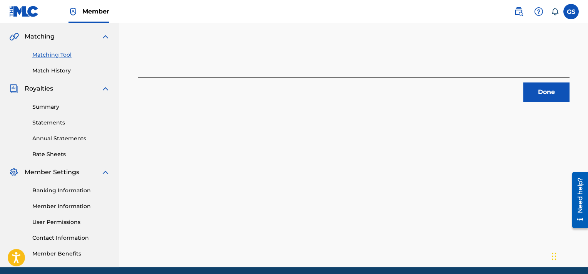
click at [532, 87] on button "Done" at bounding box center [547, 91] width 46 height 19
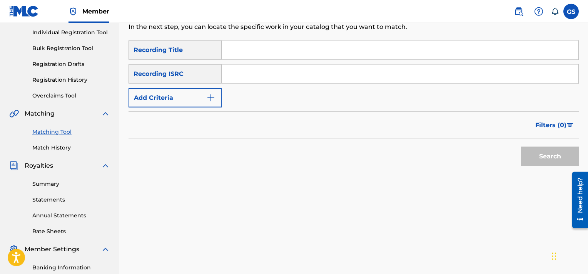
scroll to position [96, 0]
paste input "QMQ3X1700815"
click at [405, 69] on input "QMQ3X1700815" at bounding box center [400, 74] width 357 height 18
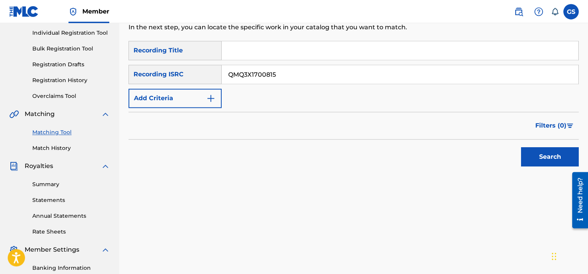
type input "QMQ3X1700815"
click at [521, 147] on button "Search" at bounding box center [550, 156] width 58 height 19
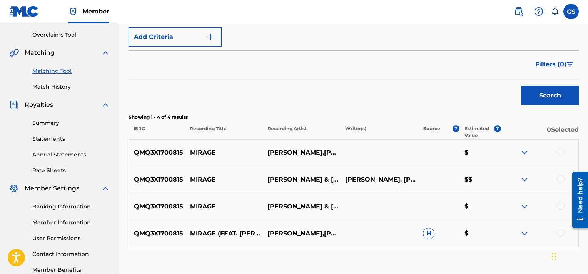
scroll to position [206, 0]
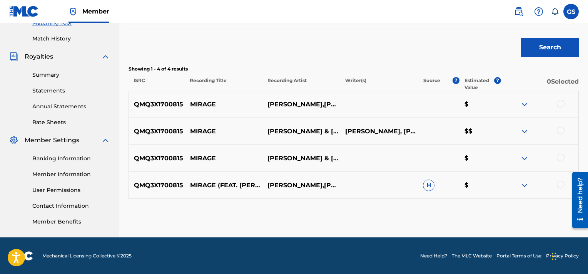
click at [559, 182] on div at bounding box center [561, 185] width 8 height 8
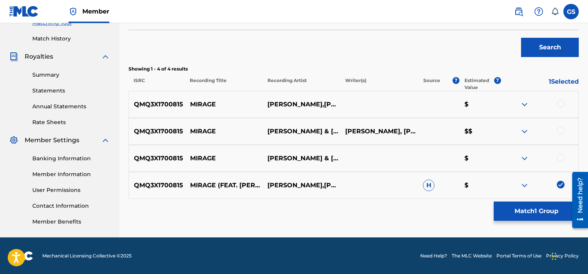
click at [560, 158] on div at bounding box center [561, 158] width 8 height 8
click at [559, 130] on div at bounding box center [561, 131] width 8 height 8
click at [561, 100] on div at bounding box center [561, 104] width 8 height 8
click at [531, 212] on button "Match 4 Groups" at bounding box center [536, 210] width 85 height 19
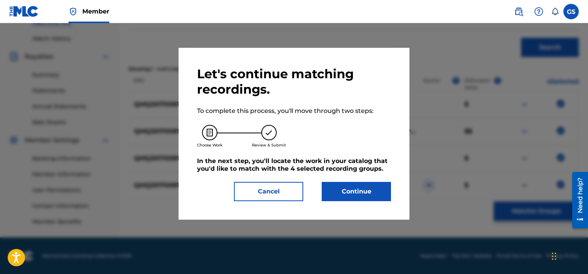
click at [363, 195] on button "Continue" at bounding box center [356, 191] width 69 height 19
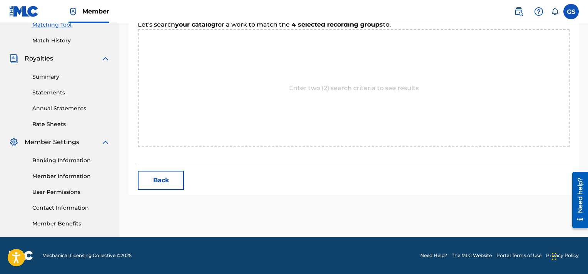
scroll to position [203, 0]
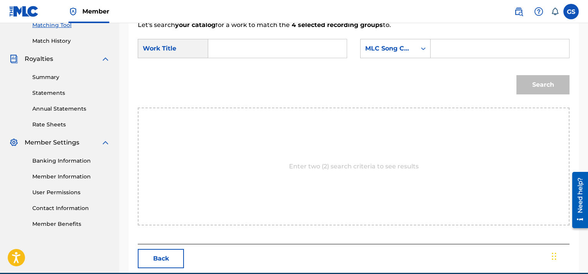
click at [489, 50] on input "Search Form" at bounding box center [500, 48] width 126 height 18
paste input "MA20IQ"
type input "MA20IQ"
click at [256, 50] on input "Search Form" at bounding box center [278, 48] width 126 height 18
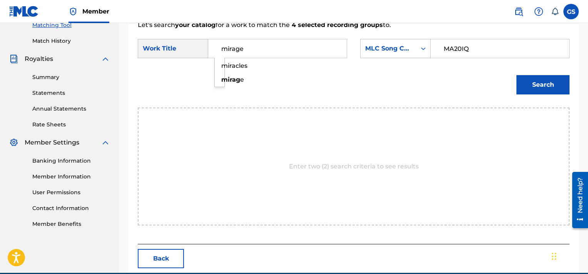
type input "mirage"
click at [517, 75] on button "Search" at bounding box center [543, 84] width 53 height 19
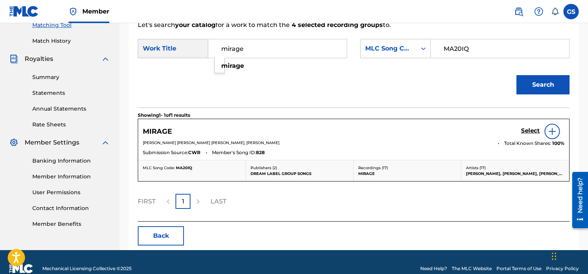
click at [534, 132] on h5 "Select" at bounding box center [530, 130] width 19 height 7
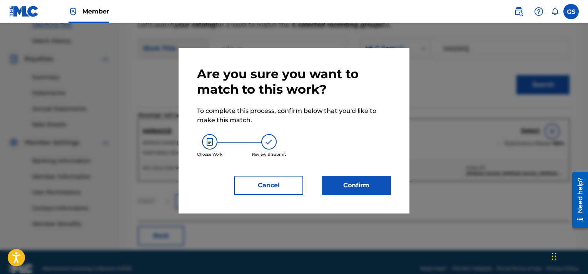
click at [352, 187] on button "Confirm" at bounding box center [356, 185] width 69 height 19
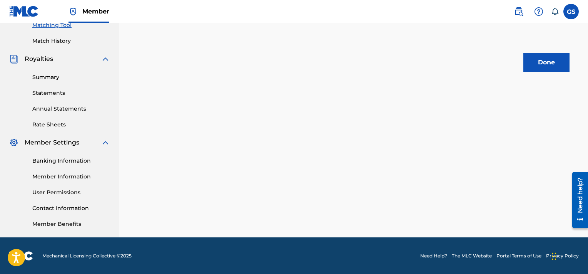
click at [537, 63] on button "Done" at bounding box center [547, 62] width 46 height 19
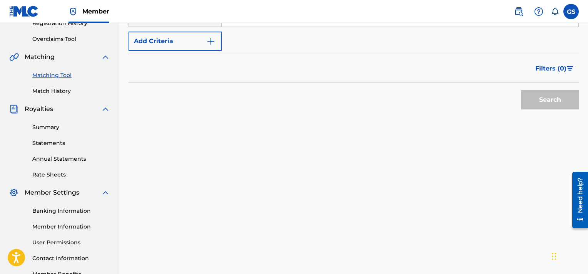
scroll to position [117, 0]
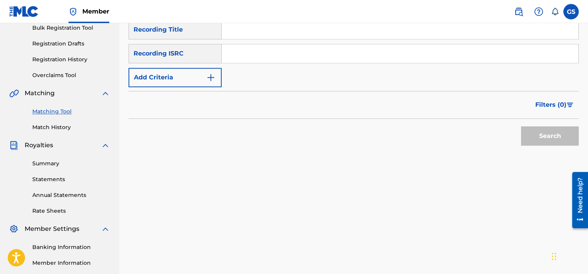
paste input "QMQ3X1800835"
click at [408, 55] on input "QMQ3X1800835" at bounding box center [400, 53] width 357 height 18
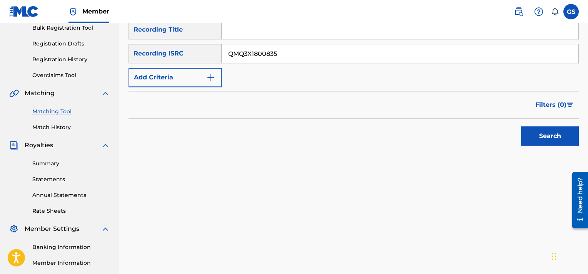
type input "QMQ3X1800835"
click at [521, 126] on button "Search" at bounding box center [550, 135] width 58 height 19
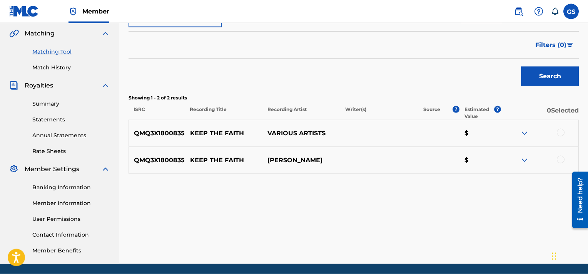
scroll to position [176, 0]
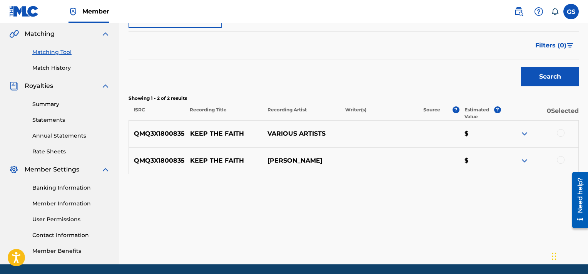
click at [560, 161] on div at bounding box center [561, 160] width 8 height 8
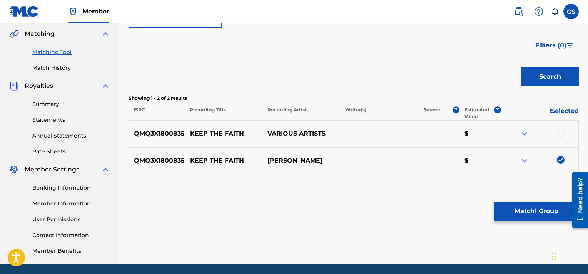
click at [562, 134] on div at bounding box center [561, 133] width 8 height 8
click at [544, 205] on button "Match 2 Groups" at bounding box center [536, 210] width 85 height 19
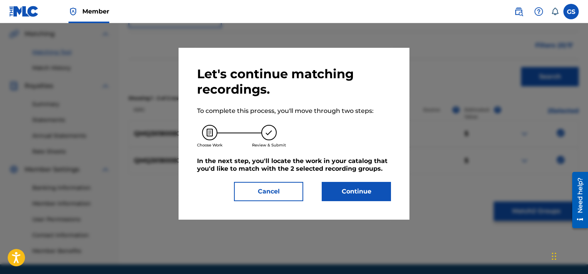
click at [365, 193] on button "Continue" at bounding box center [356, 191] width 69 height 19
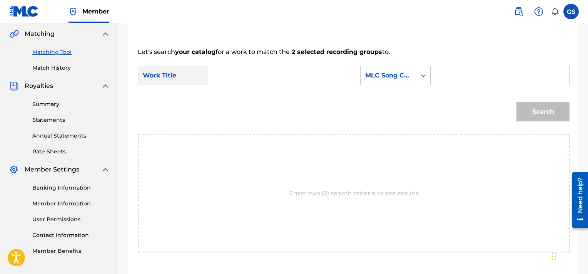
paste input "KE3OO1"
click at [453, 76] on input "Search Form" at bounding box center [500, 75] width 126 height 18
type input "KE3OO1"
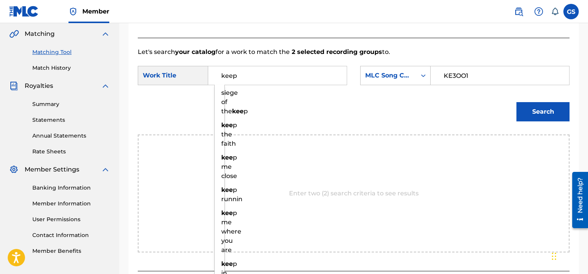
type input "keep"
click at [517, 102] on button "Search" at bounding box center [543, 111] width 53 height 19
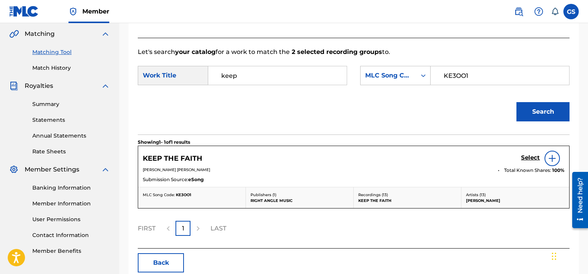
click at [531, 156] on h5 "Select" at bounding box center [530, 157] width 19 height 7
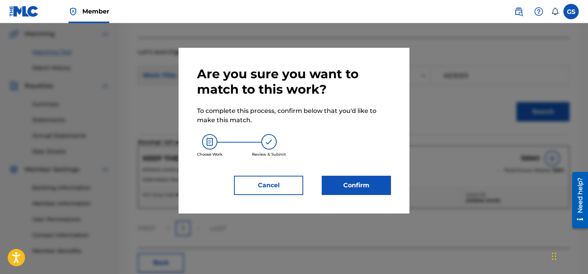
click at [332, 190] on button "Confirm" at bounding box center [356, 185] width 69 height 19
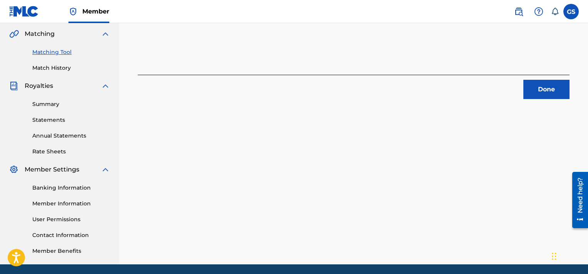
click at [535, 94] on button "Done" at bounding box center [547, 89] width 46 height 19
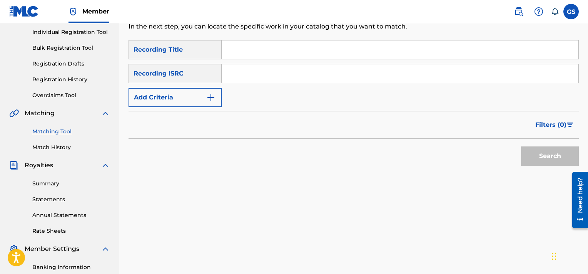
scroll to position [98, 0]
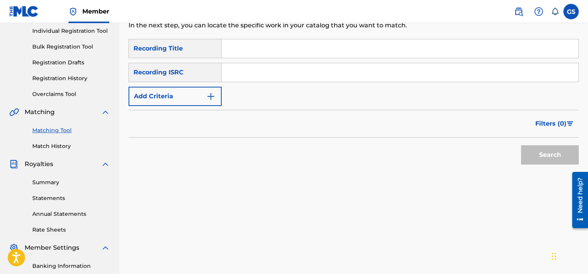
paste input "QMQ3X1800834"
click at [329, 77] on input "QMQ3X1800834" at bounding box center [400, 72] width 357 height 18
type input "QMQ3X1800834"
click at [521, 145] on button "Search" at bounding box center [550, 154] width 58 height 19
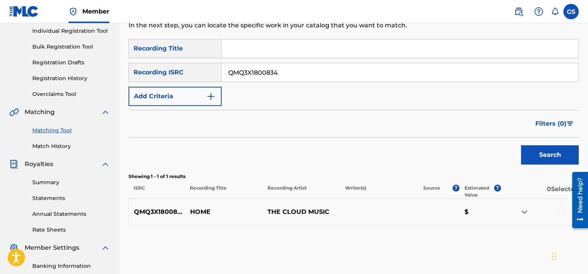
click at [561, 212] on div at bounding box center [561, 211] width 8 height 8
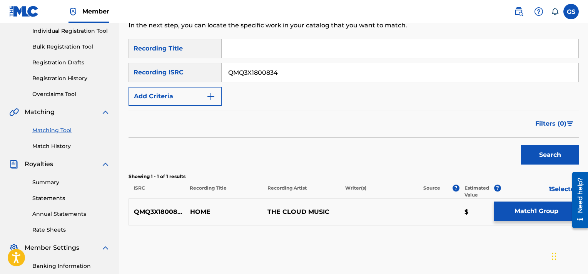
click at [541, 208] on button "Match 1 Group" at bounding box center [536, 210] width 85 height 19
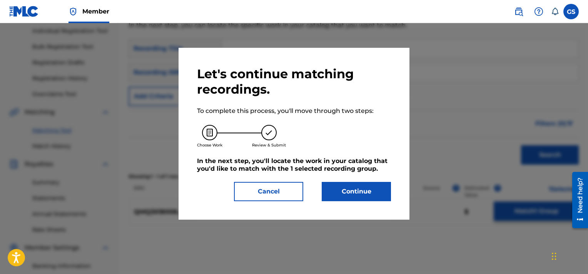
click at [338, 198] on button "Continue" at bounding box center [356, 191] width 69 height 19
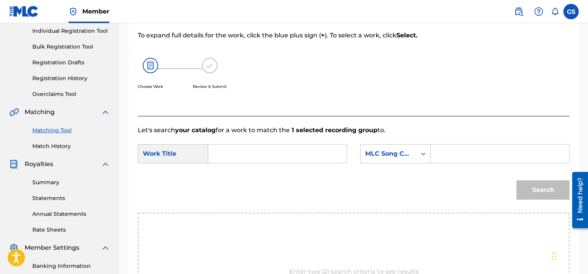
paste input "HA6S44"
click at [450, 147] on input "HA6S44" at bounding box center [500, 153] width 126 height 18
type input "HA6S44"
click at [261, 158] on input "Search Form" at bounding box center [278, 153] width 126 height 18
type input "home"
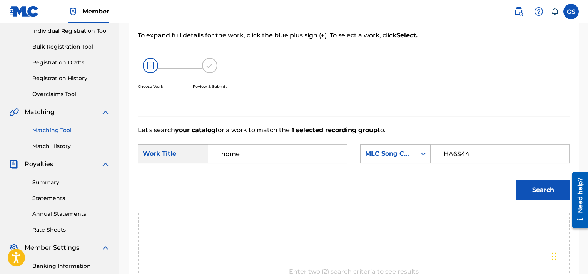
click at [517, 180] on button "Search" at bounding box center [543, 189] width 53 height 19
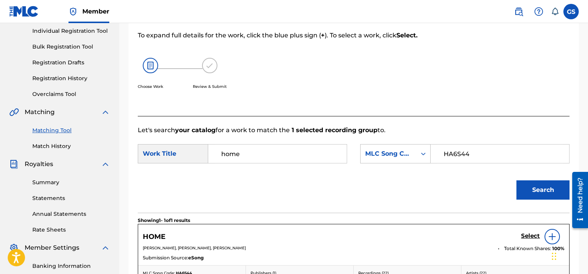
click at [532, 236] on h5 "Select" at bounding box center [530, 235] width 19 height 7
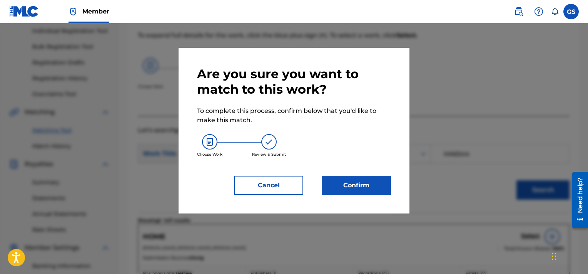
click at [345, 189] on button "Confirm" at bounding box center [356, 185] width 69 height 19
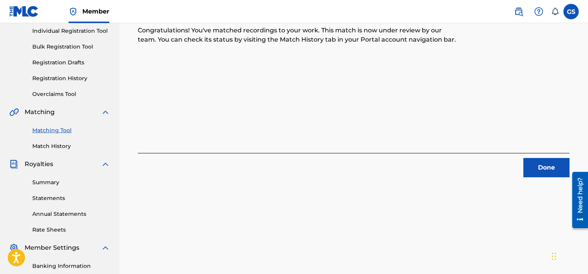
click at [535, 169] on button "Done" at bounding box center [547, 167] width 46 height 19
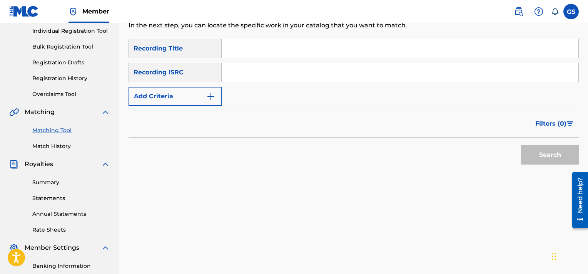
scroll to position [80, 0]
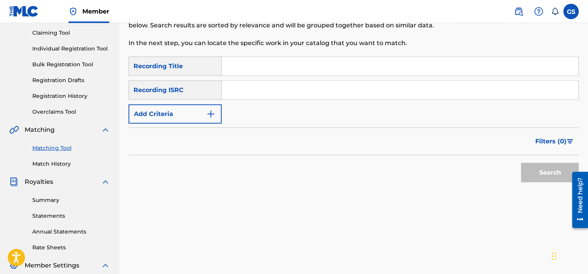
paste input "QMQ3X1800833"
click at [362, 85] on input "QMQ3X1800833" at bounding box center [400, 90] width 357 height 18
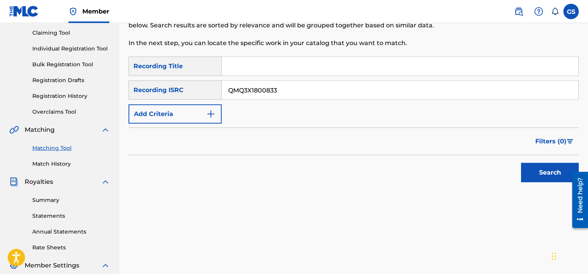
type input "QMQ3X1800833"
click at [521, 163] on button "Search" at bounding box center [550, 172] width 58 height 19
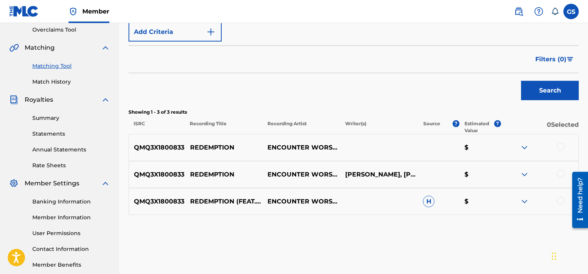
scroll to position [189, 0]
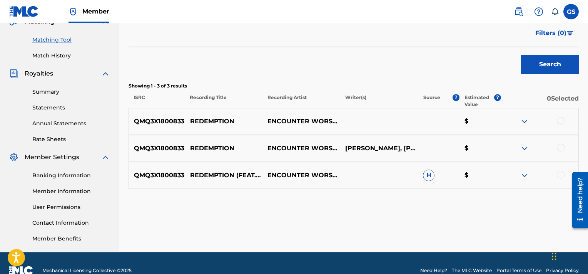
click at [561, 173] on div at bounding box center [561, 175] width 8 height 8
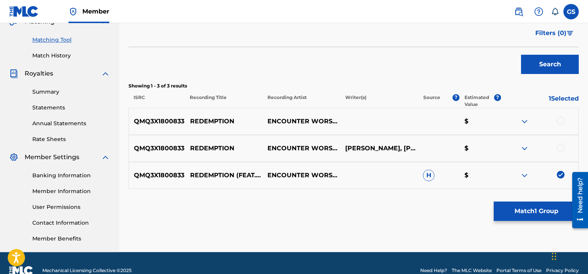
click at [561, 147] on div at bounding box center [561, 148] width 8 height 8
click at [560, 120] on div at bounding box center [561, 121] width 8 height 8
click at [530, 217] on button "Match 3 Groups" at bounding box center [536, 210] width 85 height 19
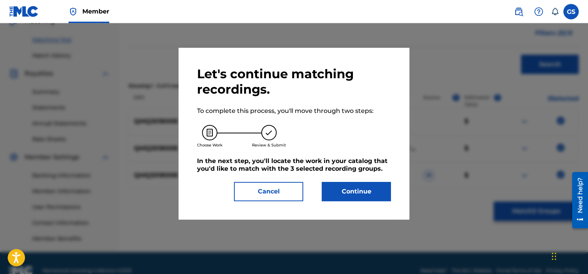
click at [344, 193] on button "Continue" at bounding box center [356, 191] width 69 height 19
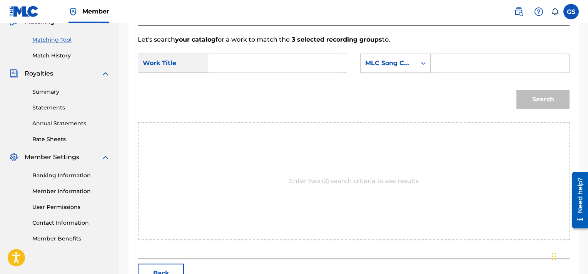
click at [459, 57] on input "Search Form" at bounding box center [500, 63] width 126 height 18
paste input "RA57RK"
type input "RA57RK"
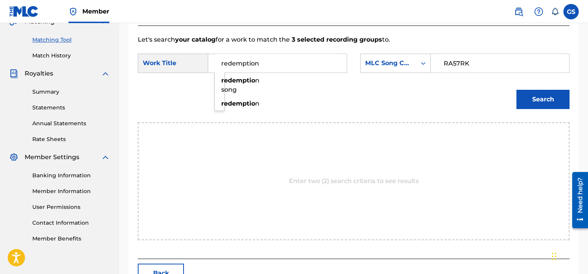
type input "redemption"
click at [517, 90] on button "Search" at bounding box center [543, 99] width 53 height 19
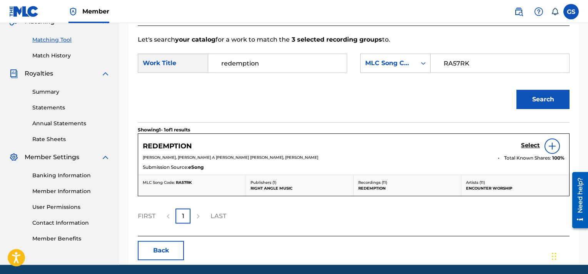
click at [525, 145] on h5 "Select" at bounding box center [530, 145] width 19 height 7
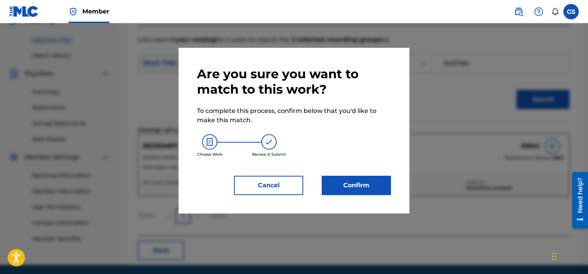
click at [358, 190] on button "Confirm" at bounding box center [356, 185] width 69 height 19
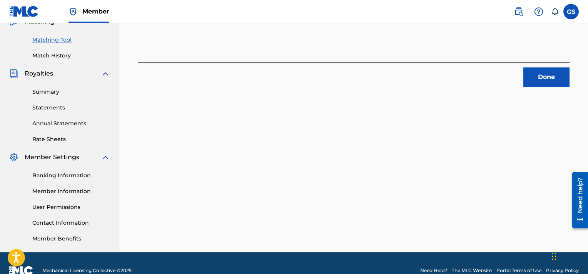
click at [542, 69] on button "Done" at bounding box center [547, 76] width 46 height 19
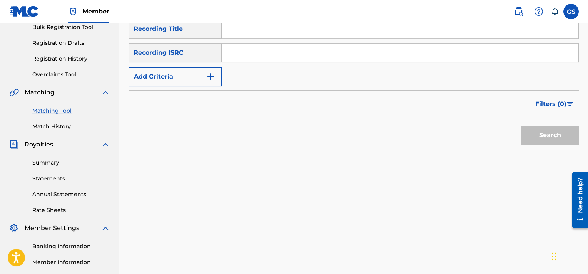
scroll to position [118, 0]
paste input "QMQ3X1800832"
click at [317, 53] on input "QMQ3X1800832" at bounding box center [400, 52] width 357 height 18
type input "QMQ3X1800832"
click at [521, 125] on button "Search" at bounding box center [550, 134] width 58 height 19
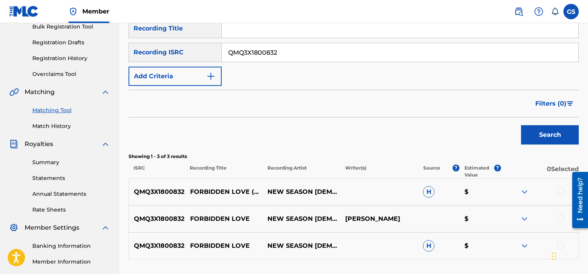
scroll to position [203, 0]
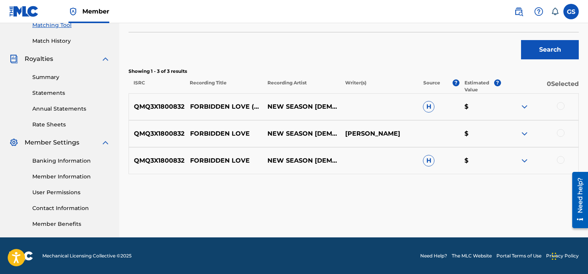
click at [560, 159] on div at bounding box center [561, 160] width 8 height 8
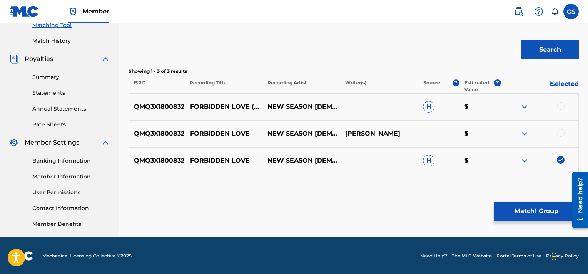
click at [562, 134] on div at bounding box center [561, 133] width 8 height 8
click at [562, 107] on div at bounding box center [561, 106] width 8 height 8
click at [531, 212] on button "Match 3 Groups" at bounding box center [536, 210] width 85 height 19
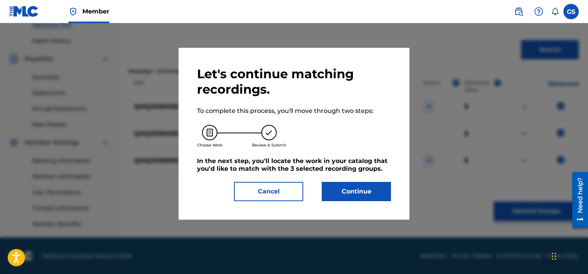
click at [363, 190] on button "Continue" at bounding box center [356, 191] width 69 height 19
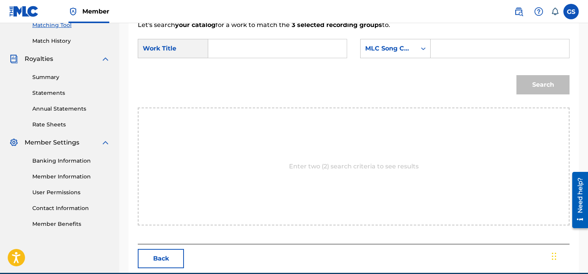
paste input "FE7KVS"
click at [459, 48] on input "FE7KVS" at bounding box center [500, 48] width 126 height 18
type input "FE7KVS"
click at [235, 55] on input "Search Form" at bounding box center [278, 48] width 126 height 18
click at [226, 49] on input "Search Form" at bounding box center [278, 48] width 126 height 18
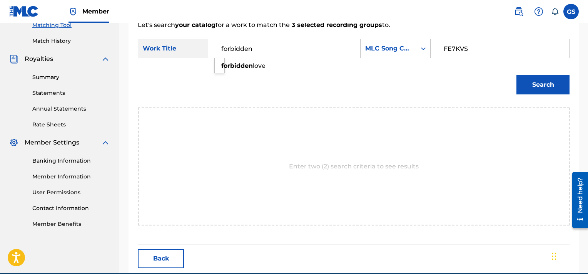
type input "forbidden"
click at [517, 75] on button "Search" at bounding box center [543, 84] width 53 height 19
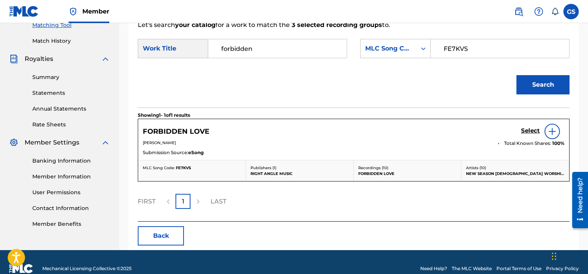
click at [529, 129] on h5 "Select" at bounding box center [530, 130] width 19 height 7
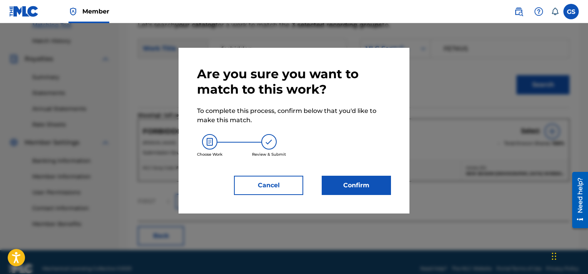
click at [357, 179] on button "Confirm" at bounding box center [356, 185] width 69 height 19
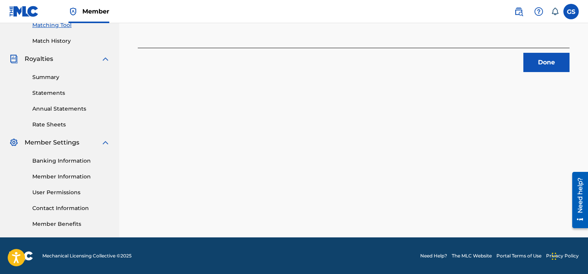
click at [559, 58] on button "Done" at bounding box center [547, 62] width 46 height 19
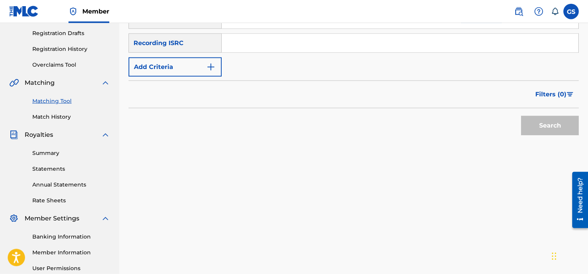
scroll to position [127, 0]
paste input "QMQ3X1800831"
click at [367, 41] on input "QMQ3X1800831" at bounding box center [400, 43] width 357 height 18
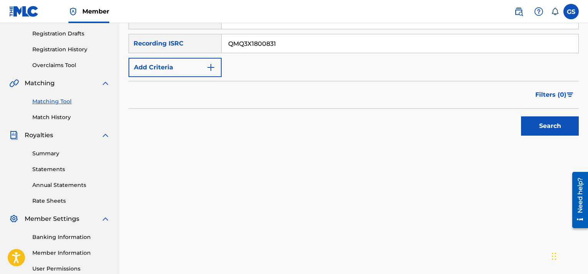
type input "QMQ3X1800831"
click at [521, 116] on button "Search" at bounding box center [550, 125] width 58 height 19
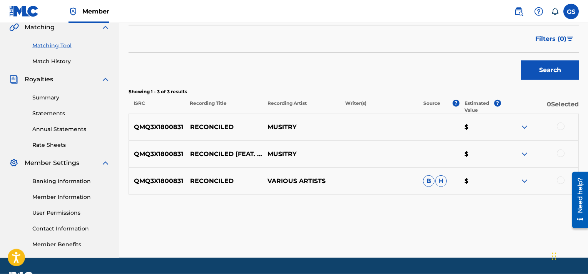
scroll to position [182, 0]
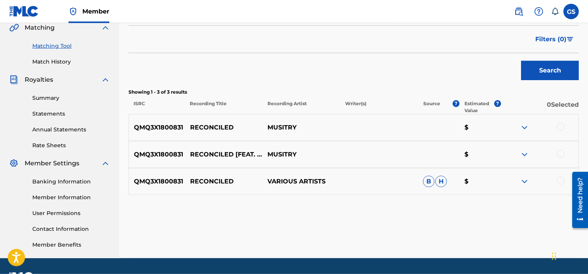
click at [559, 184] on div at bounding box center [540, 181] width 78 height 9
click at [561, 182] on div at bounding box center [561, 181] width 8 height 8
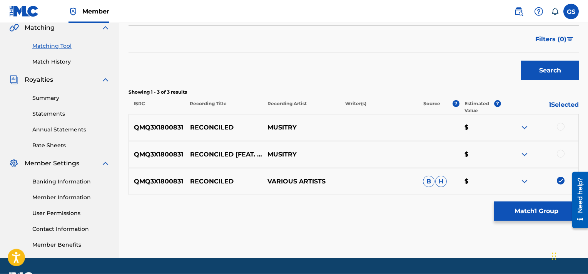
click at [561, 154] on div at bounding box center [561, 154] width 8 height 8
click at [562, 127] on div at bounding box center [561, 127] width 8 height 8
click at [538, 209] on button "Match 3 Groups" at bounding box center [536, 210] width 85 height 19
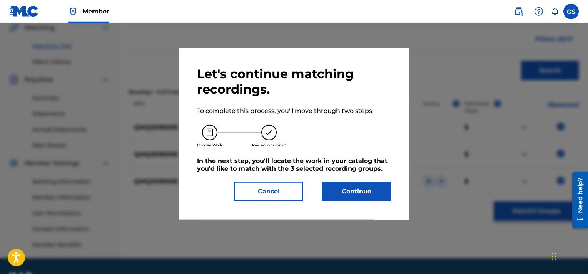
click at [370, 191] on button "Continue" at bounding box center [356, 191] width 69 height 19
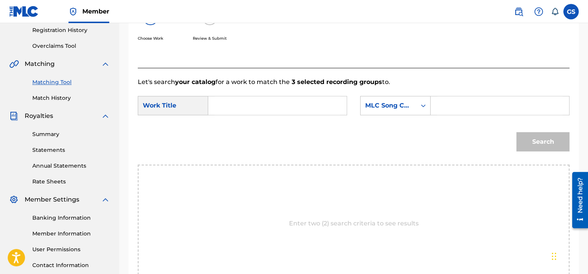
scroll to position [106, 0]
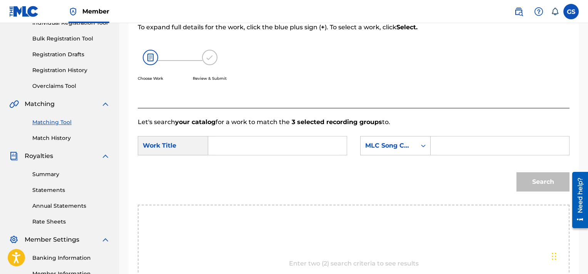
paste input "RA57RL"
click at [454, 141] on input "RA57RL" at bounding box center [500, 145] width 126 height 18
type input "RA57RL"
click at [313, 145] on input "Search Form" at bounding box center [278, 145] width 126 height 18
type input "reconciled"
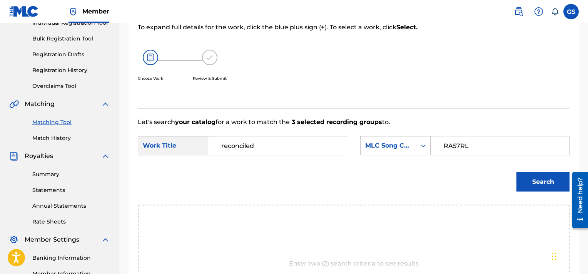
click at [517, 172] on button "Search" at bounding box center [543, 181] width 53 height 19
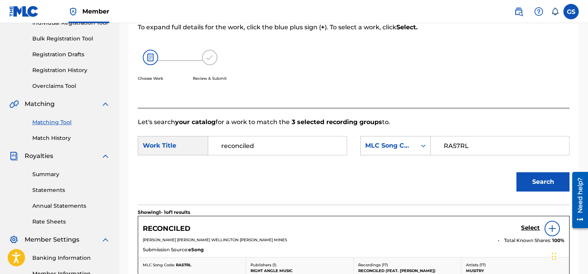
scroll to position [216, 0]
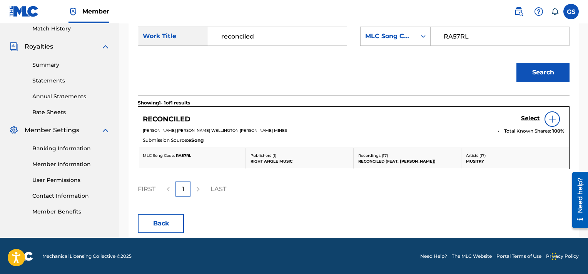
click at [532, 119] on h5 "Select" at bounding box center [530, 118] width 19 height 7
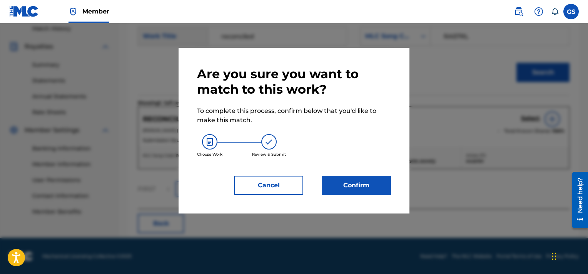
click at [351, 191] on button "Confirm" at bounding box center [356, 185] width 69 height 19
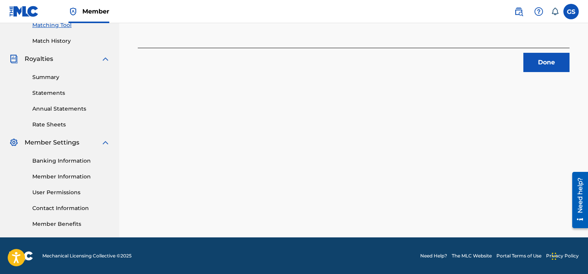
click at [552, 67] on button "Done" at bounding box center [547, 62] width 46 height 19
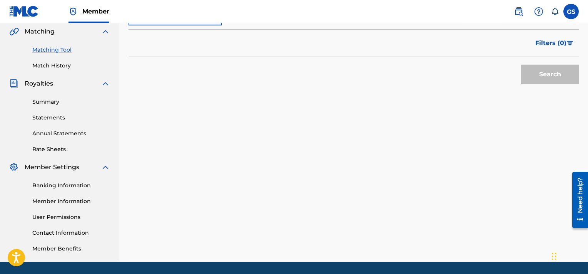
scroll to position [109, 0]
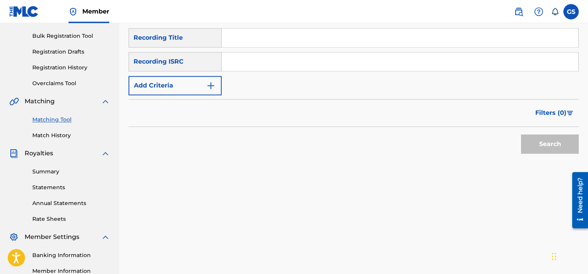
paste input "QMQ3X1800830"
click at [404, 57] on input "QMQ3X1800830" at bounding box center [400, 61] width 357 height 18
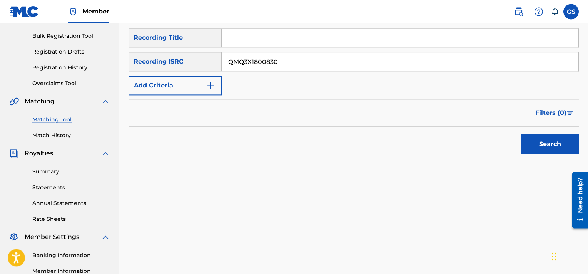
type input "QMQ3X1800830"
click at [521, 134] on button "Search" at bounding box center [550, 143] width 58 height 19
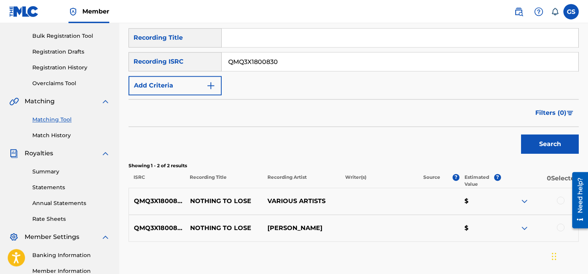
click at [562, 227] on div at bounding box center [561, 227] width 8 height 8
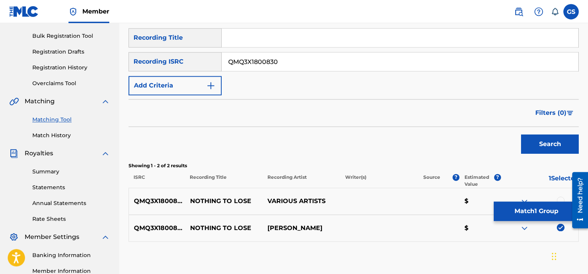
click at [561, 198] on div at bounding box center [561, 200] width 8 height 8
click at [539, 206] on button "Match 2 Groups" at bounding box center [536, 210] width 85 height 19
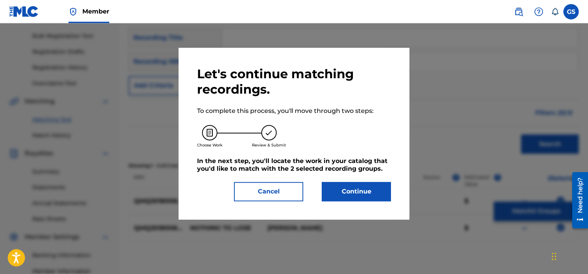
click at [355, 191] on button "Continue" at bounding box center [356, 191] width 69 height 19
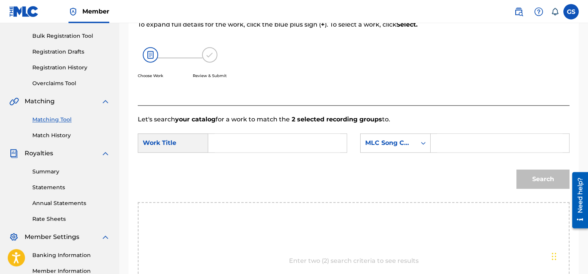
paste input "ND3SVF"
click at [452, 141] on input "ND3SVF" at bounding box center [500, 143] width 126 height 18
type input "ND3SVF"
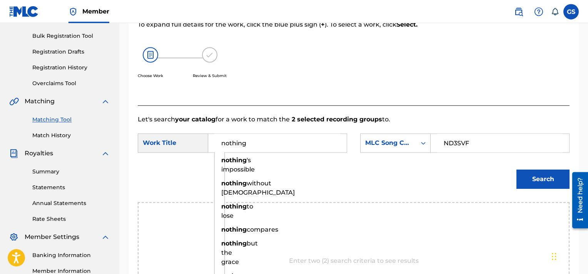
type input "nothing"
click at [517, 169] on button "Search" at bounding box center [543, 178] width 53 height 19
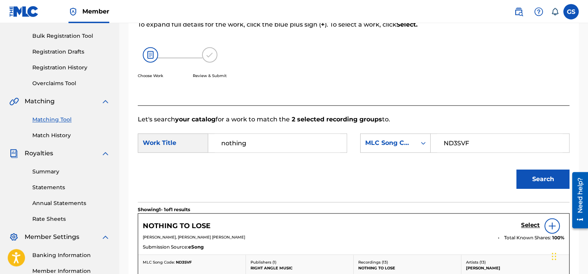
click at [528, 224] on h5 "Select" at bounding box center [530, 224] width 19 height 7
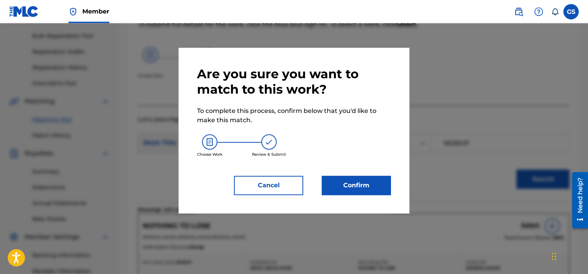
click at [360, 179] on button "Confirm" at bounding box center [356, 185] width 69 height 19
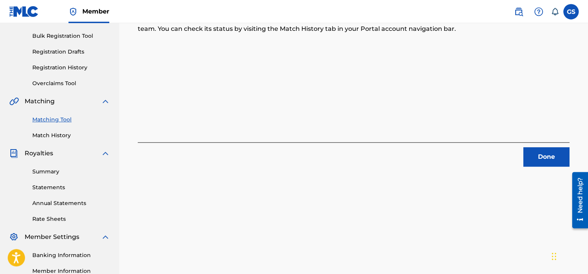
click at [539, 155] on button "Done" at bounding box center [547, 156] width 46 height 19
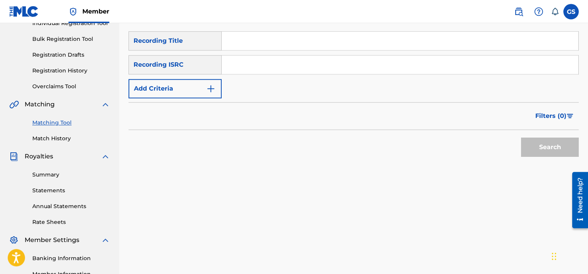
scroll to position [94, 0]
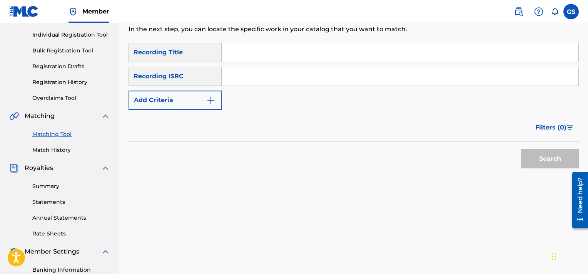
paste input "QMQ3X1800829"
click at [411, 79] on input "QMQ3X1800829" at bounding box center [400, 76] width 357 height 18
type input "QMQ3X1800829"
click at [521, 149] on button "Search" at bounding box center [550, 158] width 58 height 19
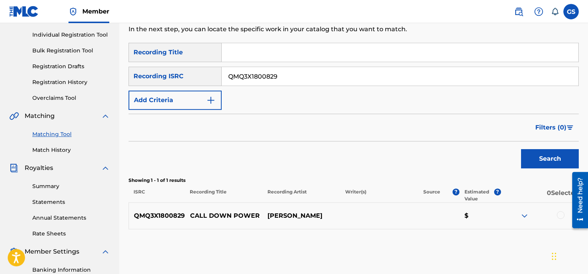
click at [560, 213] on div at bounding box center [561, 215] width 8 height 8
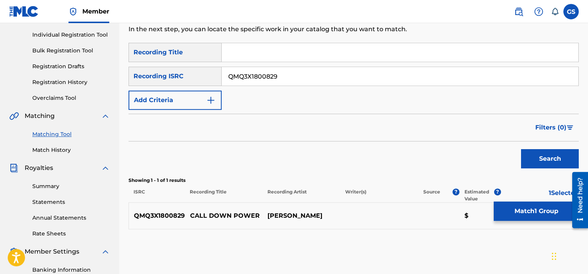
click at [534, 212] on button "Match 1 Group" at bounding box center [536, 210] width 85 height 19
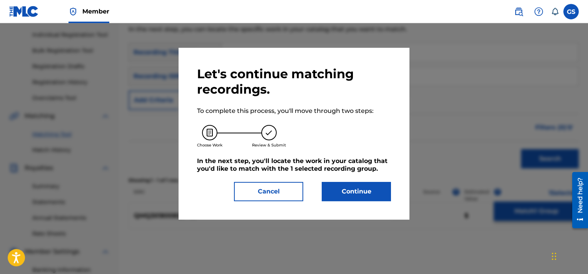
click at [378, 188] on button "Continue" at bounding box center [356, 191] width 69 height 19
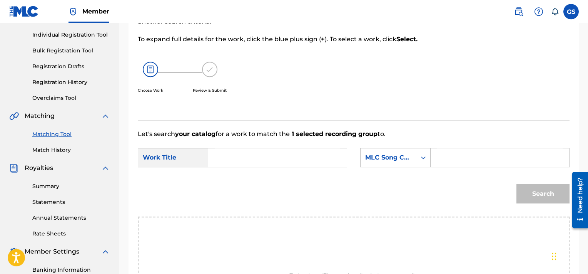
paste input "CB3FMS"
click at [463, 157] on input "CB3FMS" at bounding box center [500, 157] width 126 height 18
type input "CB3FMS"
click at [242, 163] on input "Search Form" at bounding box center [278, 157] width 126 height 18
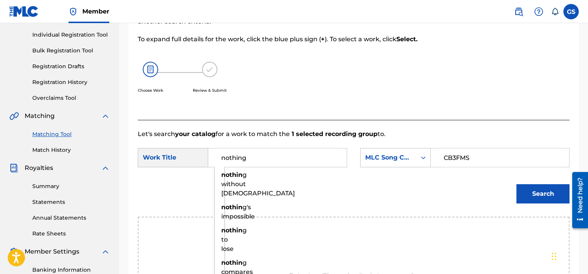
click at [517, 184] on button "Search" at bounding box center [543, 193] width 53 height 19
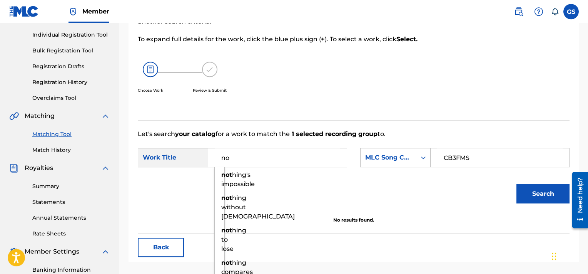
type input "n"
type input "call"
click at [517, 184] on button "Search" at bounding box center [543, 193] width 53 height 19
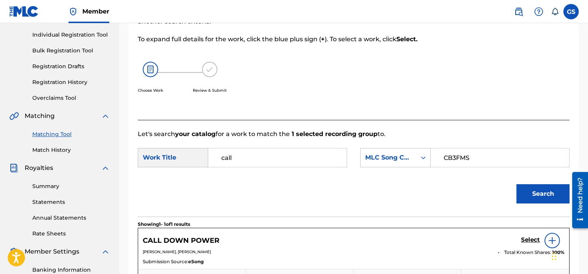
click at [527, 240] on h5 "Select" at bounding box center [530, 239] width 19 height 7
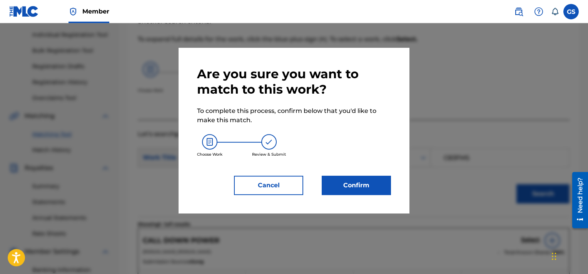
click at [345, 179] on button "Confirm" at bounding box center [356, 185] width 69 height 19
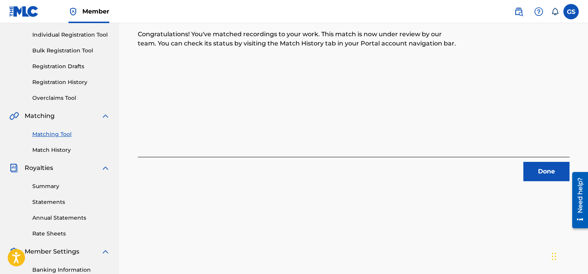
click at [539, 169] on button "Done" at bounding box center [547, 171] width 46 height 19
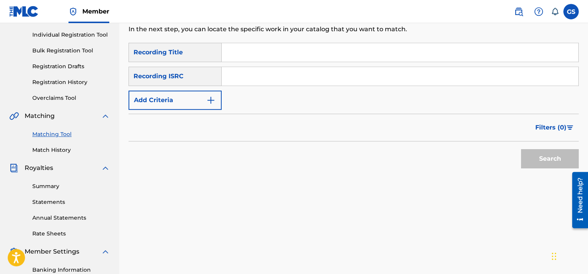
paste input "QMQ3X1800828"
click at [401, 79] on input "QMQ3X1800828" at bounding box center [400, 76] width 357 height 18
type input "QMQ3X1800828"
click at [521, 149] on button "Search" at bounding box center [550, 158] width 58 height 19
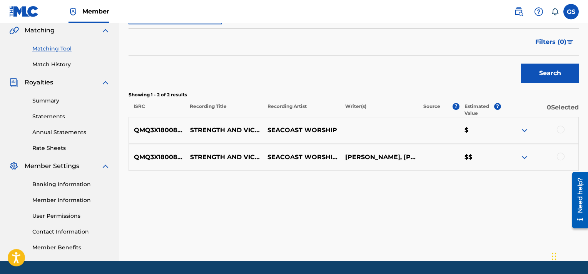
scroll to position [182, 0]
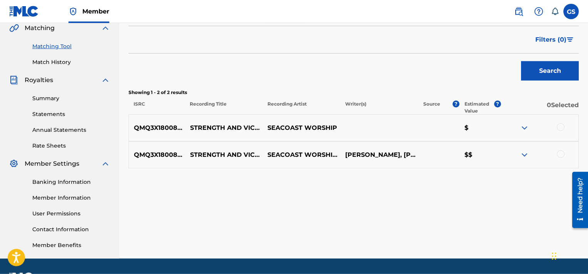
click at [560, 154] on div at bounding box center [561, 154] width 8 height 8
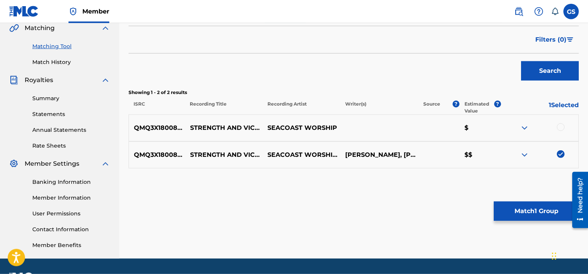
click at [560, 129] on div at bounding box center [561, 127] width 8 height 8
click at [535, 212] on button "Match 2 Groups" at bounding box center [536, 210] width 85 height 19
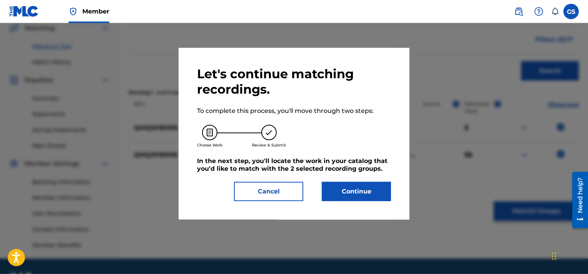
click at [367, 202] on div "Let's continue matching recordings. To complete this process, you'll move throu…" at bounding box center [294, 134] width 231 height 172
click at [358, 198] on button "Continue" at bounding box center [356, 191] width 69 height 19
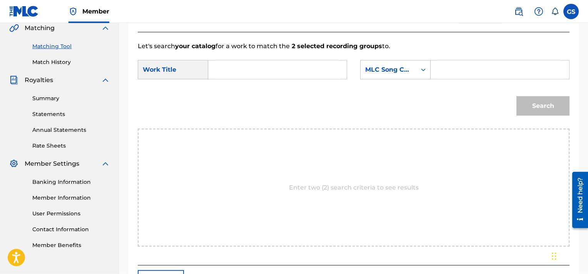
drag, startPoint x: 453, startPoint y: 58, endPoint x: 464, endPoint y: 65, distance: 13.0
click at [464, 65] on form "SearchWithCriteria318aa5bf-b7ef-45f8-8c54-e1b4ea3e8135 Work Title SearchWithCri…" at bounding box center [354, 90] width 432 height 78
click at [464, 65] on input "Search Form" at bounding box center [500, 69] width 126 height 18
paste
type input "SH8DSF"
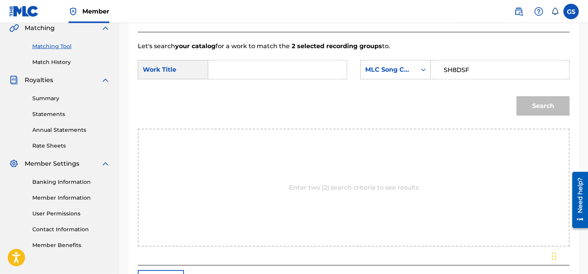
click at [293, 70] on input "Search Form" at bounding box center [278, 69] width 126 height 18
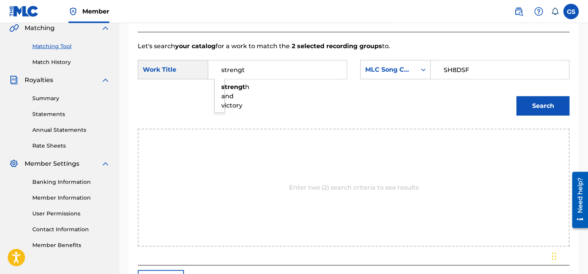
click at [517, 96] on button "Search" at bounding box center [543, 105] width 53 height 19
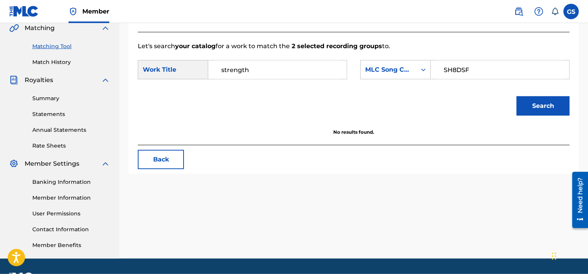
type input "strength"
click at [517, 96] on button "Search" at bounding box center [543, 105] width 53 height 19
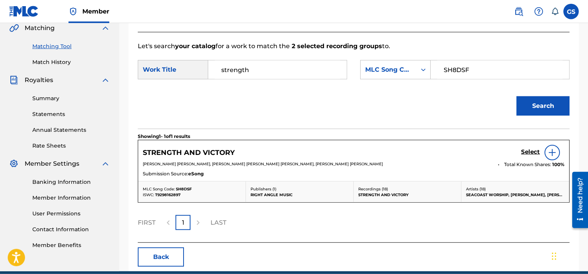
click at [531, 151] on h5 "Select" at bounding box center [530, 151] width 19 height 7
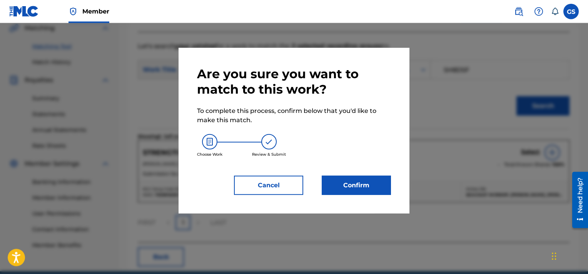
click at [356, 188] on button "Confirm" at bounding box center [356, 185] width 69 height 19
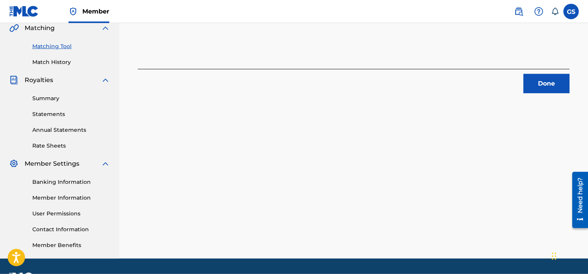
click at [557, 81] on button "Done" at bounding box center [547, 83] width 46 height 19
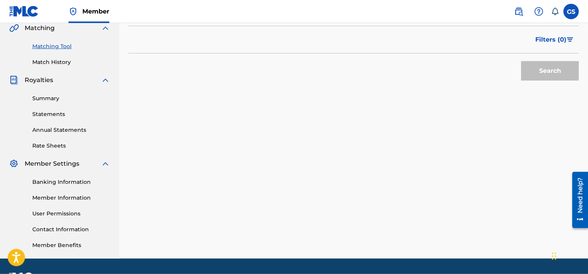
scroll to position [79, 0]
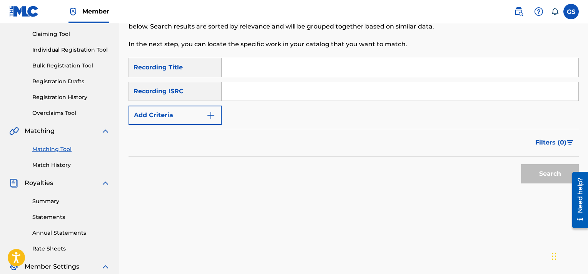
click at [311, 86] on input "Search Form" at bounding box center [400, 91] width 357 height 18
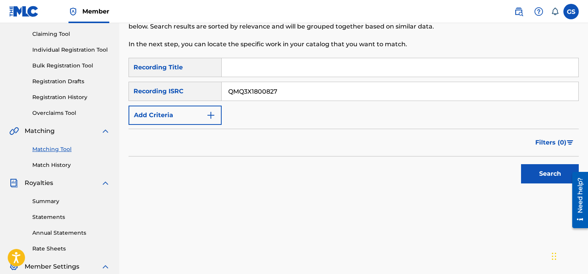
type input "QMQ3X1800827"
click at [521, 164] on button "Search" at bounding box center [550, 173] width 58 height 19
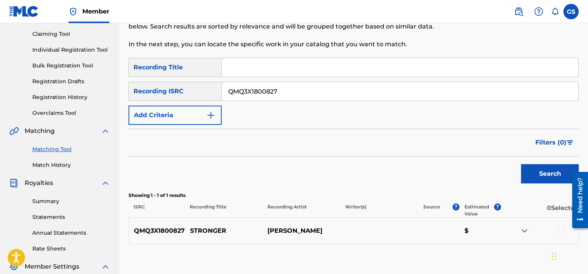
click at [557, 230] on div at bounding box center [561, 230] width 8 height 8
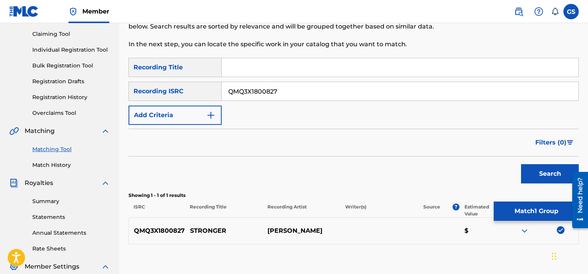
click at [511, 213] on button "Match 1 Group" at bounding box center [536, 210] width 85 height 19
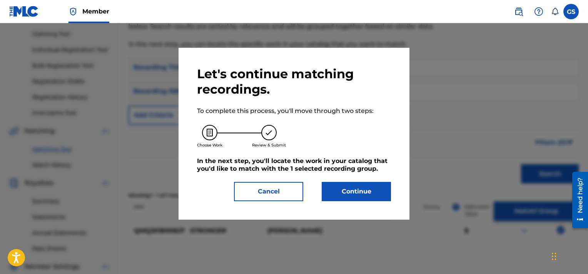
click at [369, 185] on button "Continue" at bounding box center [356, 191] width 69 height 19
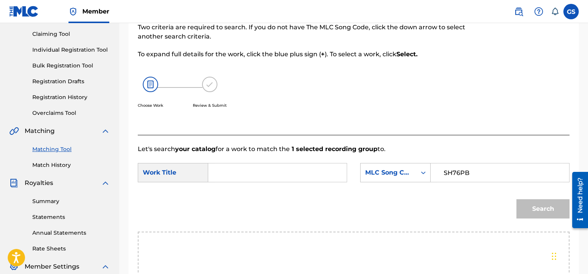
click at [480, 167] on input "SH76PB" at bounding box center [500, 172] width 126 height 18
type input "SH76PB"
click at [246, 172] on input "Search Form" at bounding box center [278, 172] width 126 height 18
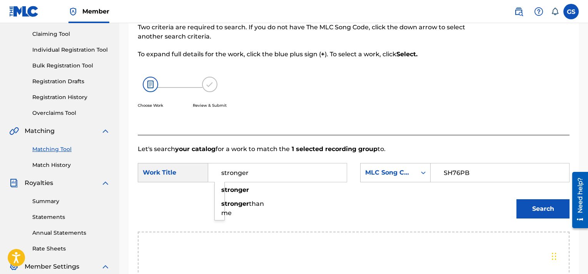
type input "stronger"
click at [517, 199] on button "Search" at bounding box center [543, 208] width 53 height 19
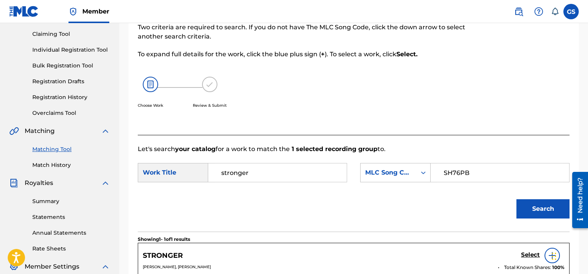
click at [536, 255] on h5 "Select" at bounding box center [530, 254] width 19 height 7
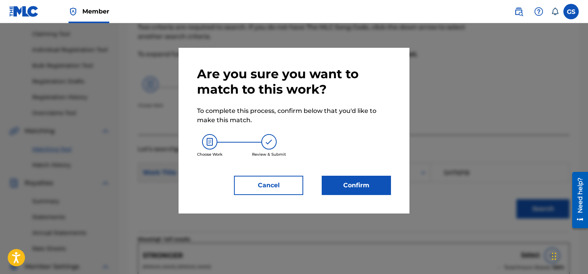
click at [353, 187] on button "Confirm" at bounding box center [356, 185] width 69 height 19
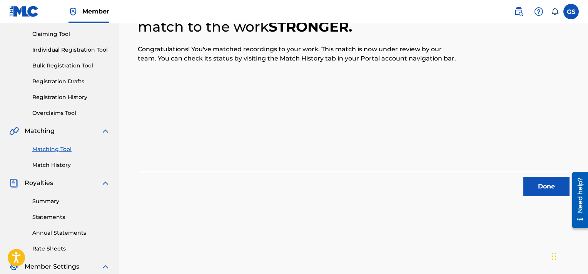
click at [552, 182] on button "Done" at bounding box center [547, 186] width 46 height 19
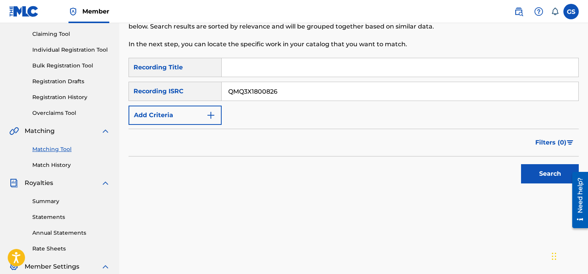
click at [288, 90] on input "QMQ3X1800826" at bounding box center [400, 91] width 357 height 18
type input "QMQ3X1800826"
click at [521, 164] on button "Search" at bounding box center [550, 173] width 58 height 19
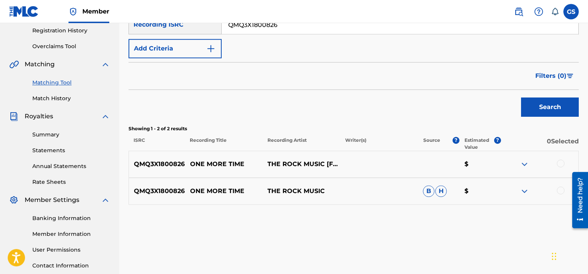
scroll to position [146, 0]
click at [557, 189] on div at bounding box center [561, 190] width 8 height 8
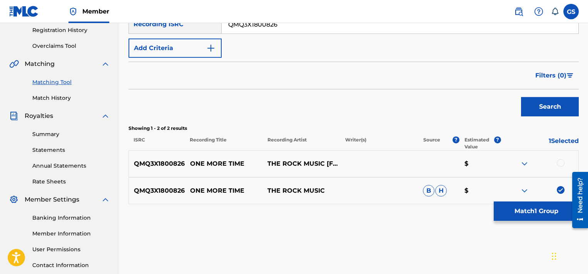
click at [561, 163] on div at bounding box center [561, 163] width 8 height 8
click at [533, 214] on button "Match 2 Groups" at bounding box center [536, 210] width 85 height 19
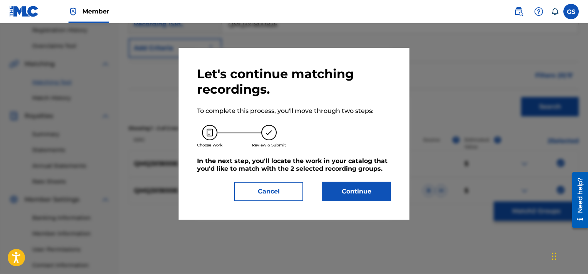
click at [361, 191] on button "Continue" at bounding box center [356, 191] width 69 height 19
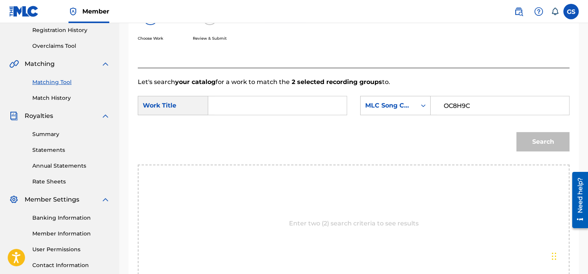
click at [474, 110] on input "OC8H9C" at bounding box center [500, 105] width 126 height 18
type input "OC8H9C"
type input "one"
click at [517, 132] on button "Search" at bounding box center [543, 141] width 53 height 19
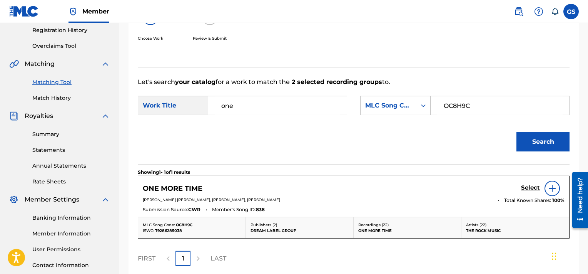
click at [532, 189] on h5 "Select" at bounding box center [530, 187] width 19 height 7
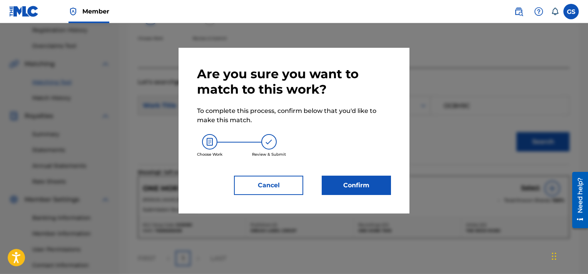
click at [340, 178] on button "Confirm" at bounding box center [356, 185] width 69 height 19
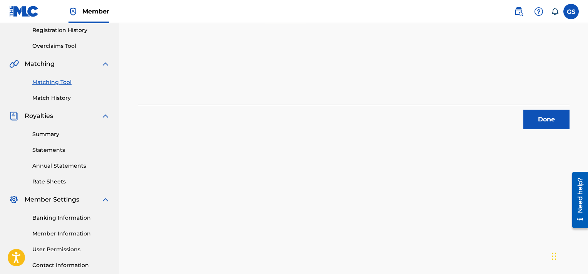
drag, startPoint x: 543, startPoint y: 116, endPoint x: 407, endPoint y: 112, distance: 136.3
click at [407, 112] on div "Done" at bounding box center [354, 117] width 432 height 24
click at [554, 125] on button "Done" at bounding box center [547, 119] width 46 height 19
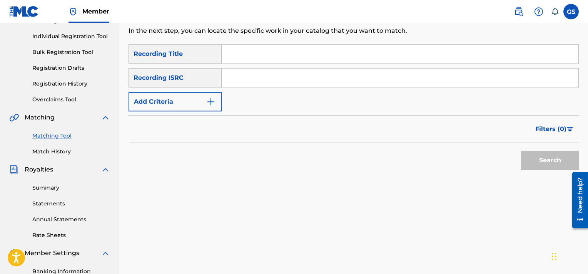
scroll to position [92, 0]
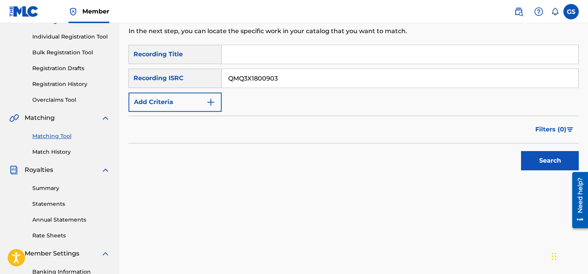
click at [426, 76] on input "QMQ3X1800903" at bounding box center [400, 78] width 357 height 18
type input "QMQ3X1800903"
click at [521, 151] on button "Search" at bounding box center [550, 160] width 58 height 19
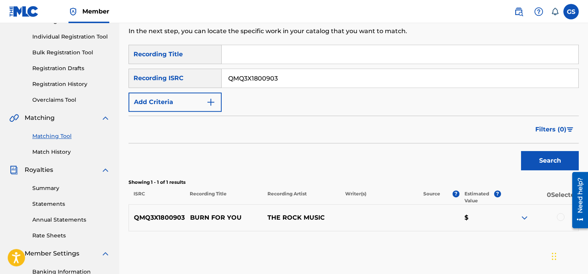
click at [560, 217] on div at bounding box center [561, 217] width 8 height 8
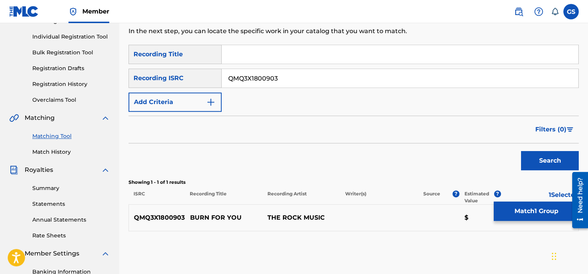
click at [541, 209] on button "Match 1 Group" at bounding box center [536, 210] width 85 height 19
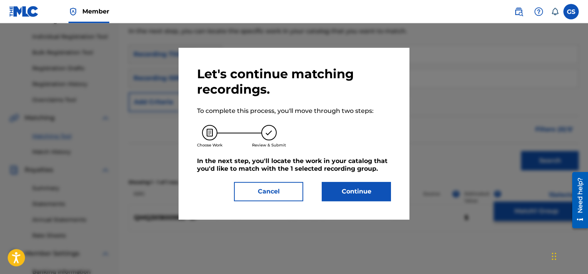
click at [344, 193] on button "Continue" at bounding box center [356, 191] width 69 height 19
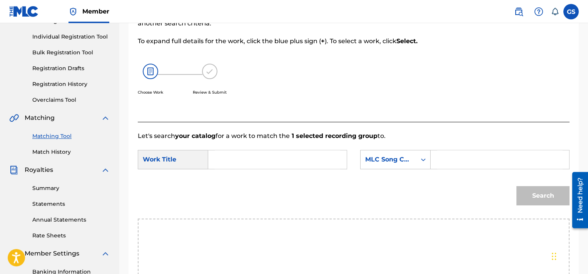
click at [449, 153] on input "Search Form" at bounding box center [500, 159] width 126 height 18
type input "BA2HTB"
click at [263, 163] on input "Search Form" at bounding box center [278, 159] width 126 height 18
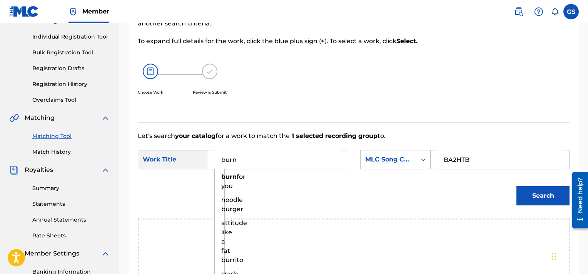
type input "burn"
click at [517, 186] on button "Search" at bounding box center [543, 195] width 53 height 19
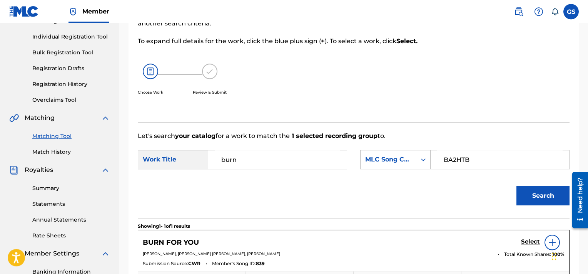
click at [531, 240] on h5 "Select" at bounding box center [530, 241] width 19 height 7
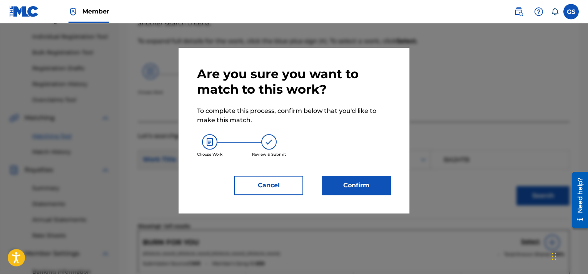
click at [376, 186] on button "Confirm" at bounding box center [356, 185] width 69 height 19
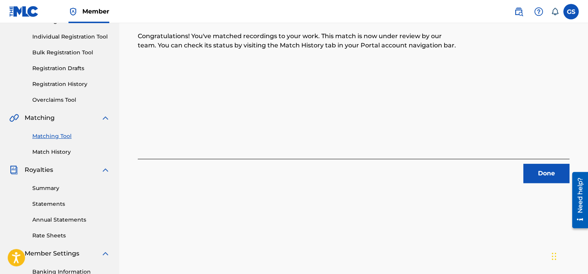
click at [543, 167] on button "Done" at bounding box center [547, 173] width 46 height 19
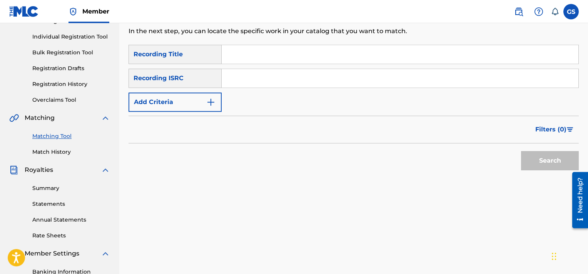
scroll to position [72, 0]
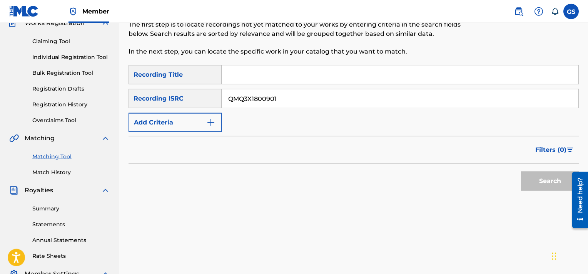
click at [410, 99] on input "QMQ3X1800901" at bounding box center [400, 98] width 357 height 18
type input "QMQ3X1800901"
click at [521, 171] on button "Search" at bounding box center [550, 180] width 58 height 19
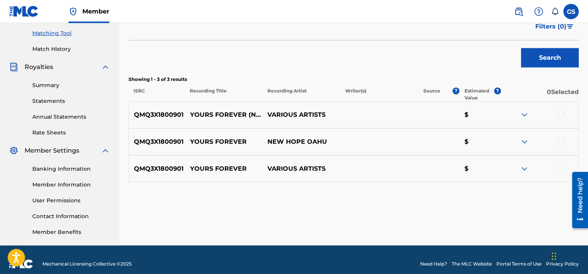
scroll to position [198, 0]
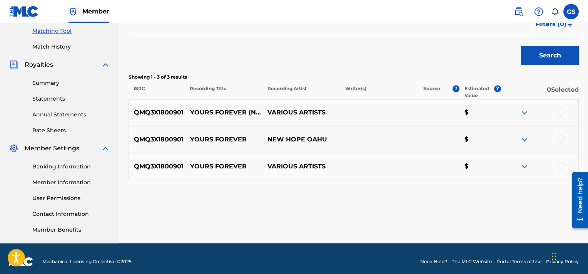
click at [564, 166] on div at bounding box center [561, 166] width 8 height 8
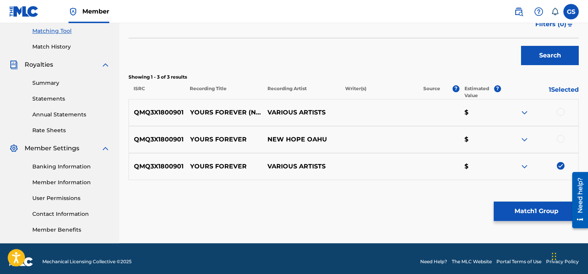
click at [561, 137] on div at bounding box center [561, 139] width 8 height 8
click at [561, 112] on div at bounding box center [561, 112] width 8 height 8
click at [520, 206] on button "Match 3 Groups" at bounding box center [536, 210] width 85 height 19
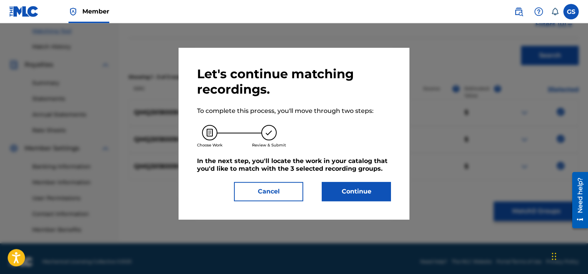
click at [354, 187] on button "Continue" at bounding box center [356, 191] width 69 height 19
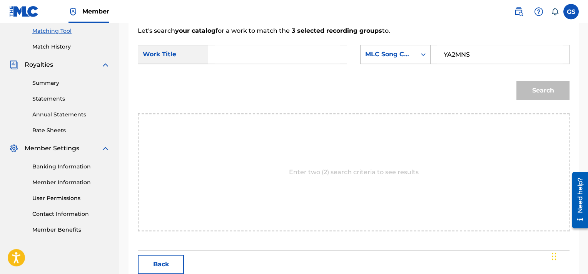
click at [474, 52] on input "YA2MNS" at bounding box center [500, 54] width 126 height 18
type input "YA2MNS"
click at [228, 59] on input "Search Form" at bounding box center [278, 54] width 126 height 18
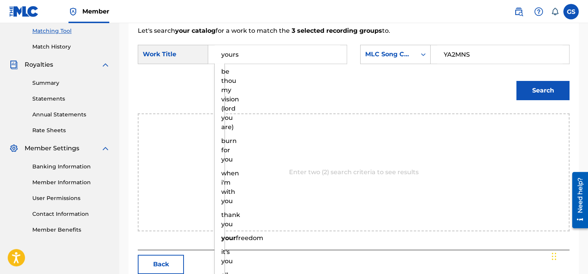
type input "yours"
click at [517, 81] on button "Search" at bounding box center [543, 90] width 53 height 19
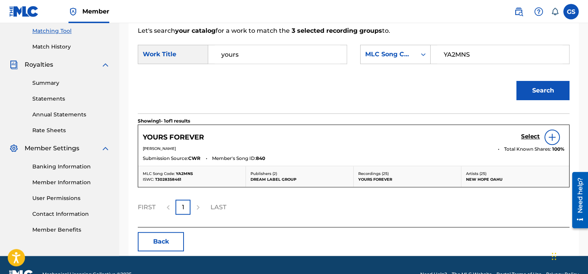
click at [534, 136] on h5 "Select" at bounding box center [530, 136] width 19 height 7
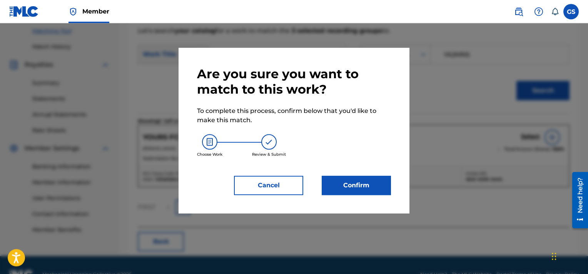
click at [357, 179] on button "Confirm" at bounding box center [356, 185] width 69 height 19
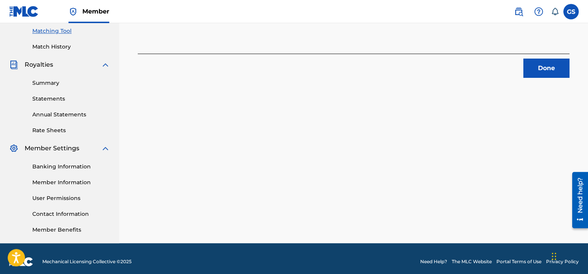
click at [544, 73] on button "Done" at bounding box center [547, 68] width 46 height 19
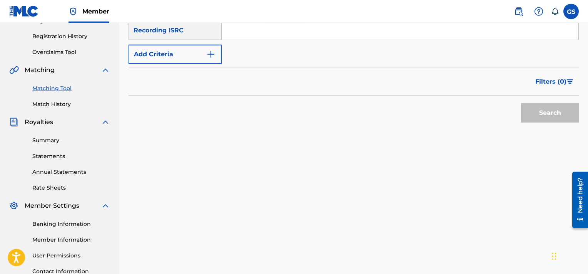
scroll to position [129, 0]
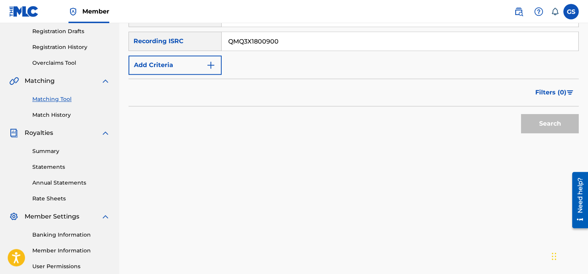
click at [355, 46] on input "QMQ3X1800900" at bounding box center [400, 41] width 357 height 18
type input "QMQ3X1800900"
click at [521, 114] on button "Search" at bounding box center [550, 123] width 58 height 19
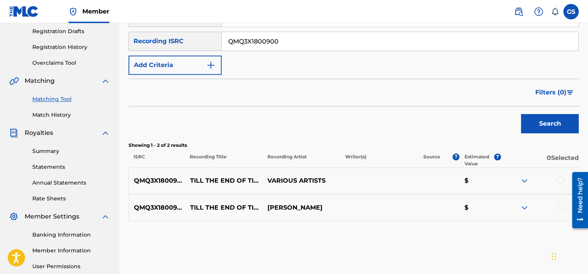
click at [561, 206] on div at bounding box center [561, 207] width 8 height 8
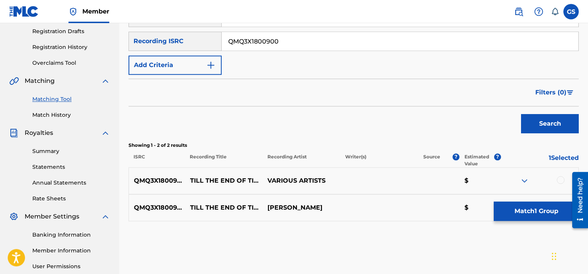
click at [561, 177] on div at bounding box center [561, 180] width 8 height 8
click at [539, 206] on button "Match 2 Groups" at bounding box center [536, 210] width 85 height 19
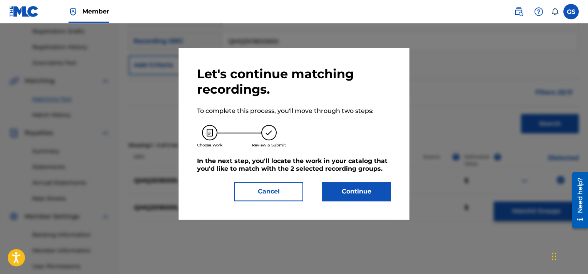
click at [354, 189] on button "Continue" at bounding box center [356, 191] width 69 height 19
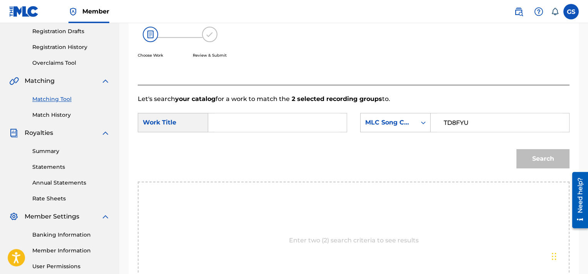
click at [458, 122] on input "TD8FYU" at bounding box center [500, 122] width 126 height 18
type input "TD8FYU"
click at [260, 115] on input "Search Form" at bounding box center [278, 122] width 126 height 18
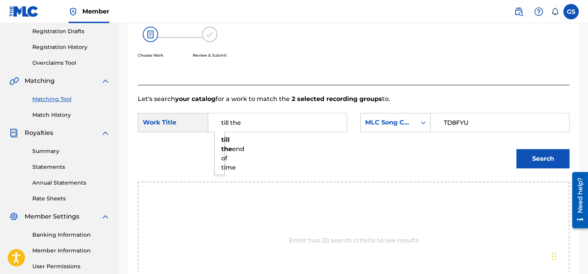
type input "till the"
click at [517, 149] on button "Search" at bounding box center [543, 158] width 53 height 19
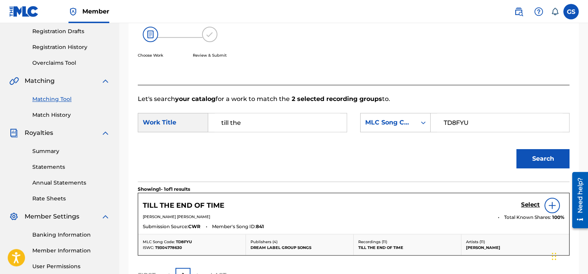
click at [537, 205] on h5 "Select" at bounding box center [530, 204] width 19 height 7
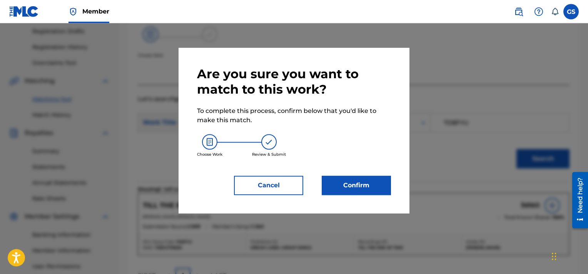
click at [362, 185] on button "Confirm" at bounding box center [356, 185] width 69 height 19
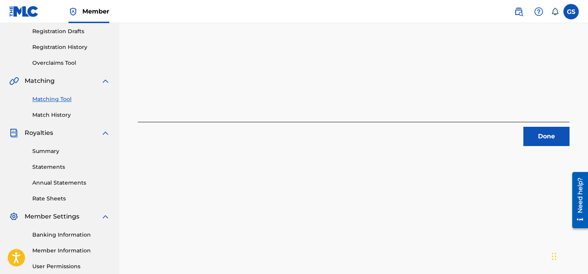
click at [539, 135] on button "Done" at bounding box center [547, 136] width 46 height 19
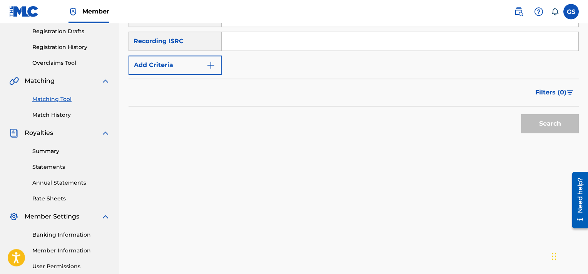
click at [424, 40] on input "Search Form" at bounding box center [400, 41] width 357 height 18
type input "QMQ3X1800899"
click at [521, 114] on button "Search" at bounding box center [550, 123] width 58 height 19
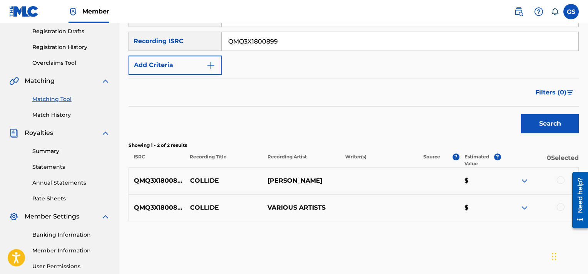
click at [563, 204] on div at bounding box center [561, 207] width 8 height 8
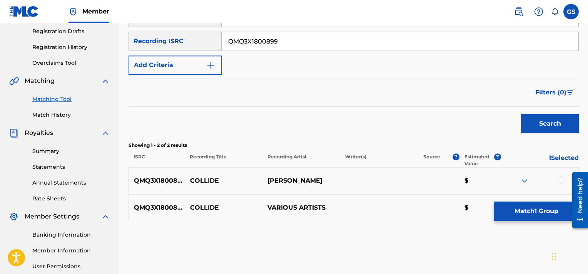
click at [559, 181] on div at bounding box center [561, 180] width 8 height 8
click at [533, 203] on button "Match 2 Groups" at bounding box center [536, 210] width 85 height 19
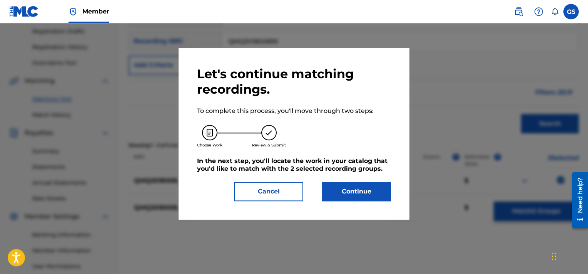
click at [362, 189] on button "Continue" at bounding box center [356, 191] width 69 height 19
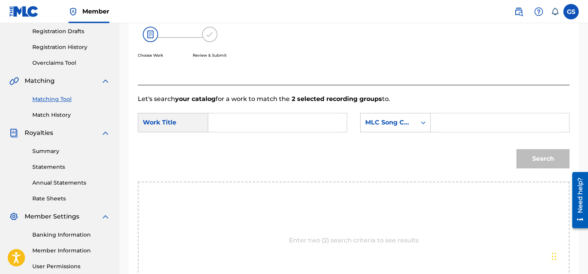
click at [475, 114] on input "Search Form" at bounding box center [500, 122] width 126 height 18
type input "CB526J"
click at [273, 116] on input "Search Form" at bounding box center [278, 122] width 126 height 18
type input "collide"
click at [517, 149] on button "Search" at bounding box center [543, 158] width 53 height 19
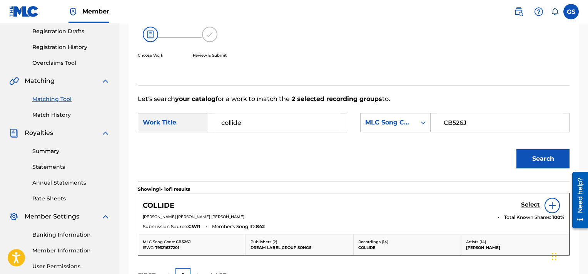
click at [534, 204] on h5 "Select" at bounding box center [530, 204] width 19 height 7
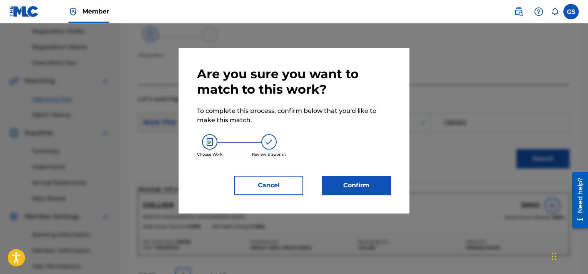
click at [373, 182] on button "Confirm" at bounding box center [356, 185] width 69 height 19
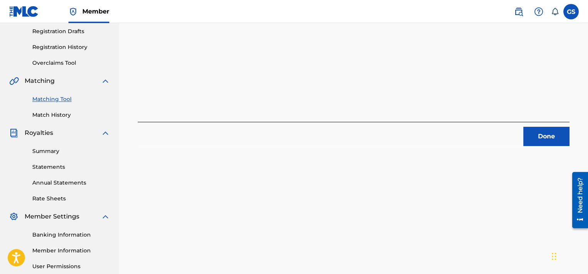
click at [537, 136] on button "Done" at bounding box center [547, 136] width 46 height 19
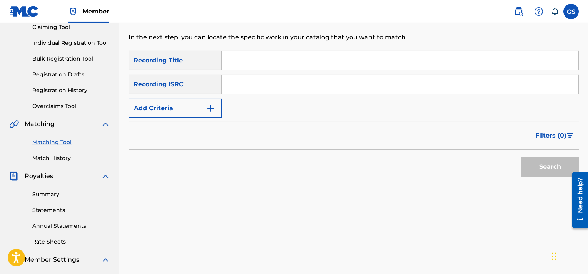
scroll to position [86, 0]
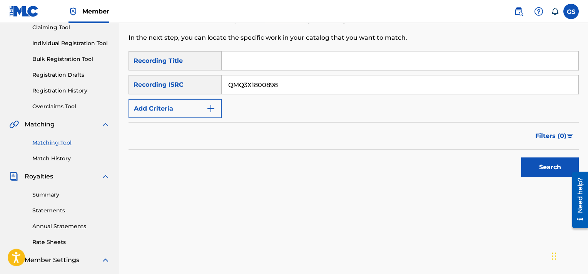
click at [459, 80] on input "QMQ3X1800898" at bounding box center [400, 84] width 357 height 18
type input "QMQ3X1800898"
click at [521, 157] on button "Search" at bounding box center [550, 166] width 58 height 19
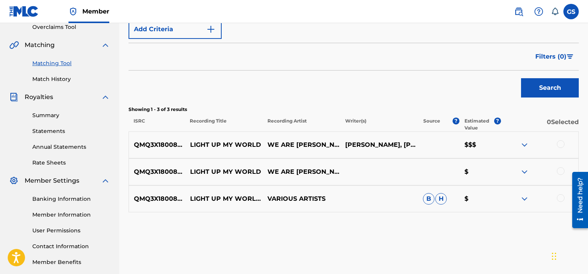
scroll to position [166, 0]
click at [561, 196] on div at bounding box center [561, 198] width 8 height 8
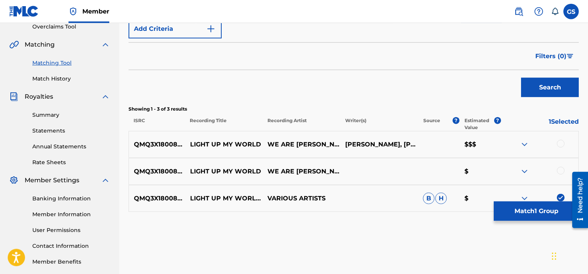
click at [564, 171] on div at bounding box center [561, 171] width 8 height 8
click at [561, 143] on div at bounding box center [561, 144] width 8 height 8
click at [526, 215] on button "Match 3 Groups" at bounding box center [536, 210] width 85 height 19
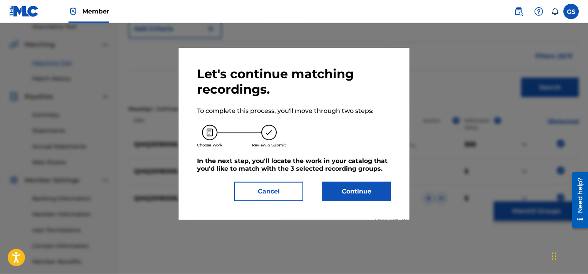
click at [372, 194] on button "Continue" at bounding box center [356, 191] width 69 height 19
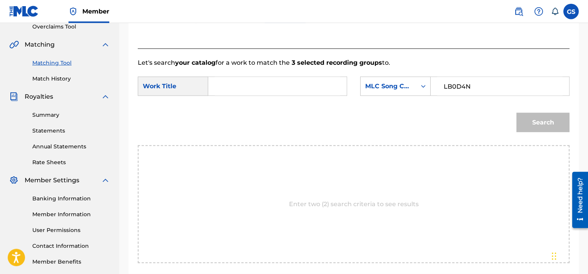
click at [470, 78] on input "LB0D4N" at bounding box center [500, 86] width 126 height 18
type input "LB0D4N"
click at [310, 90] on input "Search Form" at bounding box center [278, 86] width 126 height 18
type input "light"
click at [517, 113] on button "Search" at bounding box center [543, 122] width 53 height 19
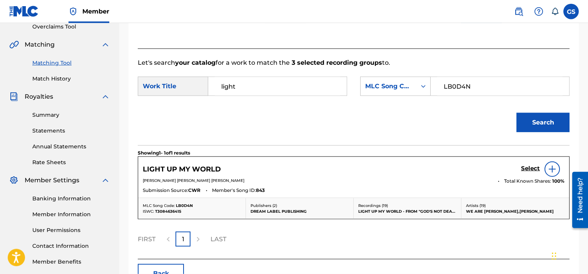
click at [529, 168] on h5 "Select" at bounding box center [530, 168] width 19 height 7
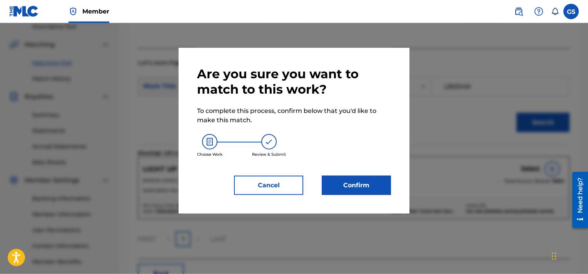
click at [373, 194] on button "Confirm" at bounding box center [356, 185] width 69 height 19
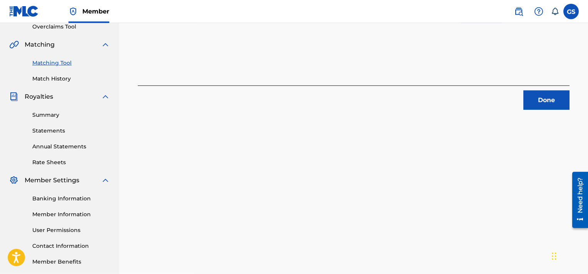
click at [537, 93] on button "Done" at bounding box center [547, 99] width 46 height 19
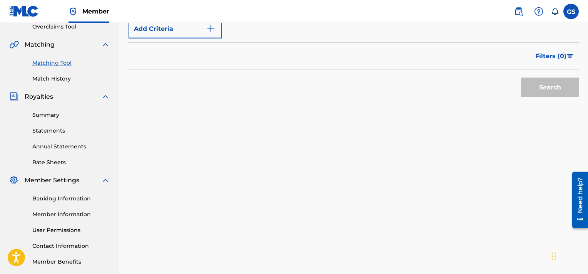
scroll to position [109, 0]
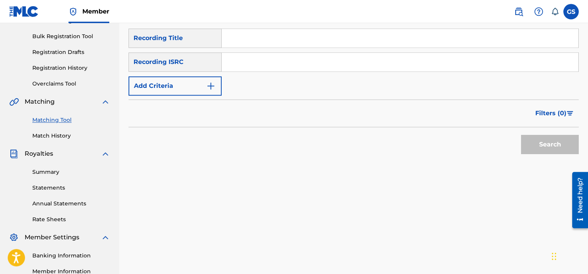
click at [355, 67] on input "Search Form" at bounding box center [400, 62] width 357 height 18
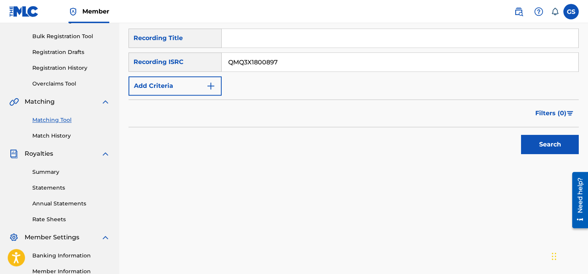
type input "QMQ3X1800897"
click at [521, 135] on button "Search" at bounding box center [550, 144] width 58 height 19
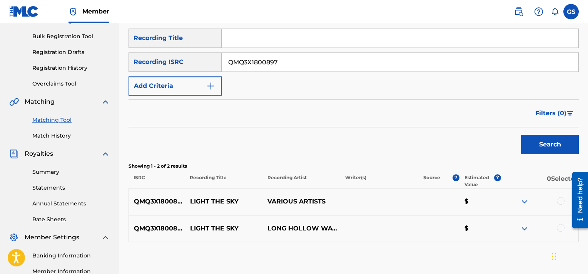
click at [563, 227] on div at bounding box center [561, 228] width 8 height 8
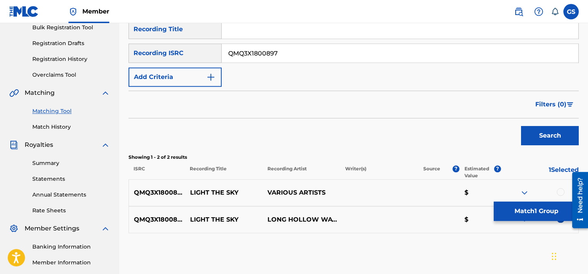
scroll to position [118, 0]
click at [561, 190] on div at bounding box center [561, 191] width 8 height 8
click at [523, 212] on button "Match 2 Groups" at bounding box center [536, 210] width 85 height 19
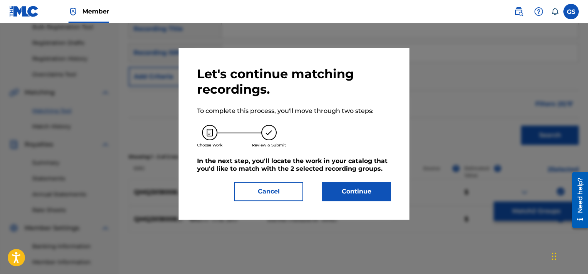
click at [355, 193] on button "Continue" at bounding box center [356, 191] width 69 height 19
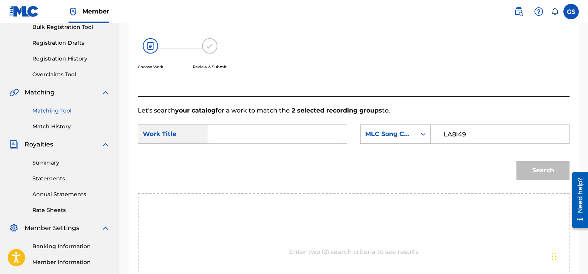
click at [469, 131] on input "LA8I49" at bounding box center [500, 134] width 126 height 18
type input "LA8I49"
click at [258, 129] on input "Search Form" at bounding box center [278, 134] width 126 height 18
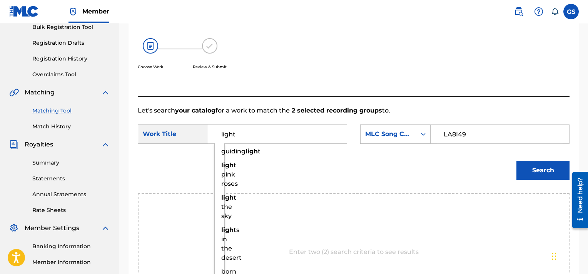
type input "light"
click at [517, 161] on button "Search" at bounding box center [543, 170] width 53 height 19
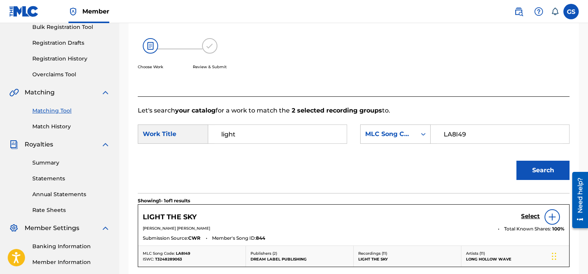
click at [534, 218] on h5 "Select" at bounding box center [530, 216] width 19 height 7
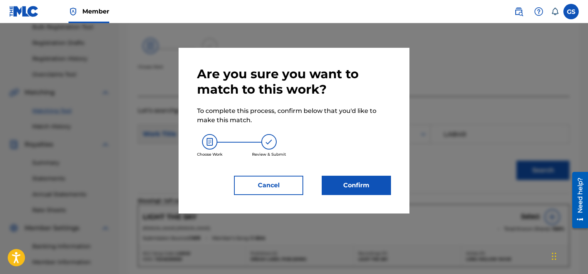
click at [347, 184] on button "Confirm" at bounding box center [356, 185] width 69 height 19
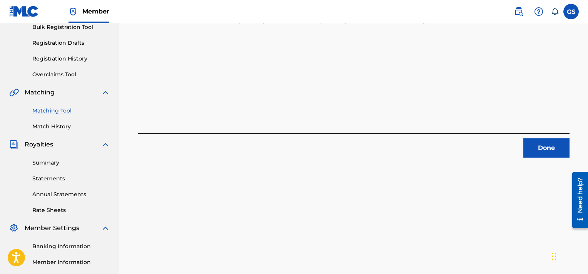
click at [544, 152] on button "Done" at bounding box center [547, 147] width 46 height 19
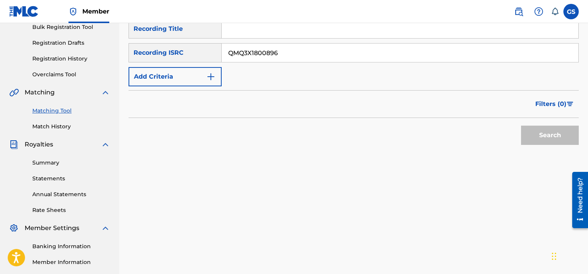
click at [412, 52] on input "QMQ3X1800896" at bounding box center [400, 53] width 357 height 18
type input "QMQ3X1800896"
click at [521, 126] on button "Search" at bounding box center [550, 135] width 58 height 19
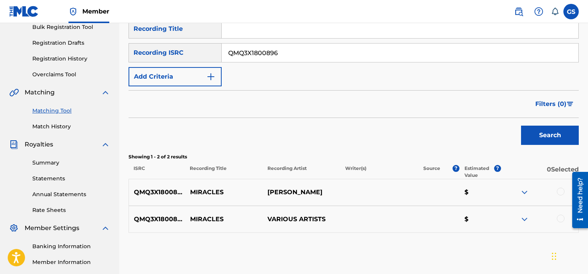
click at [559, 221] on div at bounding box center [561, 218] width 8 height 8
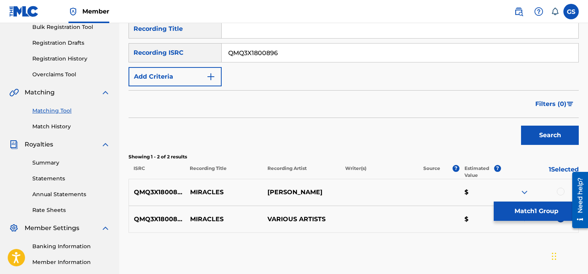
click at [560, 191] on div at bounding box center [561, 191] width 8 height 8
click at [541, 204] on button "Match 2 Groups" at bounding box center [536, 210] width 85 height 19
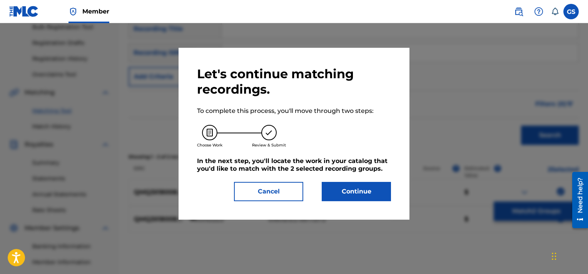
click at [360, 187] on button "Continue" at bounding box center [356, 191] width 69 height 19
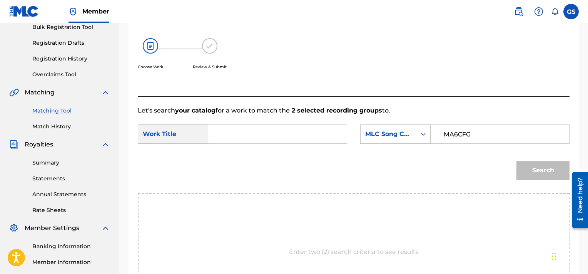
click at [452, 129] on input "MA6CFG" at bounding box center [500, 134] width 126 height 18
type input "MA6CFG"
click at [258, 130] on input "Search Form" at bounding box center [278, 134] width 126 height 18
type input "miracles"
click at [517, 161] on button "Search" at bounding box center [543, 170] width 53 height 19
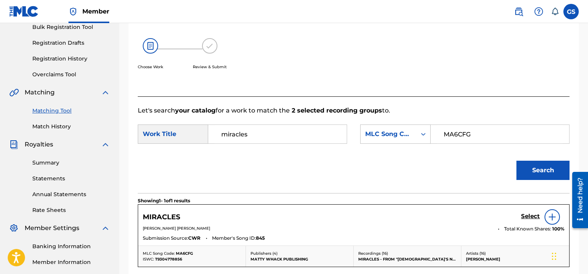
click at [532, 218] on h5 "Select" at bounding box center [530, 216] width 19 height 7
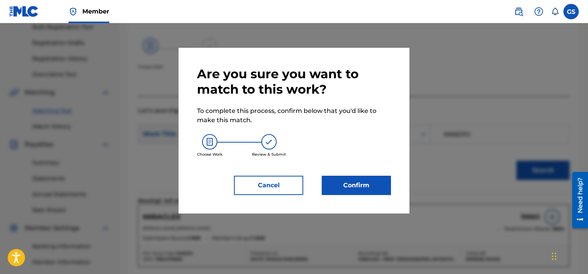
click at [363, 189] on button "Confirm" at bounding box center [356, 185] width 69 height 19
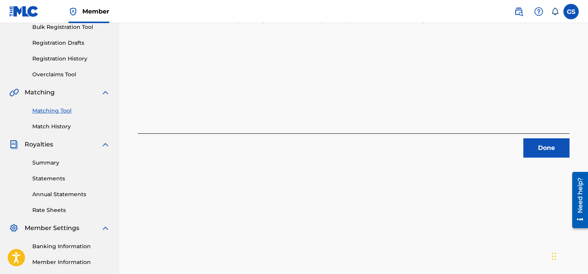
click at [567, 143] on button "Done" at bounding box center [547, 147] width 46 height 19
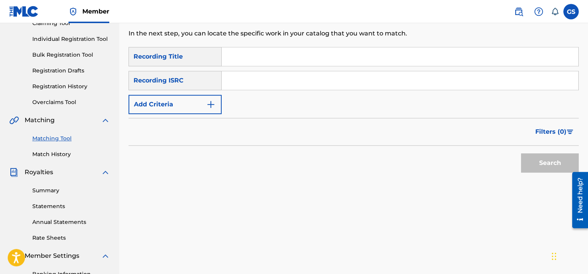
scroll to position [91, 0]
